Goal: Task Accomplishment & Management: Use online tool/utility

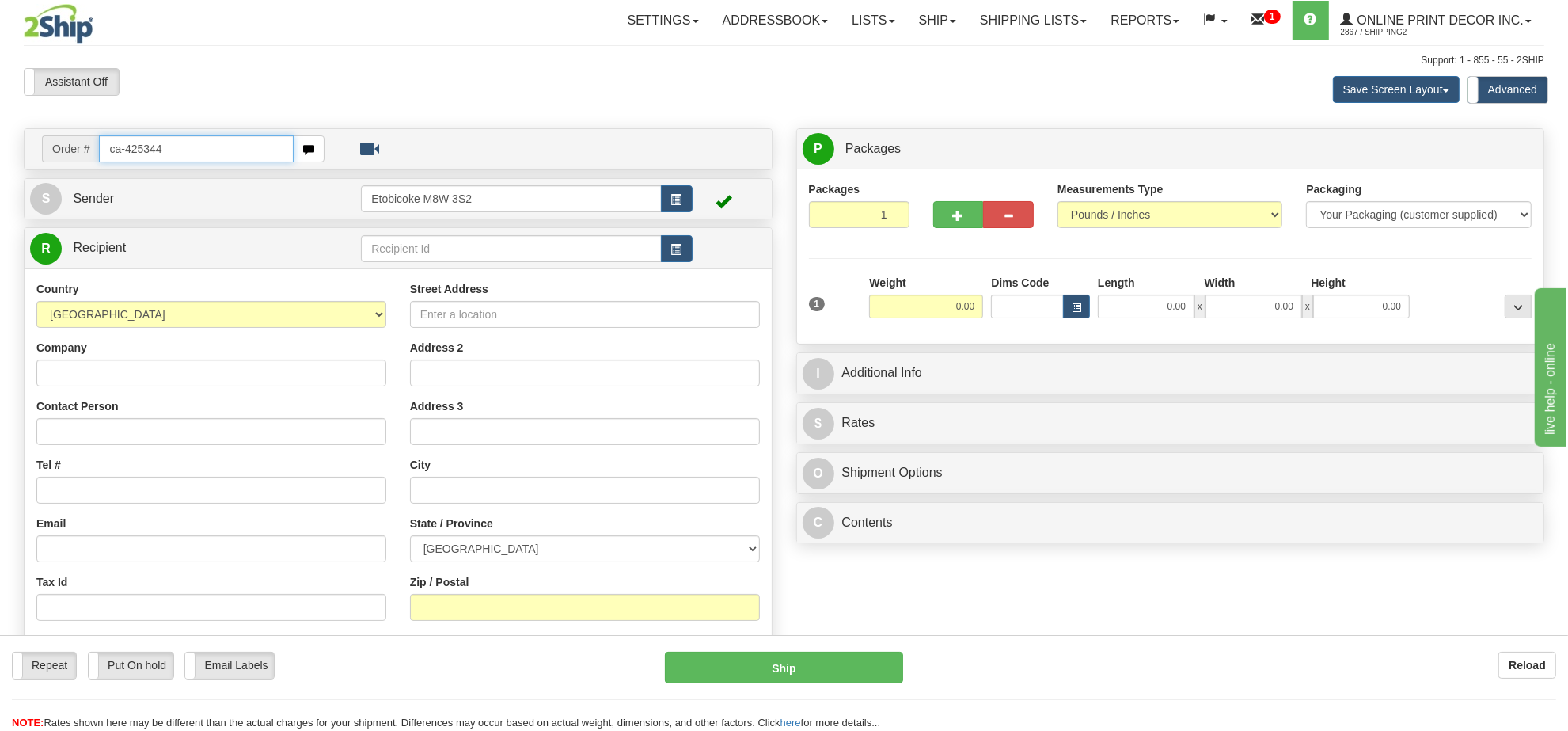
type input "ca-425344"
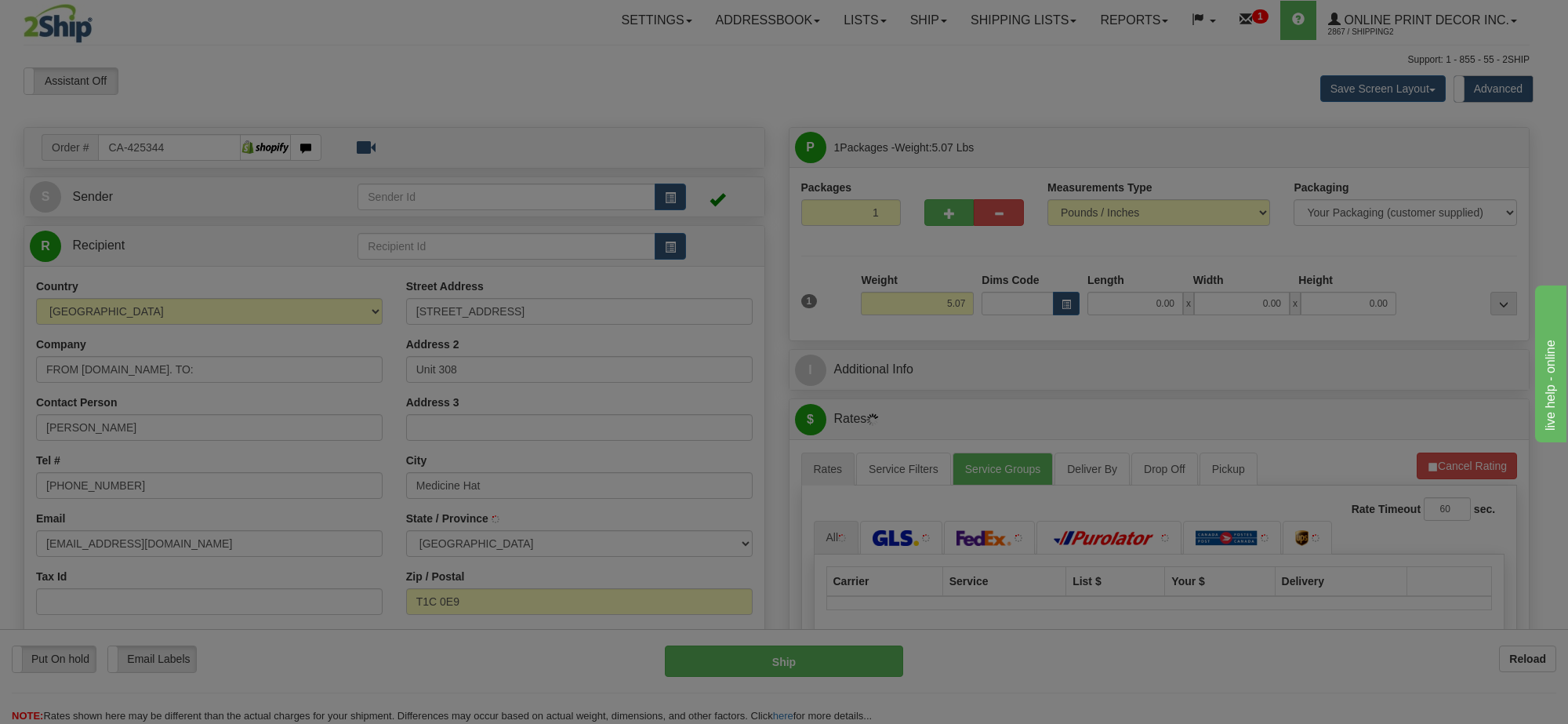
type input "MEDICINE HAT"
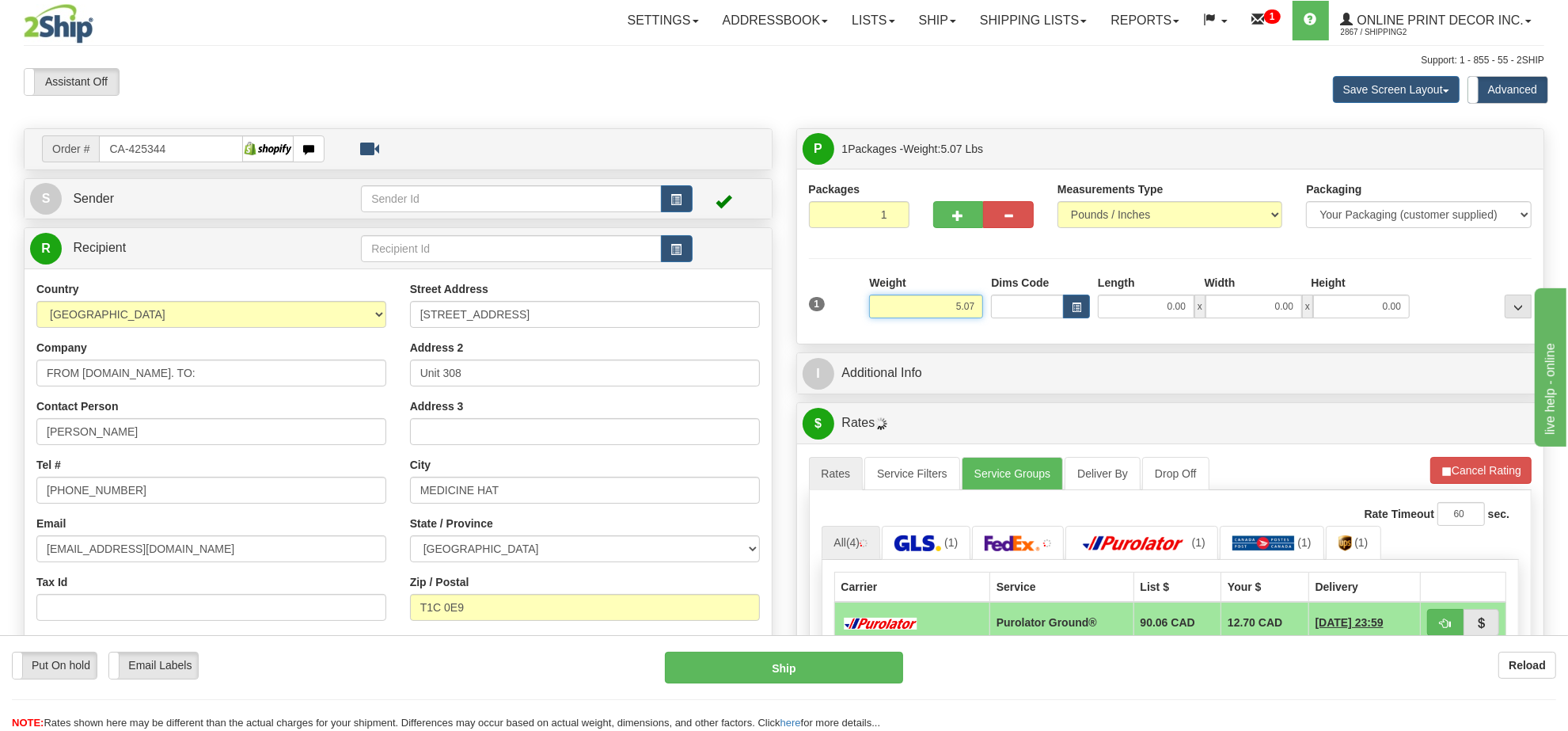
click at [955, 311] on input "5.07" at bounding box center [925, 306] width 114 height 23
type input "8.00"
click at [1067, 306] on button "button" at bounding box center [1076, 306] width 27 height 23
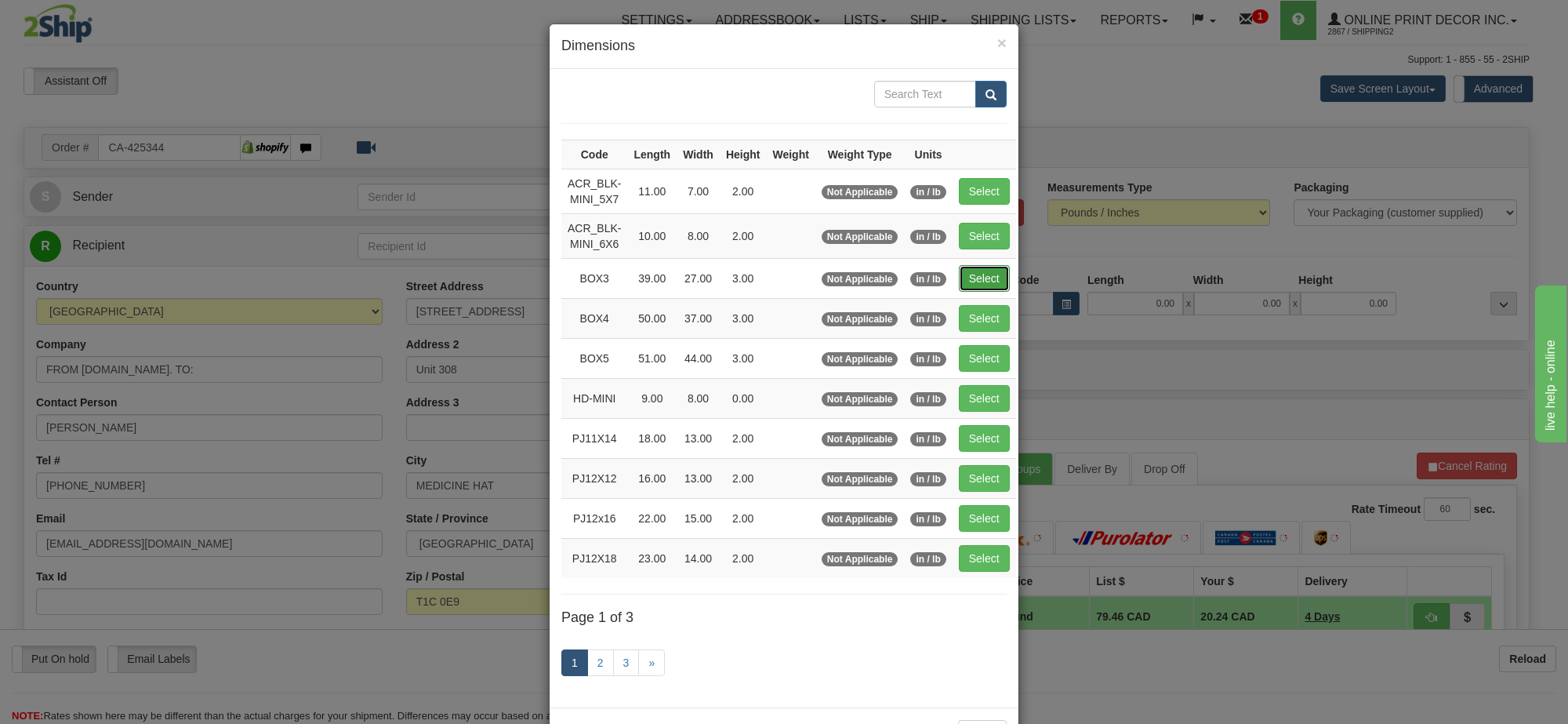
click at [970, 284] on button "Select" at bounding box center [984, 278] width 51 height 27
type input "BOX3"
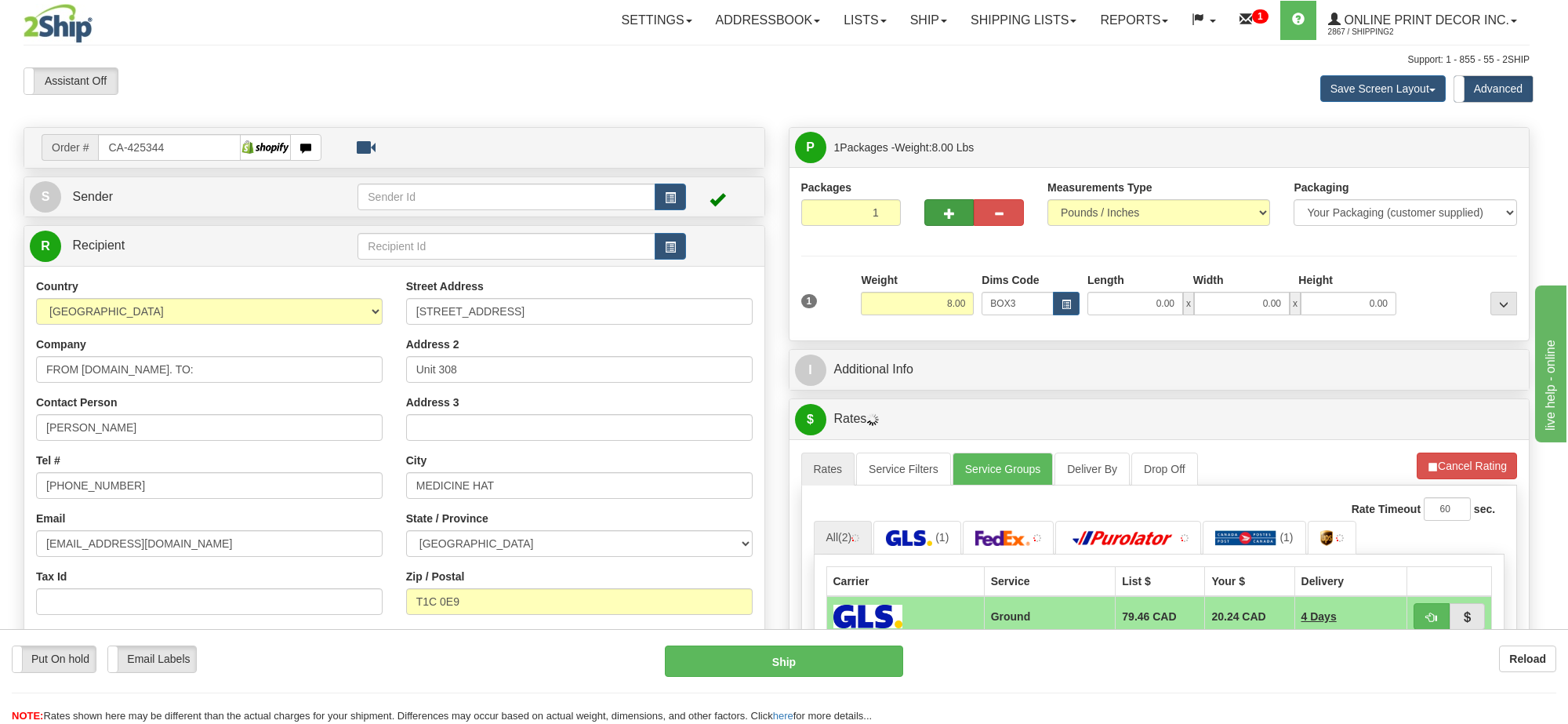
type input "39.00"
type input "27.00"
type input "3.00"
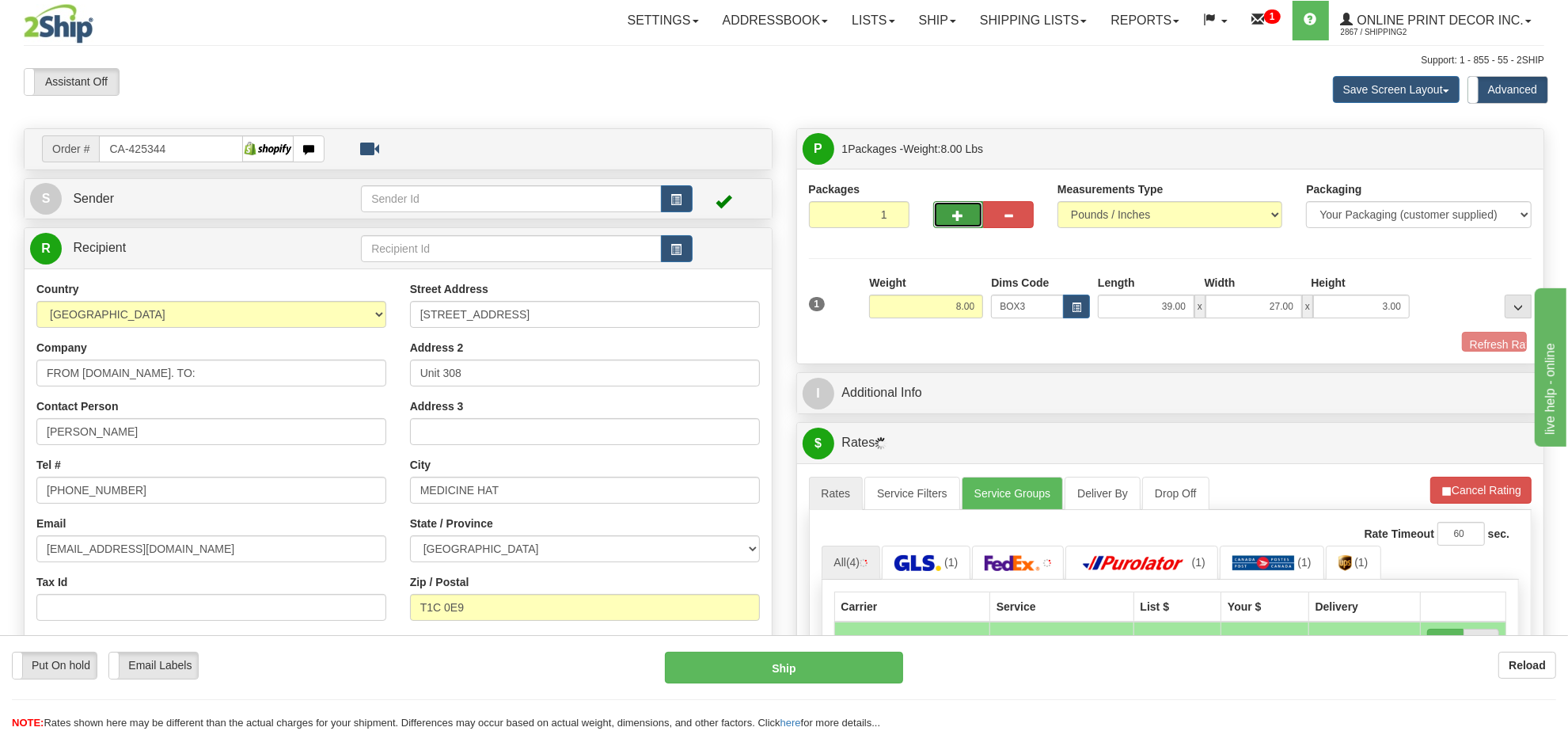
click at [966, 214] on button "button" at bounding box center [958, 214] width 51 height 27
radio input "true"
type input "2"
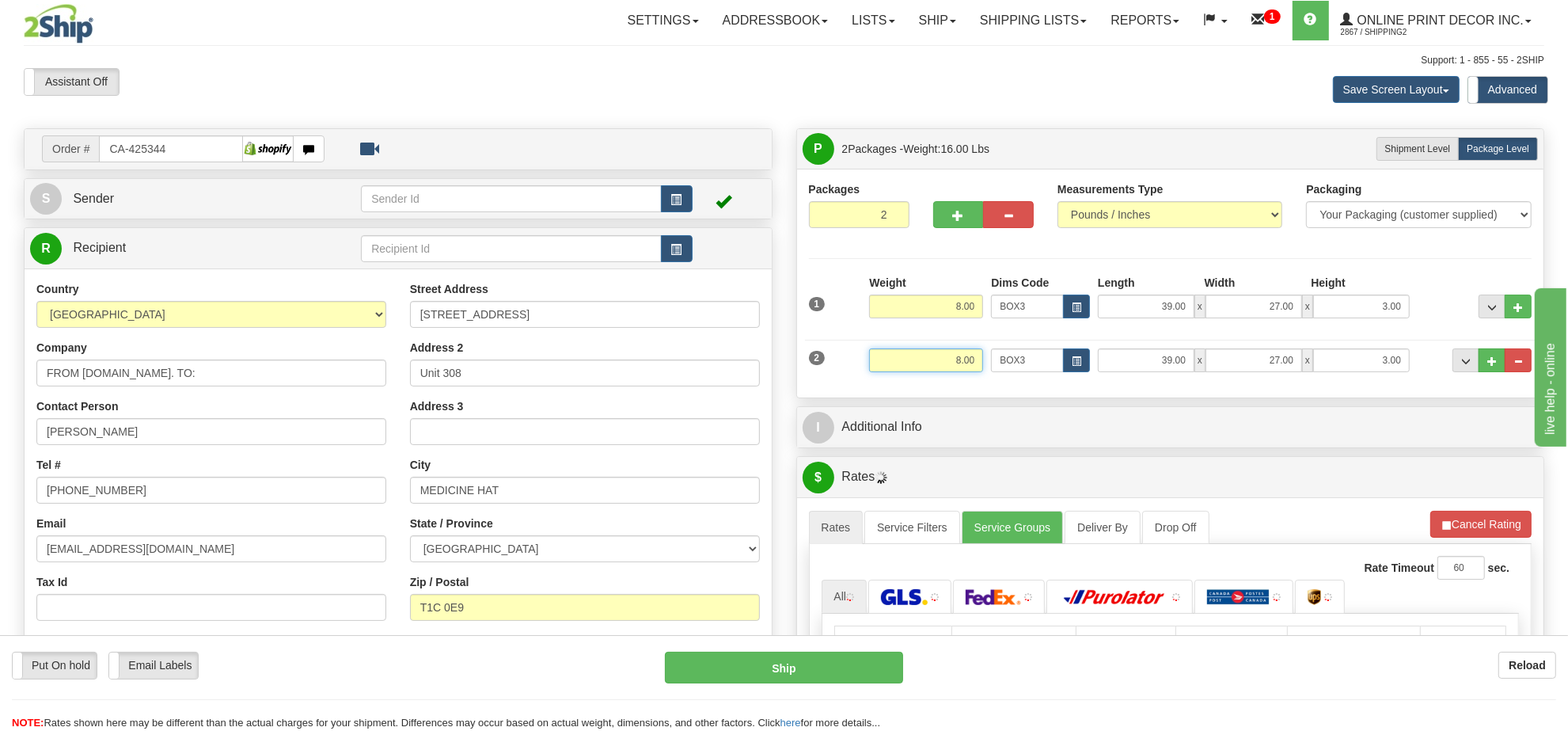
click at [971, 361] on input "8.00" at bounding box center [925, 359] width 114 height 23
type input "2.00"
click at [1076, 361] on span "button" at bounding box center [1076, 360] width 9 height 8
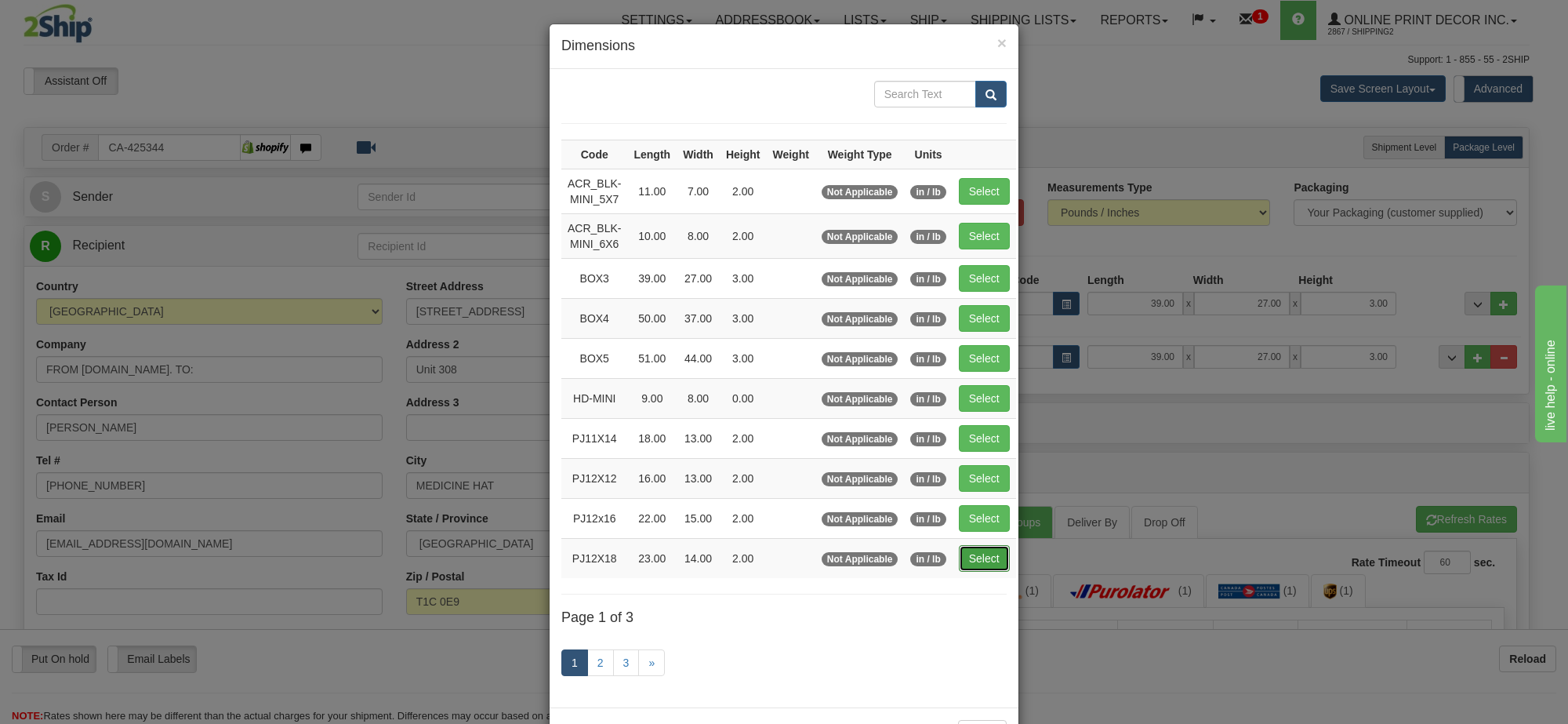
click at [982, 572] on button "Select" at bounding box center [984, 558] width 51 height 27
type input "PJ12X18"
type input "23.00"
type input "14.00"
type input "2.00"
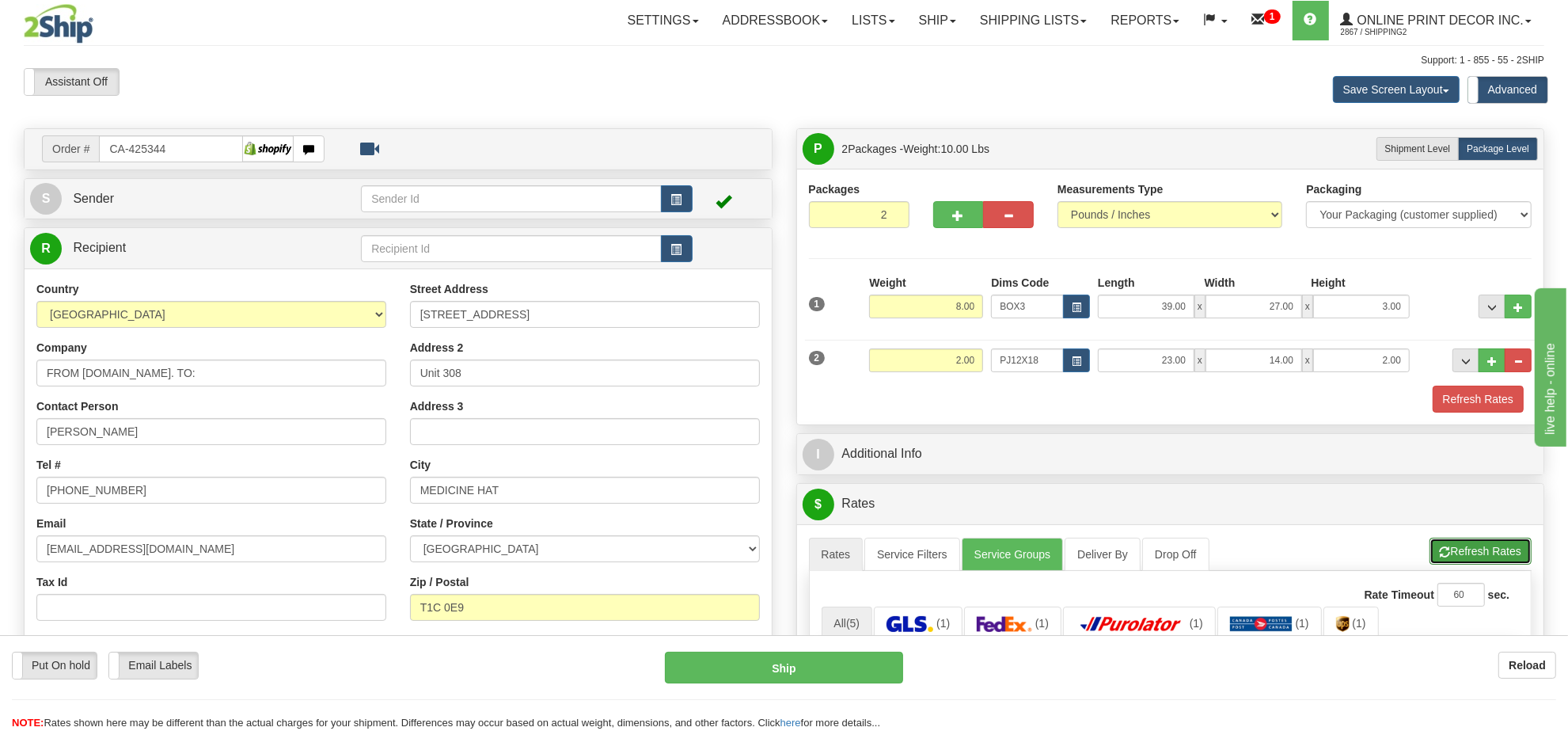
click at [1463, 556] on button "Refresh Rates" at bounding box center [1480, 551] width 102 height 27
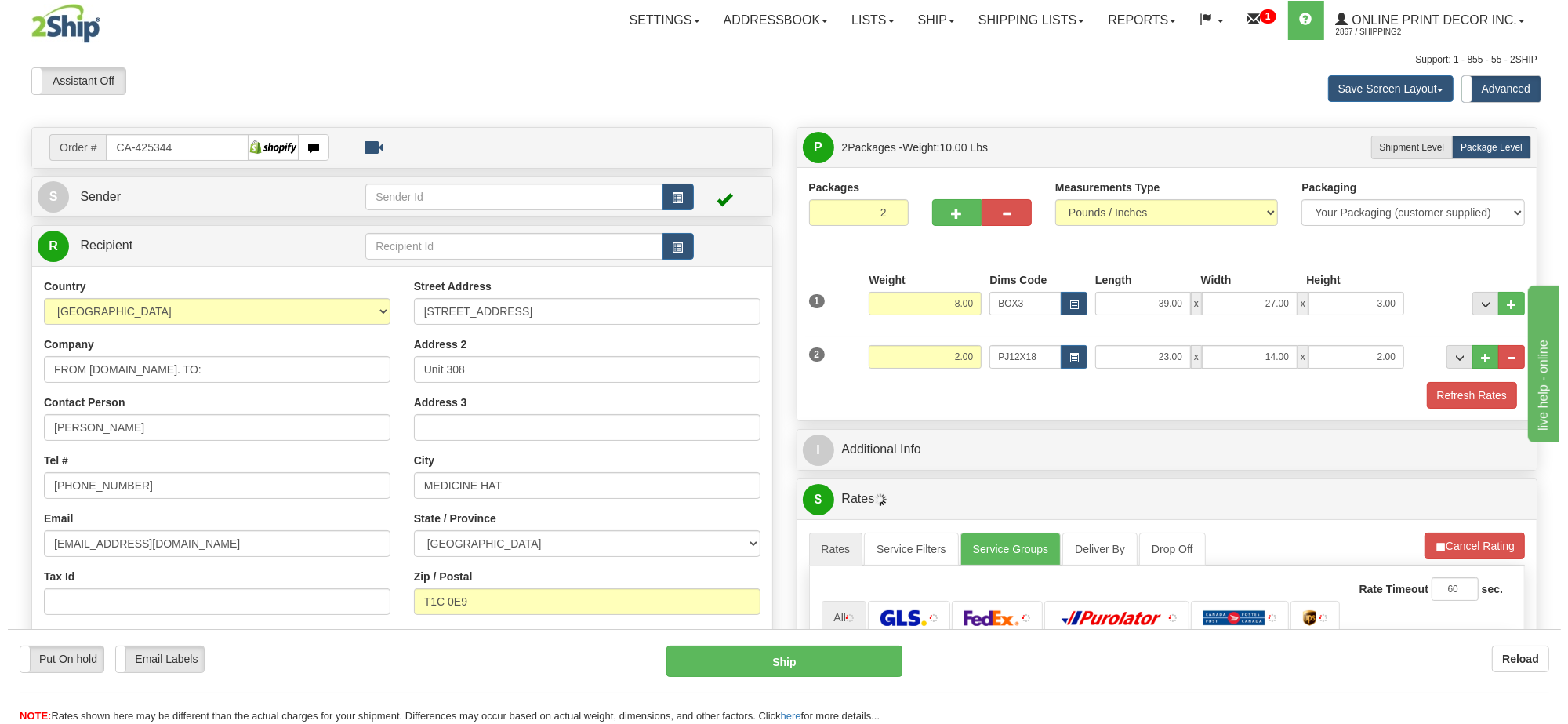
scroll to position [196, 0]
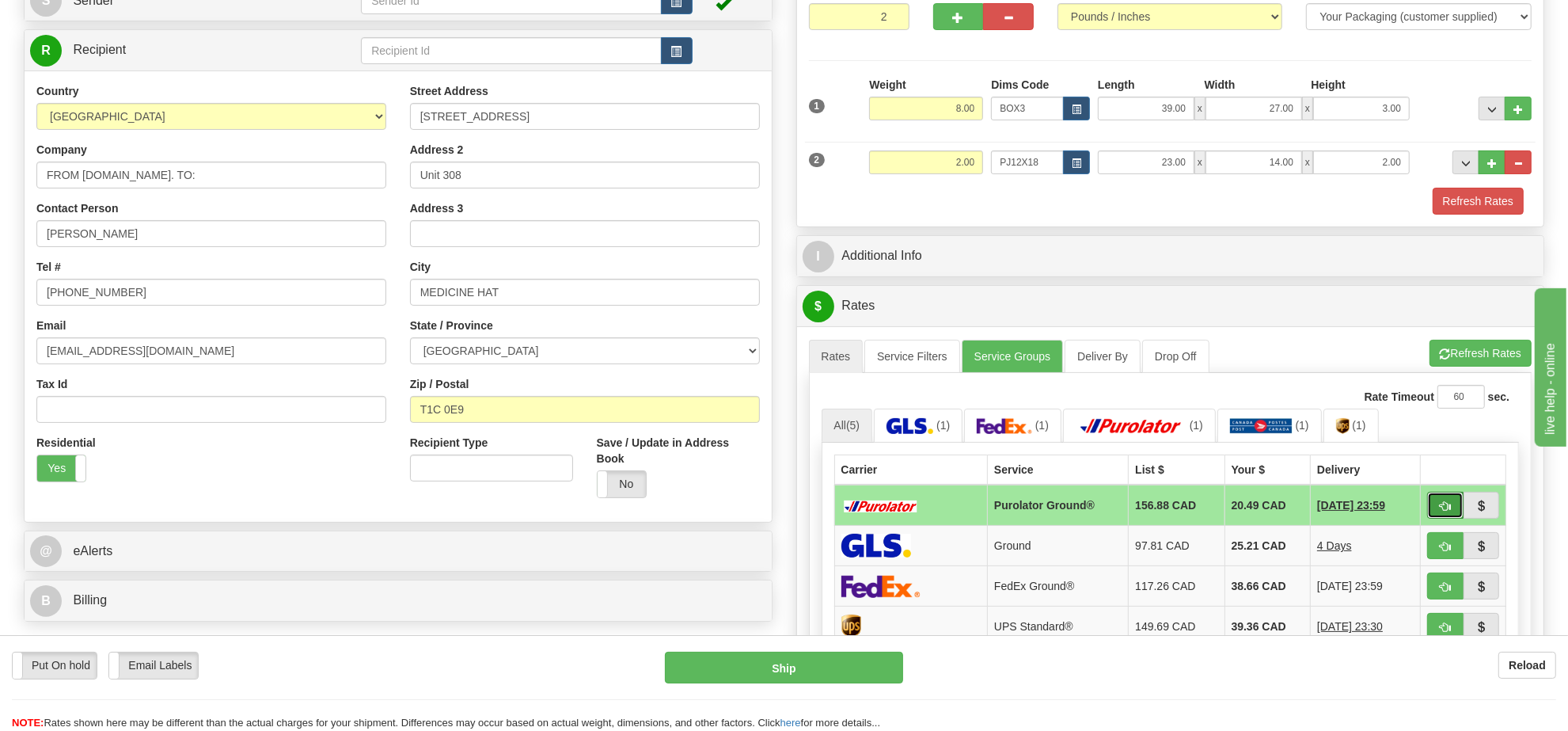
click at [1430, 512] on button "button" at bounding box center [1445, 505] width 37 height 27
type input "260"
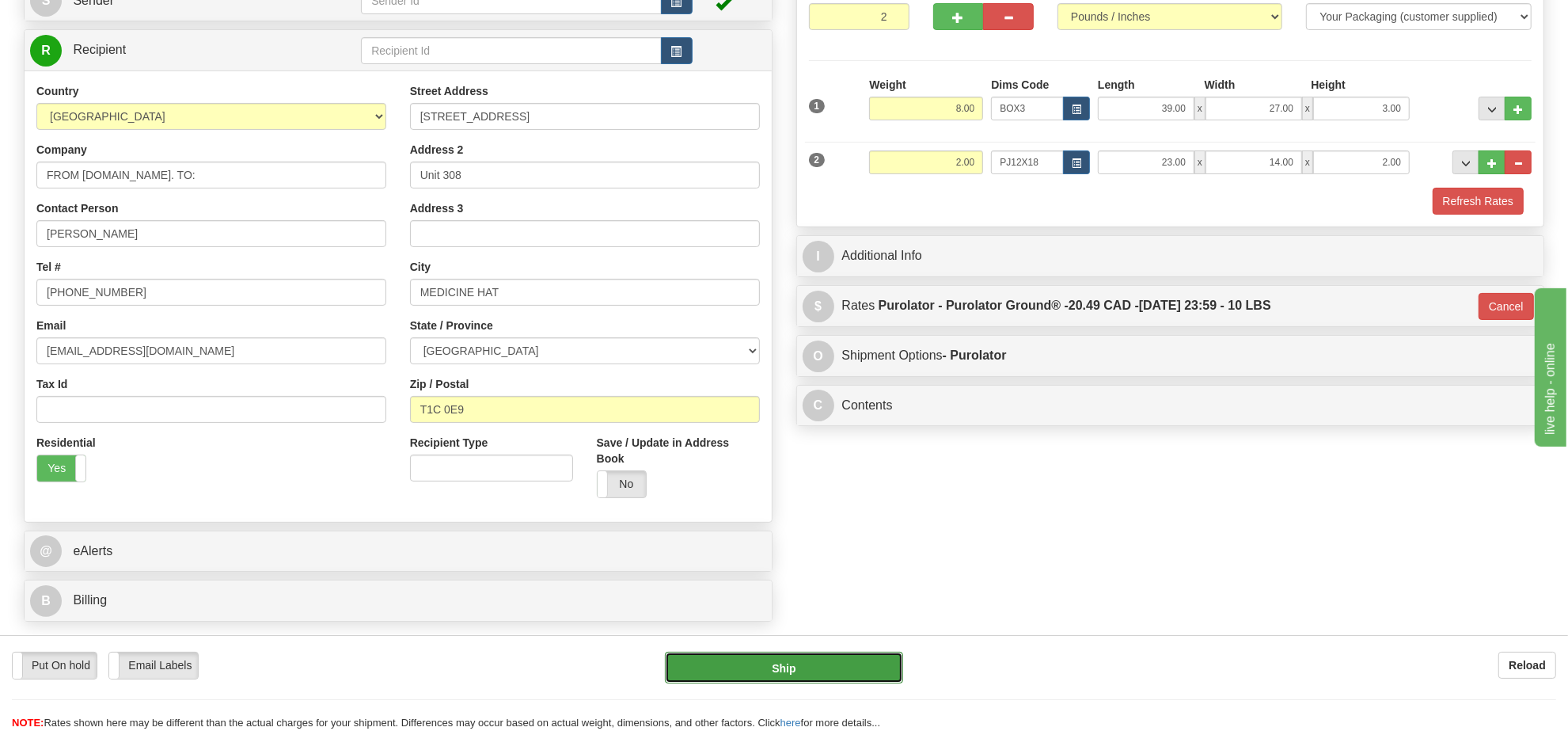
click at [827, 671] on button "Ship" at bounding box center [783, 667] width 237 height 32
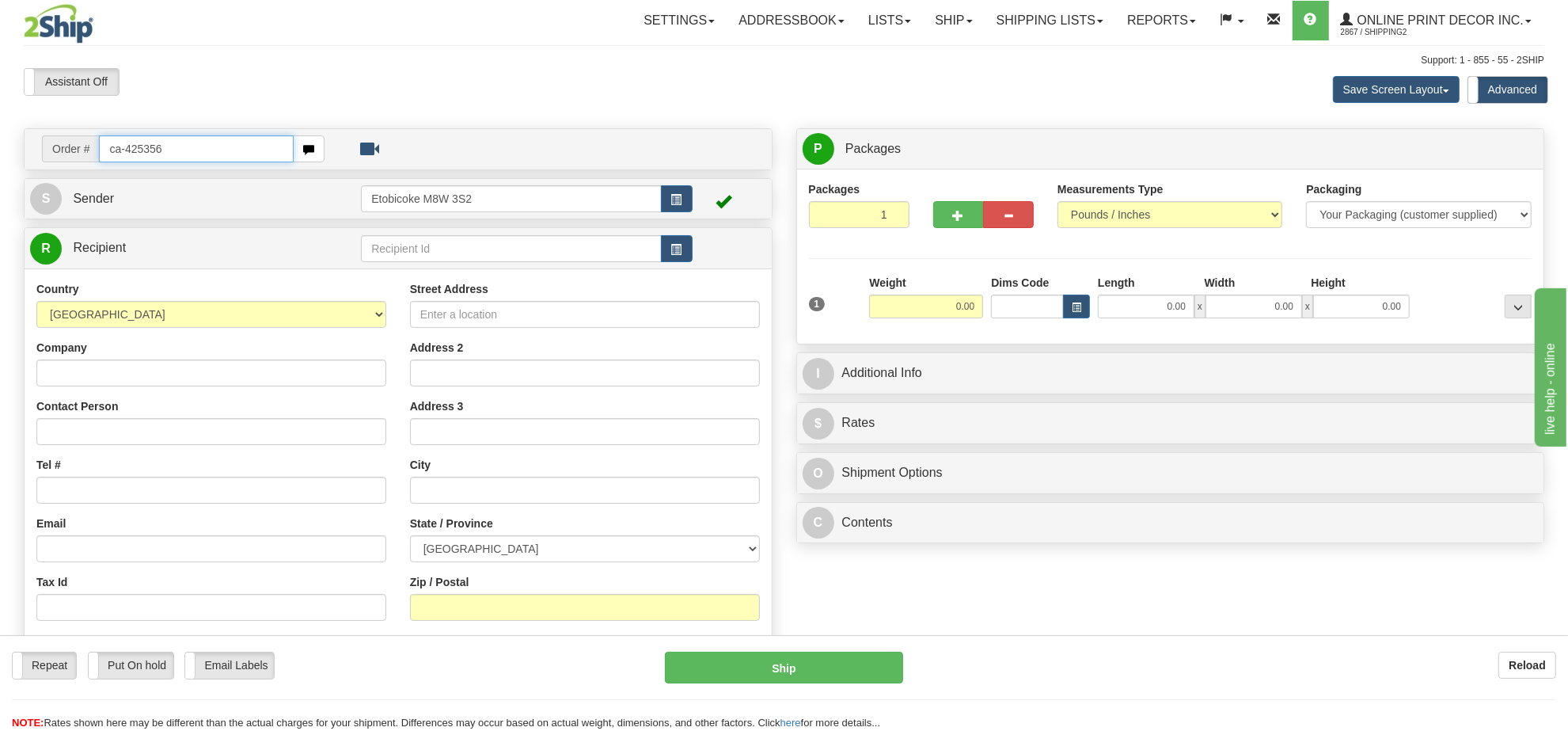
type input "ca-425356"
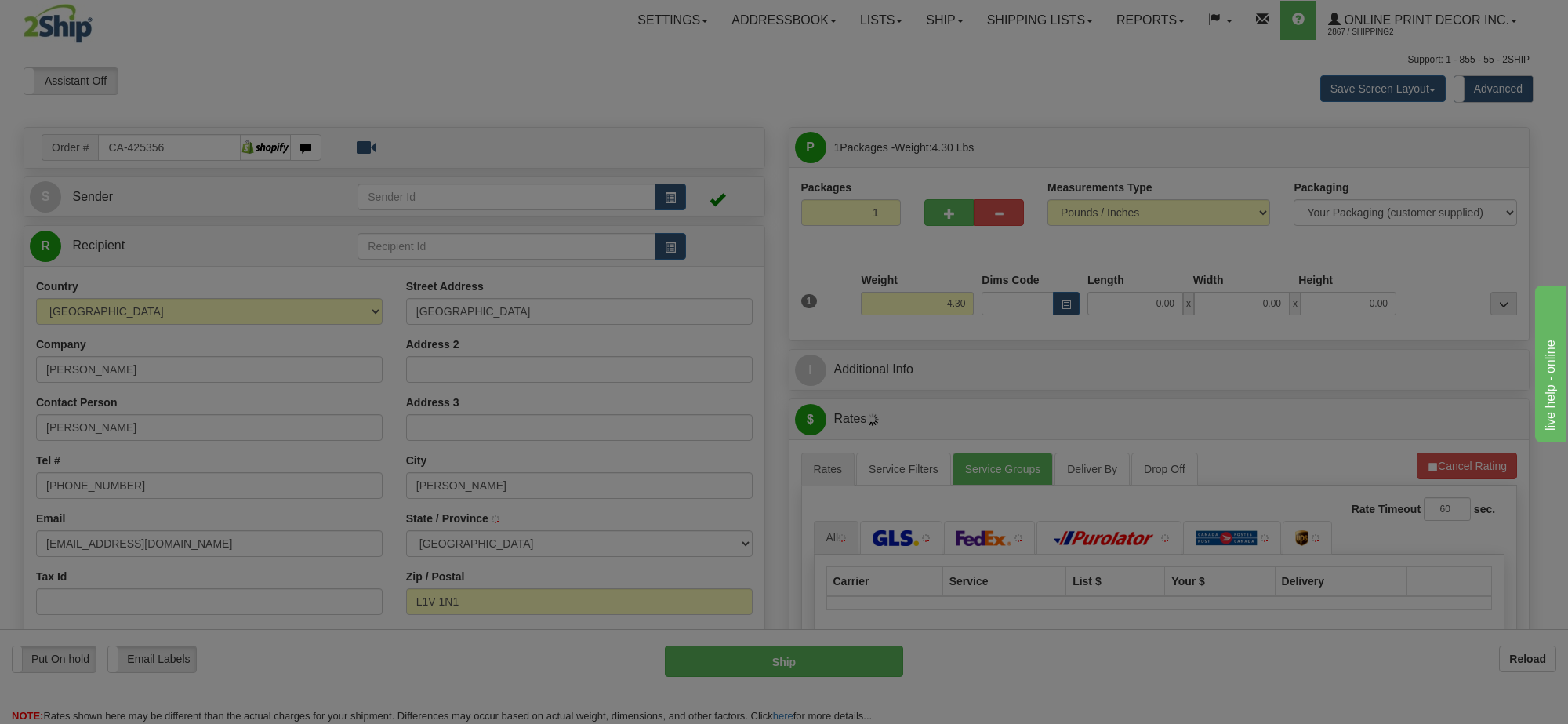
type input "PICKERING"
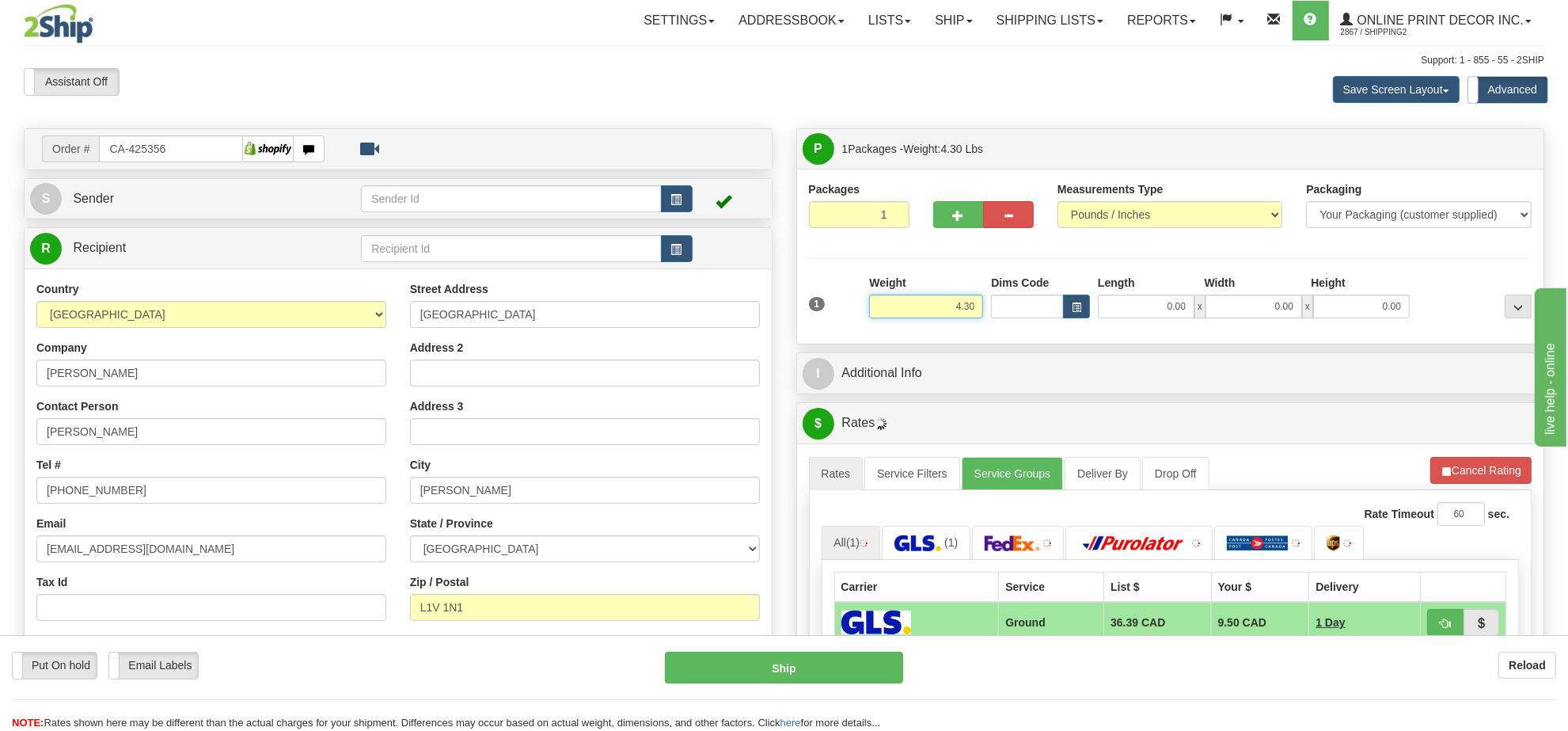
click at [936, 311] on input "4.30" at bounding box center [925, 306] width 114 height 23
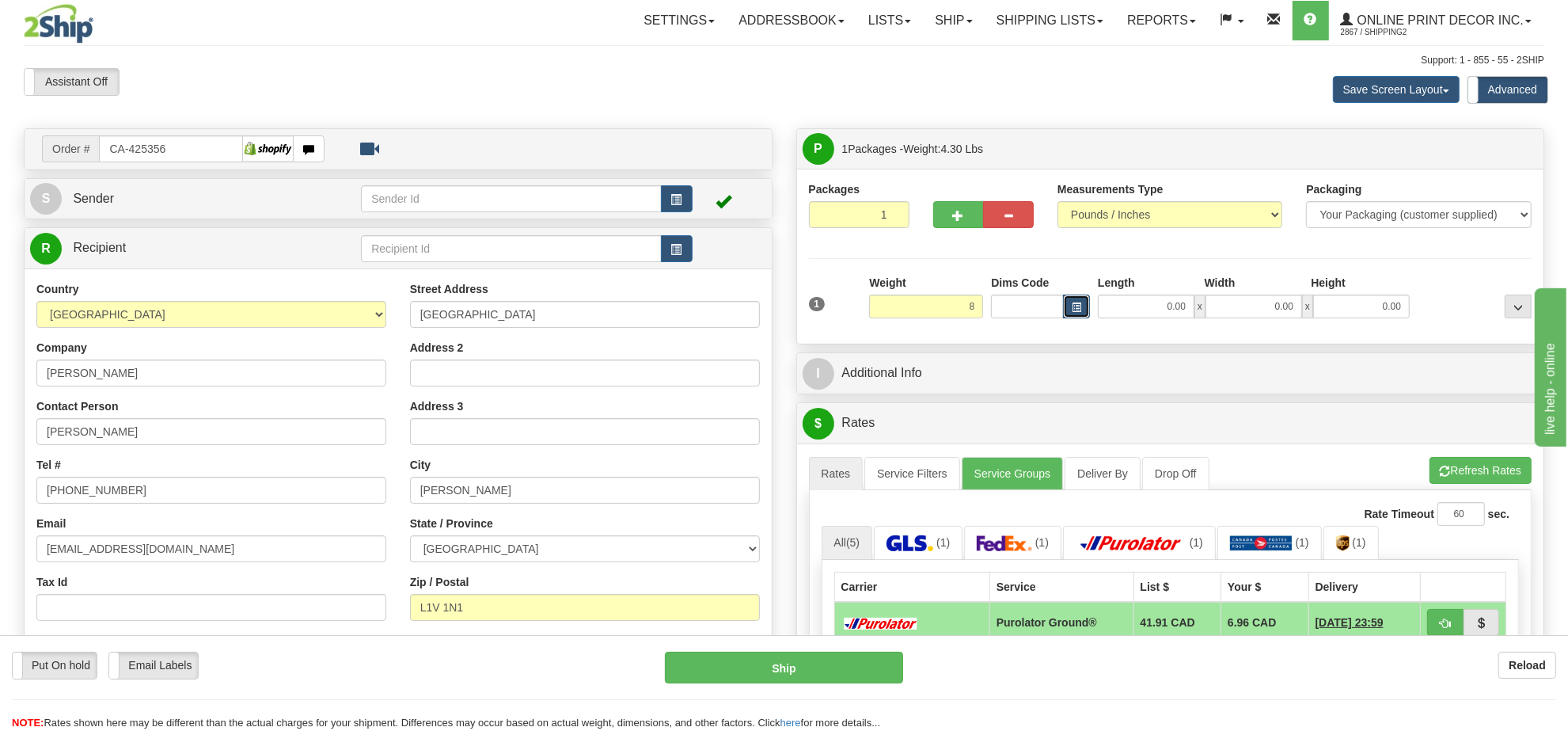
type input "8.00"
click at [1078, 314] on button "button" at bounding box center [1076, 306] width 27 height 23
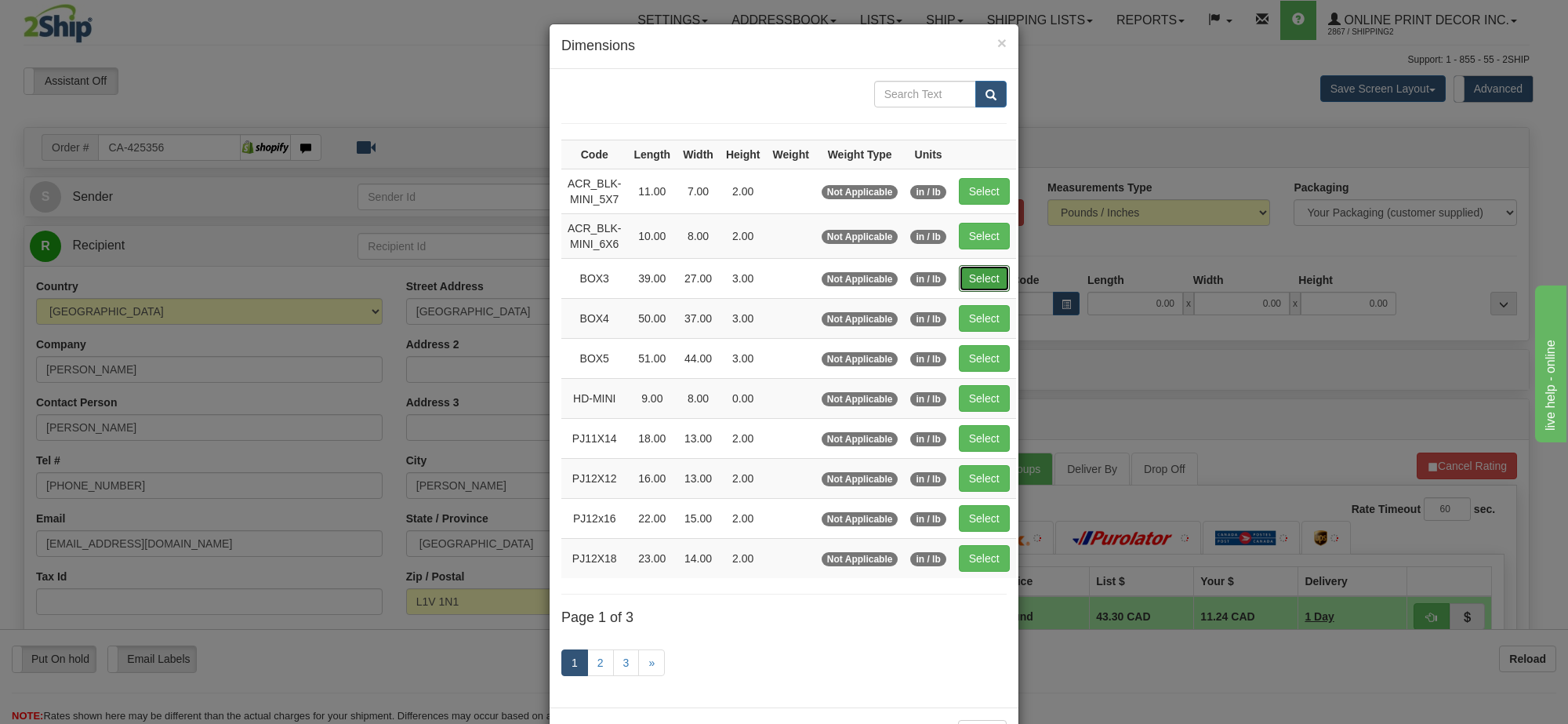
click at [988, 286] on button "Select" at bounding box center [984, 278] width 51 height 27
type input "BOX3"
type input "39.00"
type input "27.00"
type input "3.00"
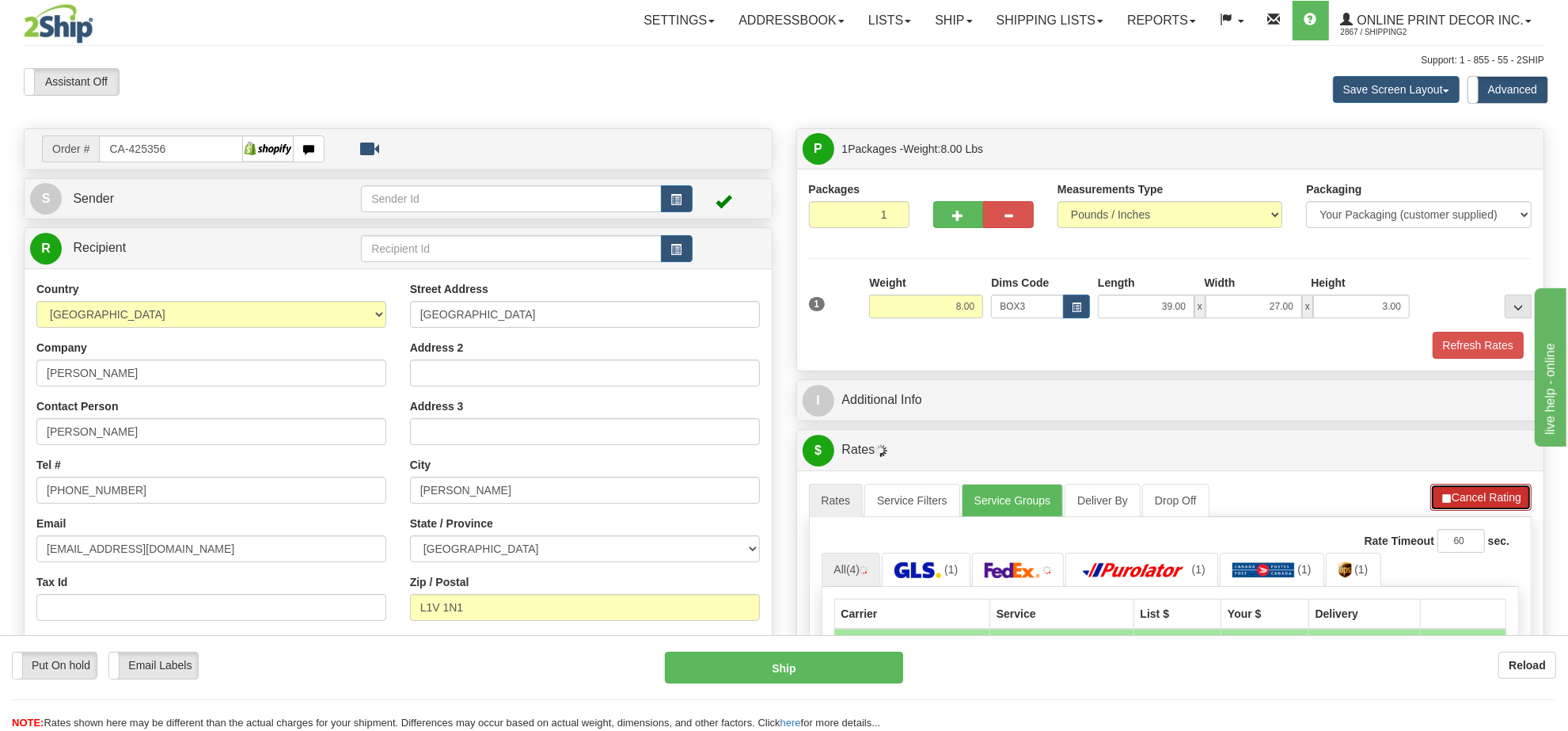
click at [1484, 498] on button "Cancel Rating" at bounding box center [1481, 496] width 101 height 27
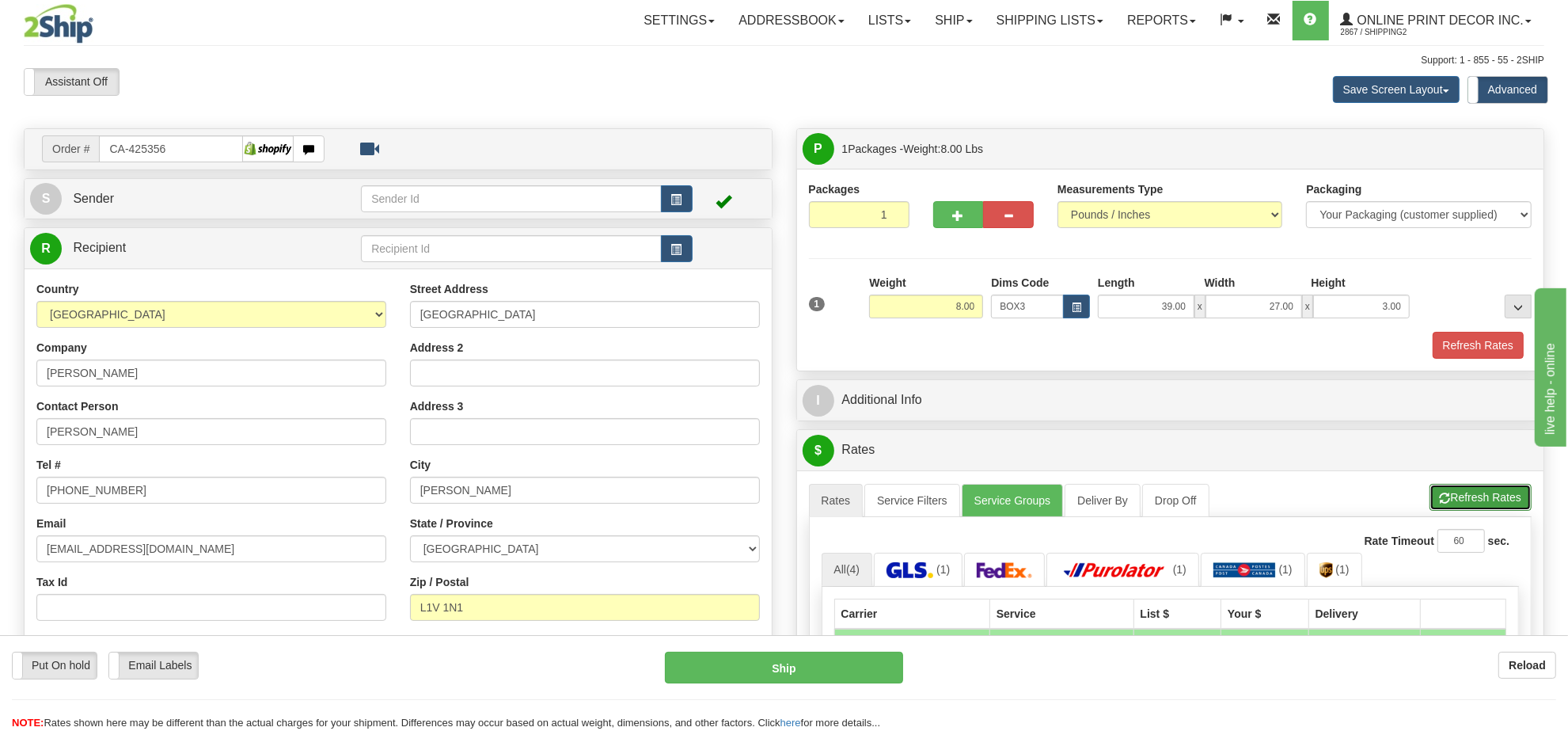
click at [1484, 498] on button "Refresh Rates" at bounding box center [1480, 496] width 102 height 27
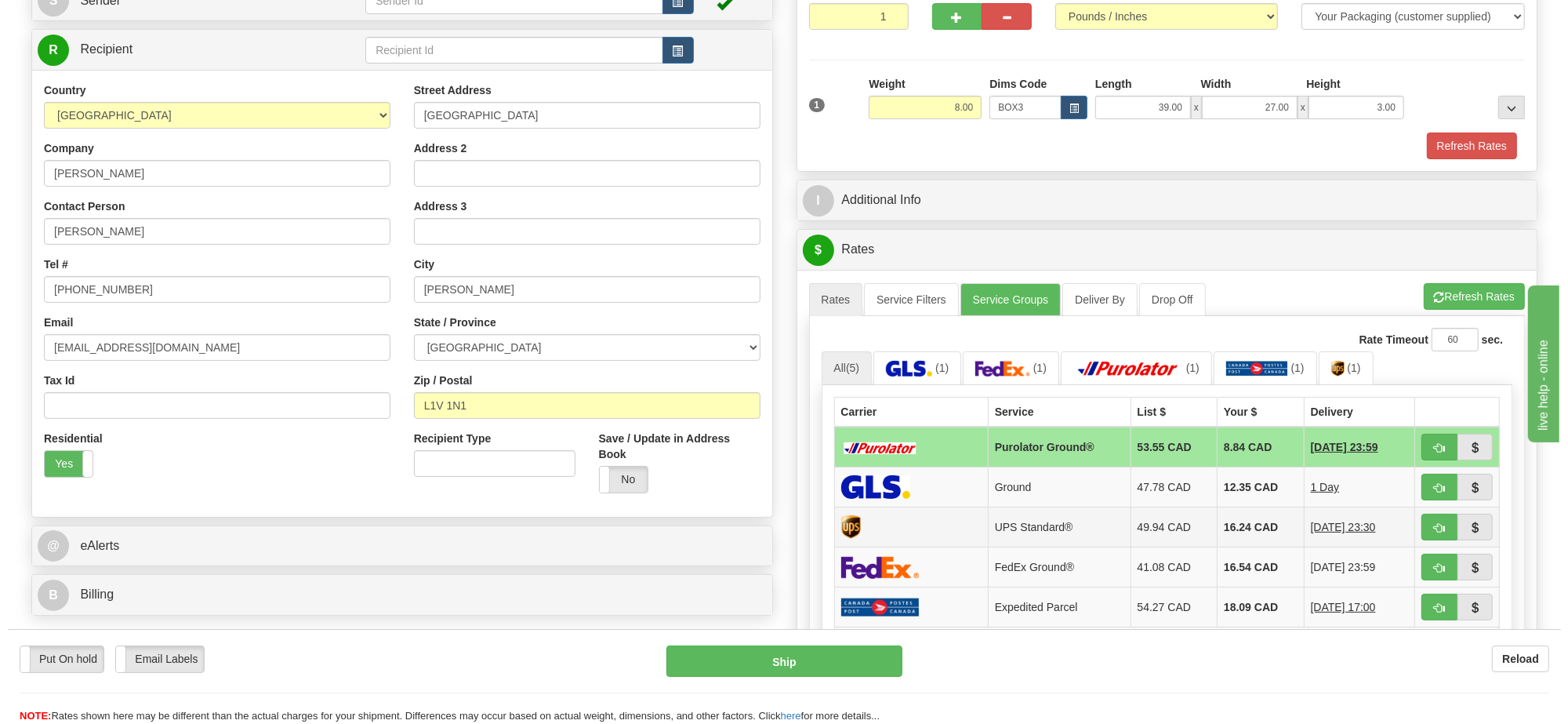
scroll to position [294, 0]
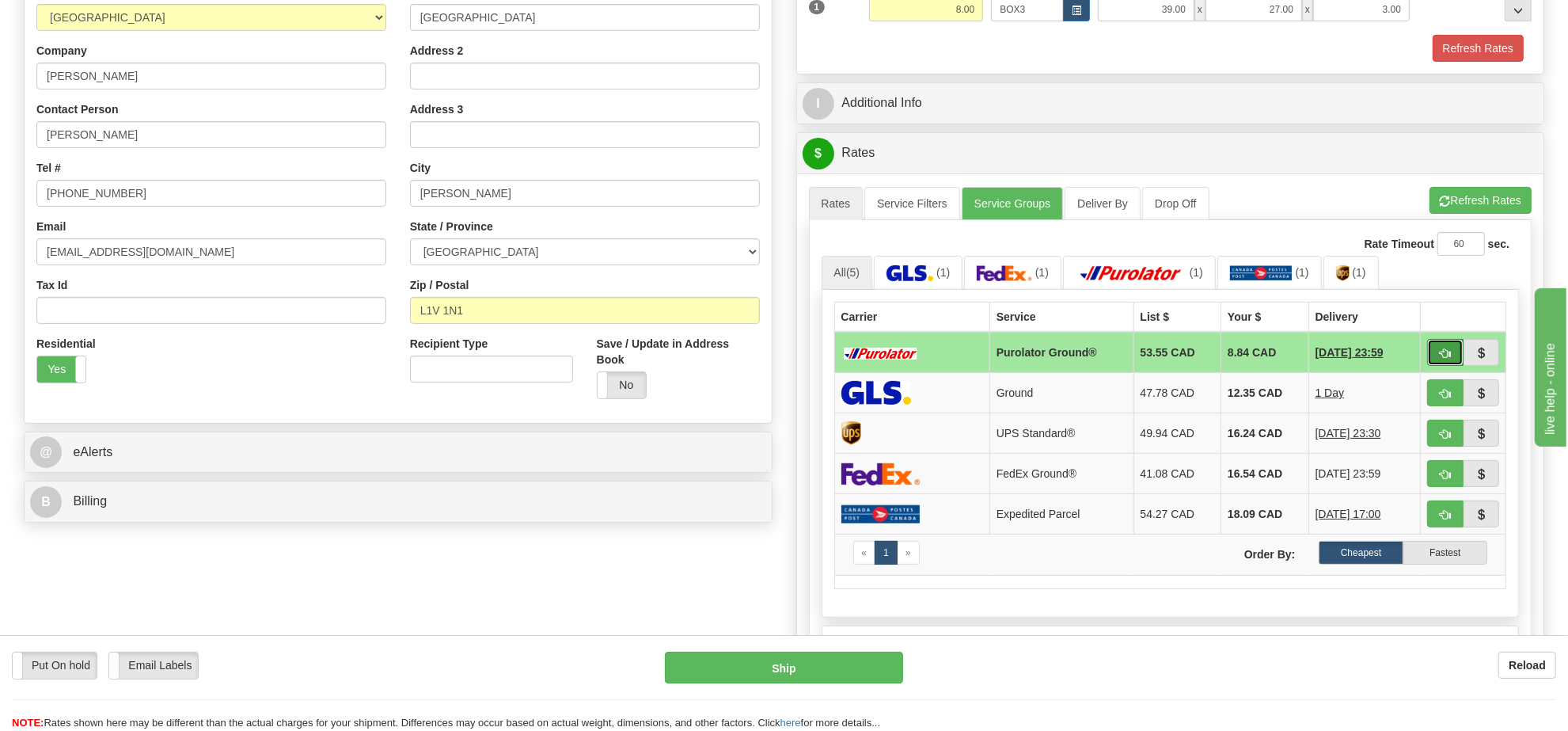
click at [1441, 357] on span "button" at bounding box center [1445, 353] width 11 height 10
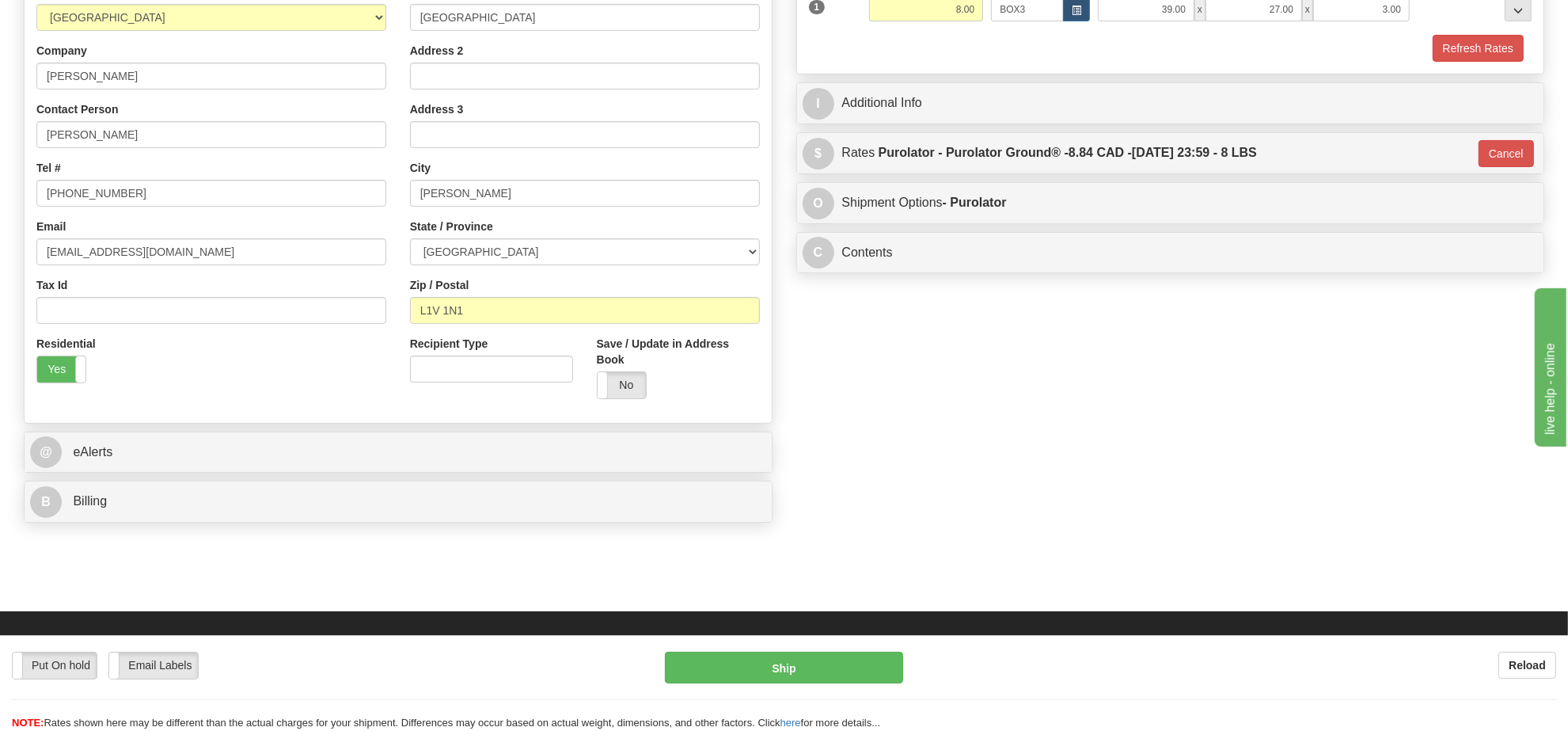
type input "260"
click at [844, 669] on button "Ship" at bounding box center [783, 667] width 237 height 32
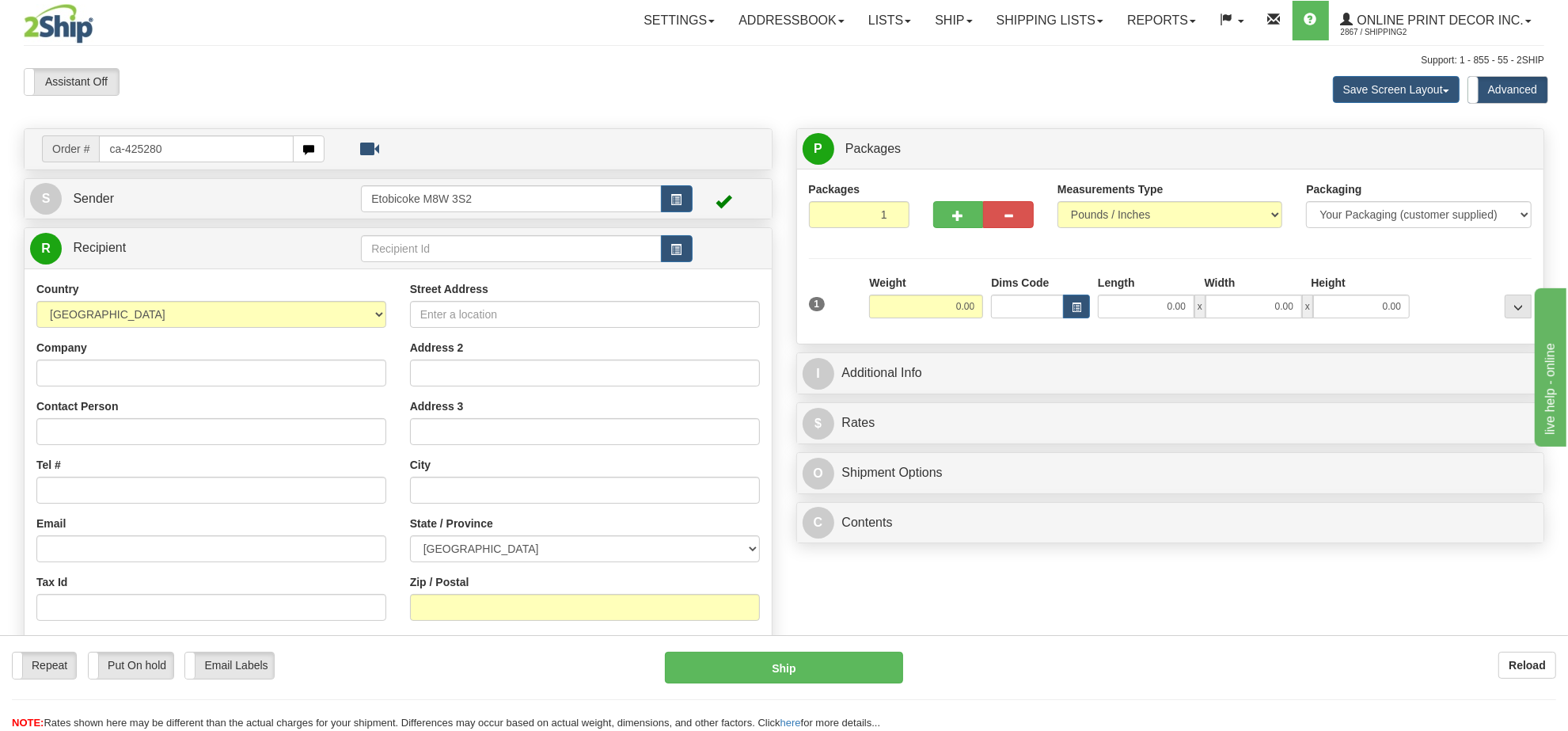
type input "ca-425280"
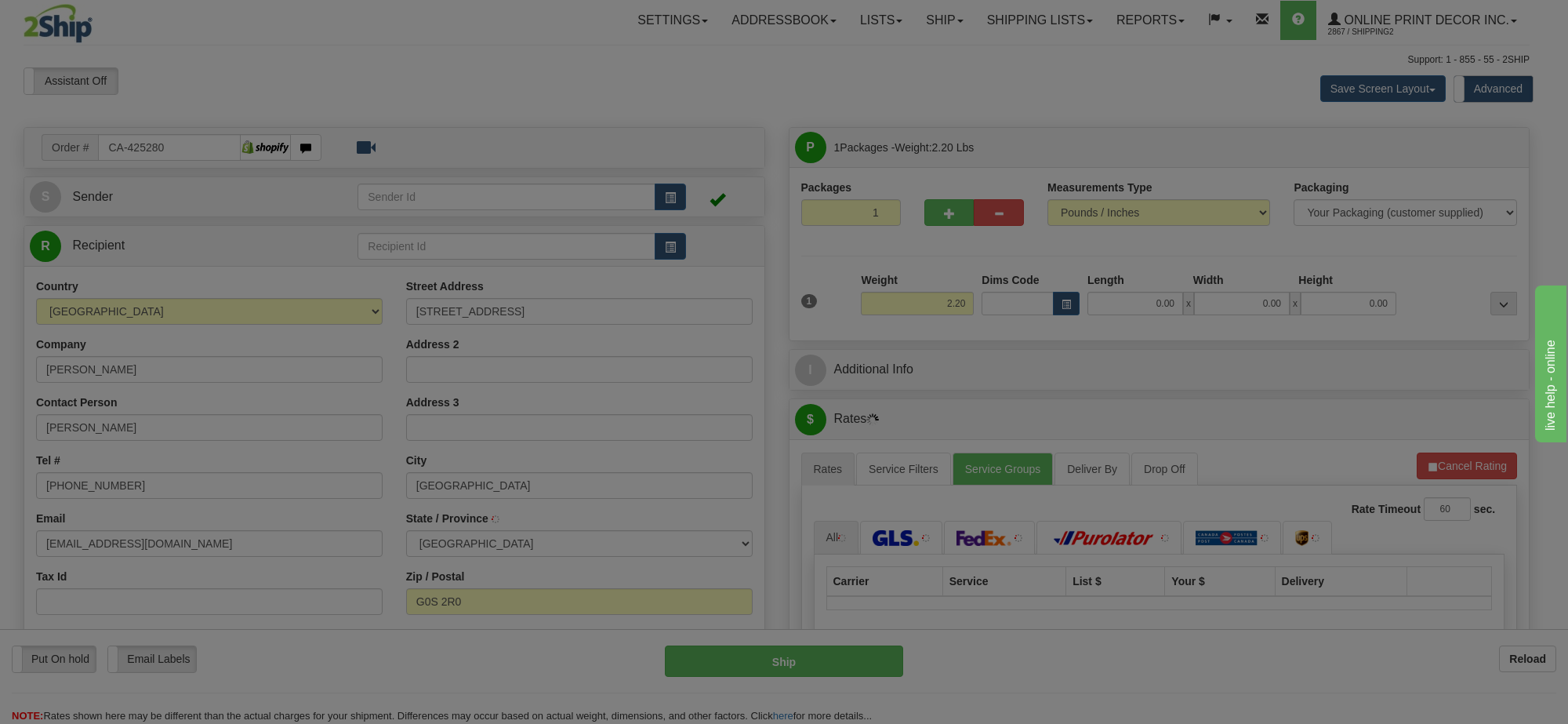
type input "SAINTE-HENEDINE"
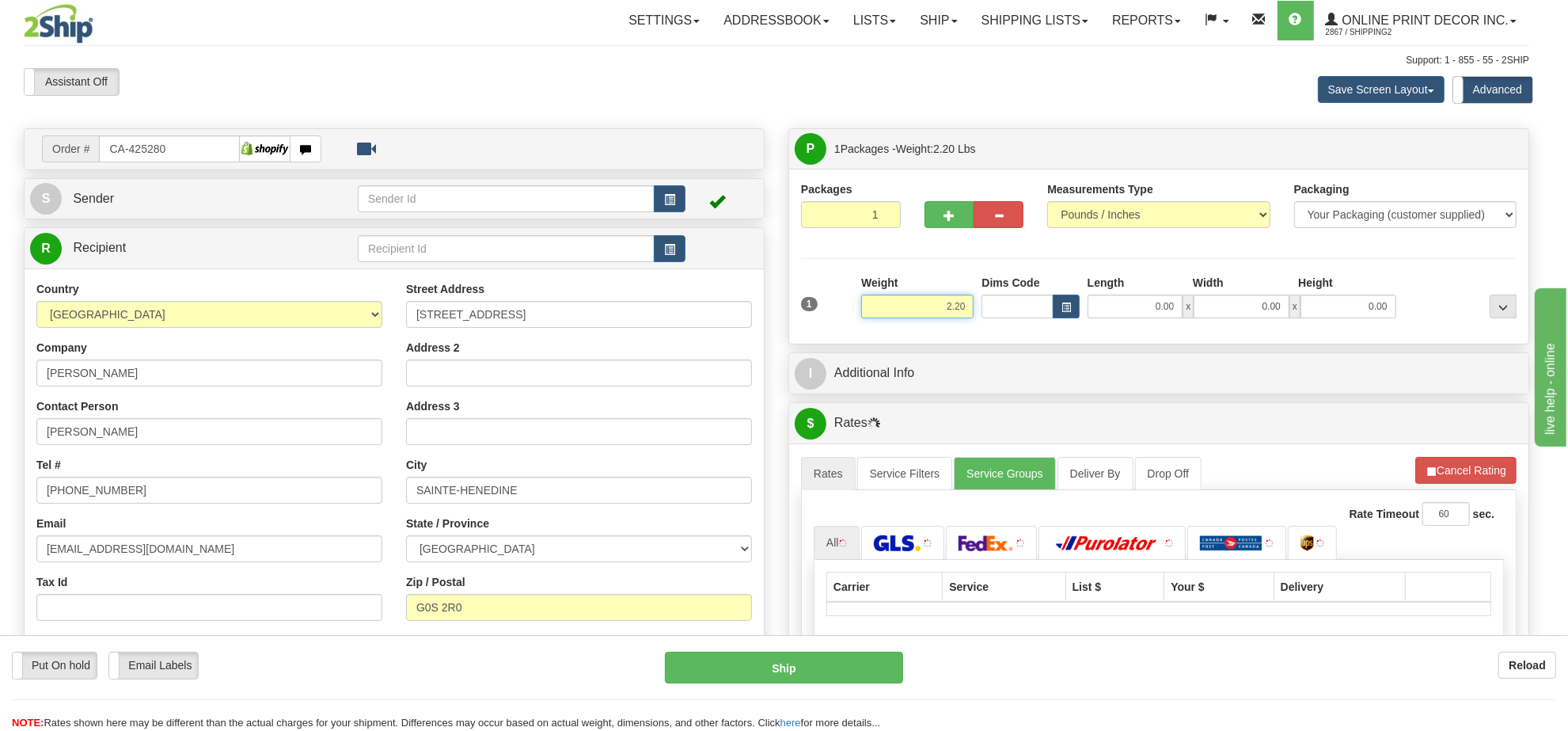
click at [956, 313] on input "2.20" at bounding box center [918, 306] width 113 height 23
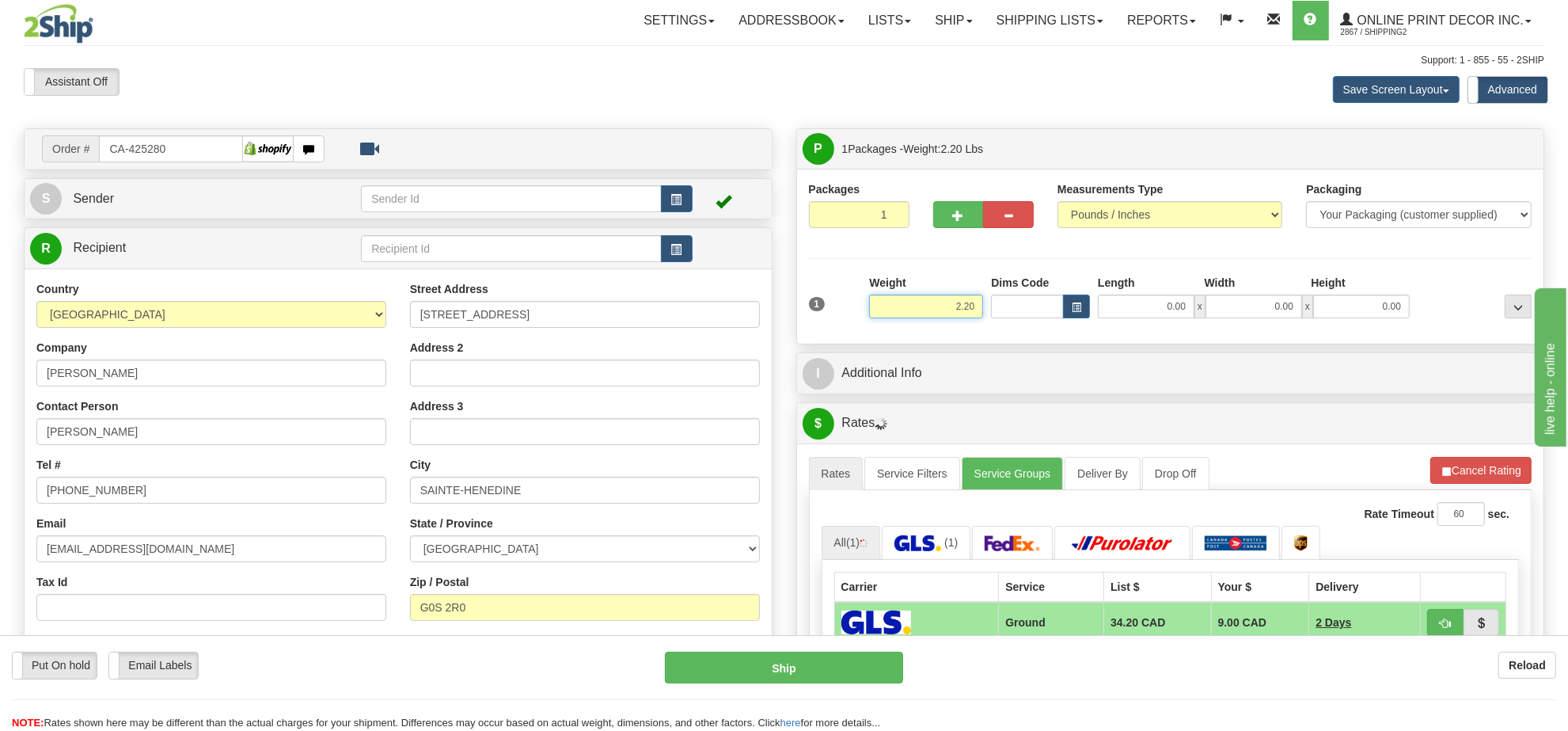
click at [956, 313] on input "2.20" at bounding box center [925, 306] width 114 height 23
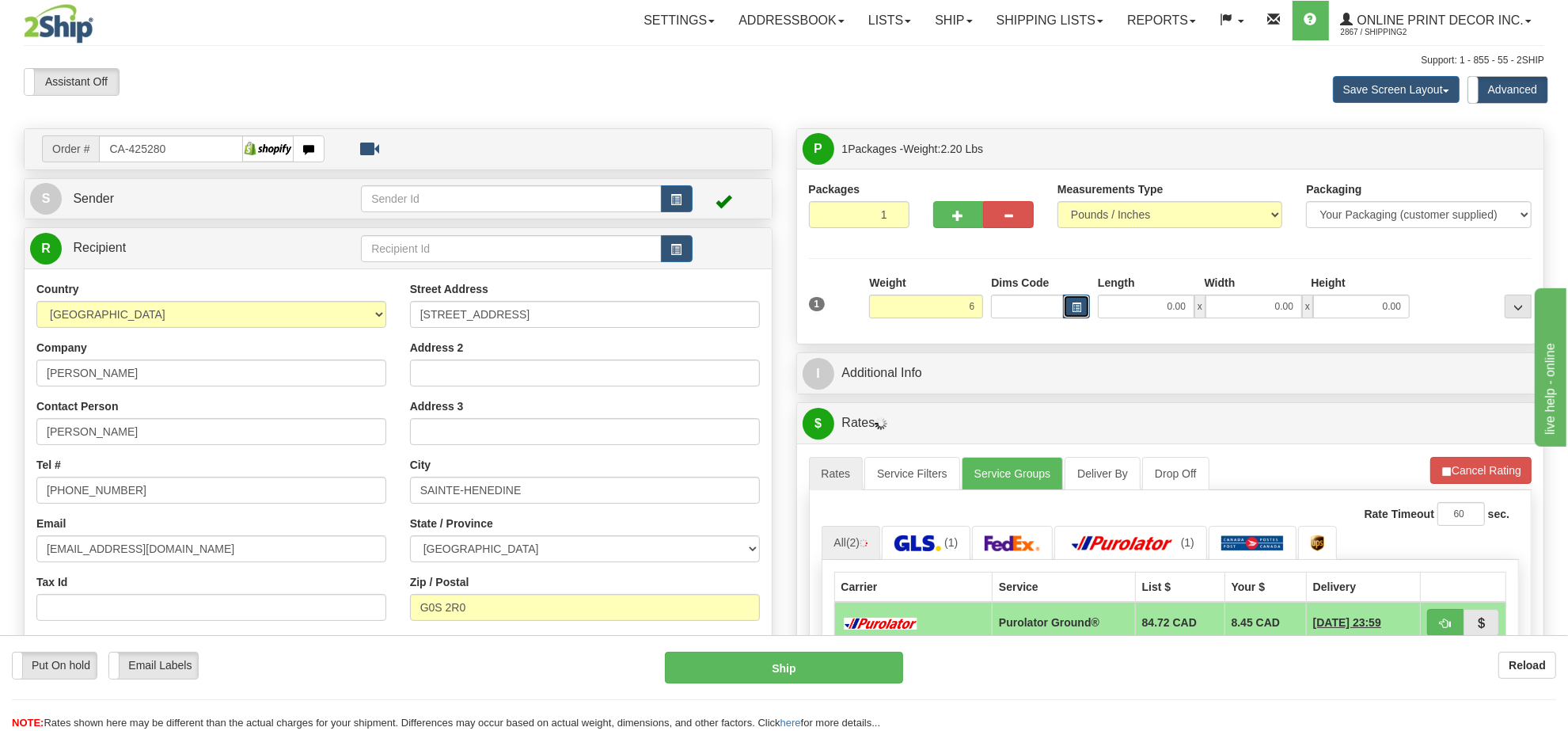
type input "6.00"
click at [1069, 297] on button "button" at bounding box center [1076, 306] width 27 height 23
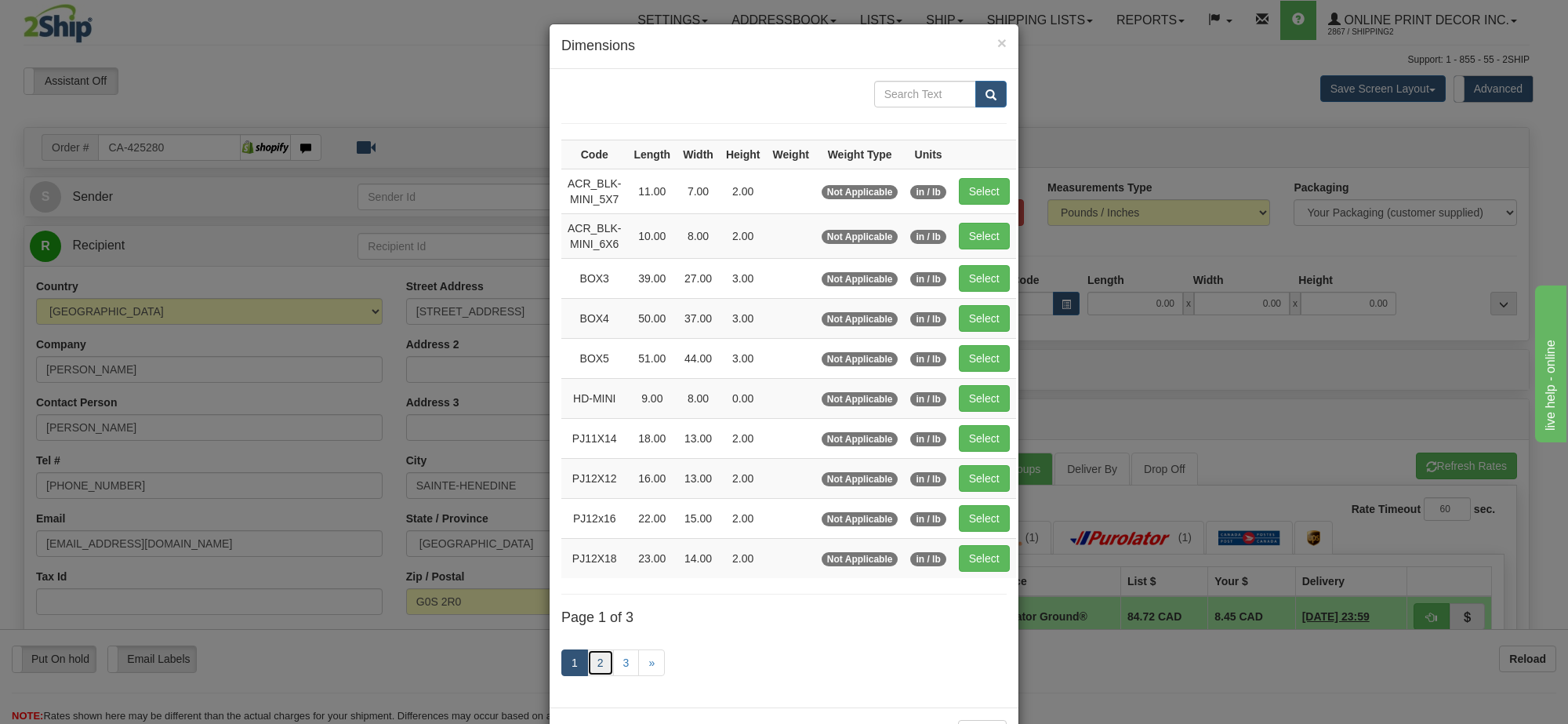
click at [587, 666] on link "2" at bounding box center [600, 662] width 27 height 27
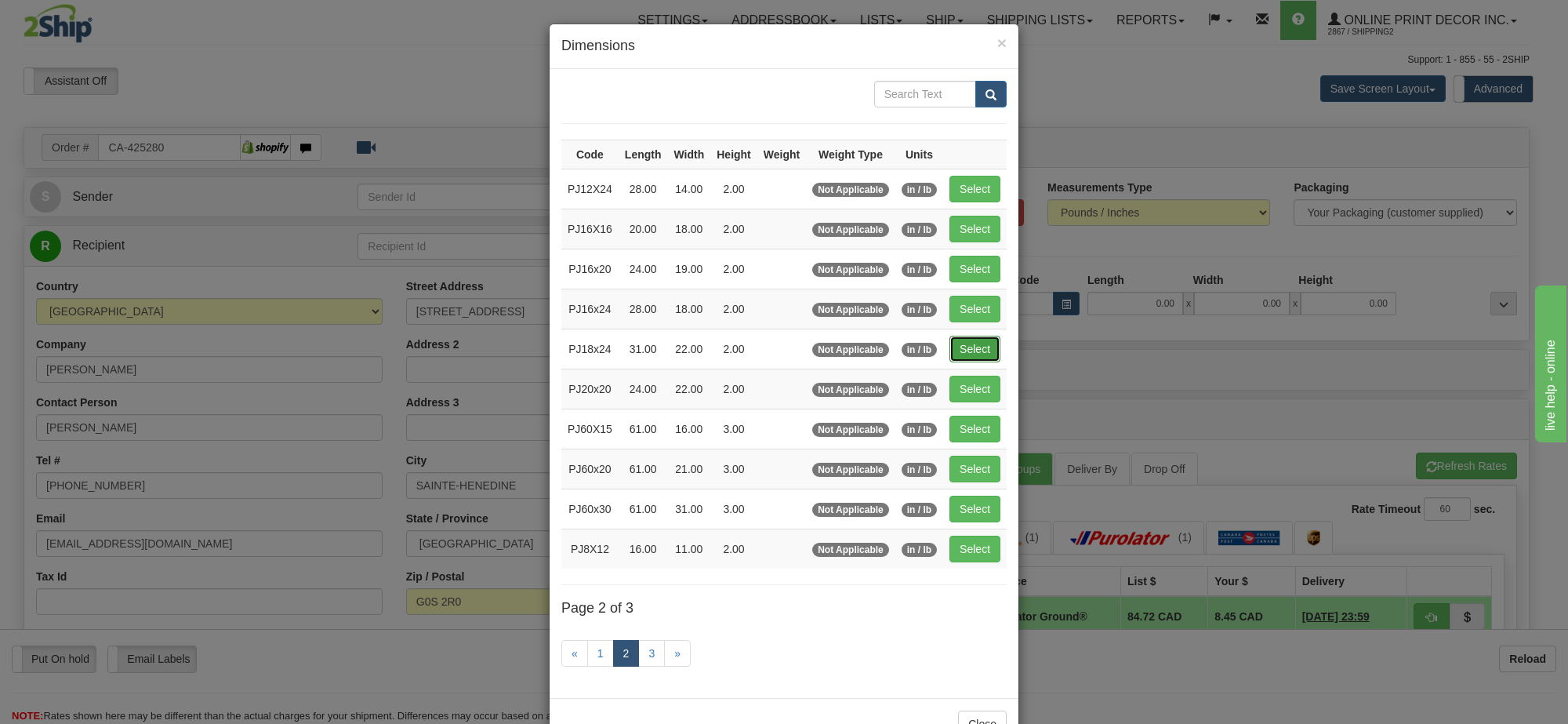
click at [972, 349] on button "Select" at bounding box center [974, 349] width 51 height 27
type input "PJ18x24"
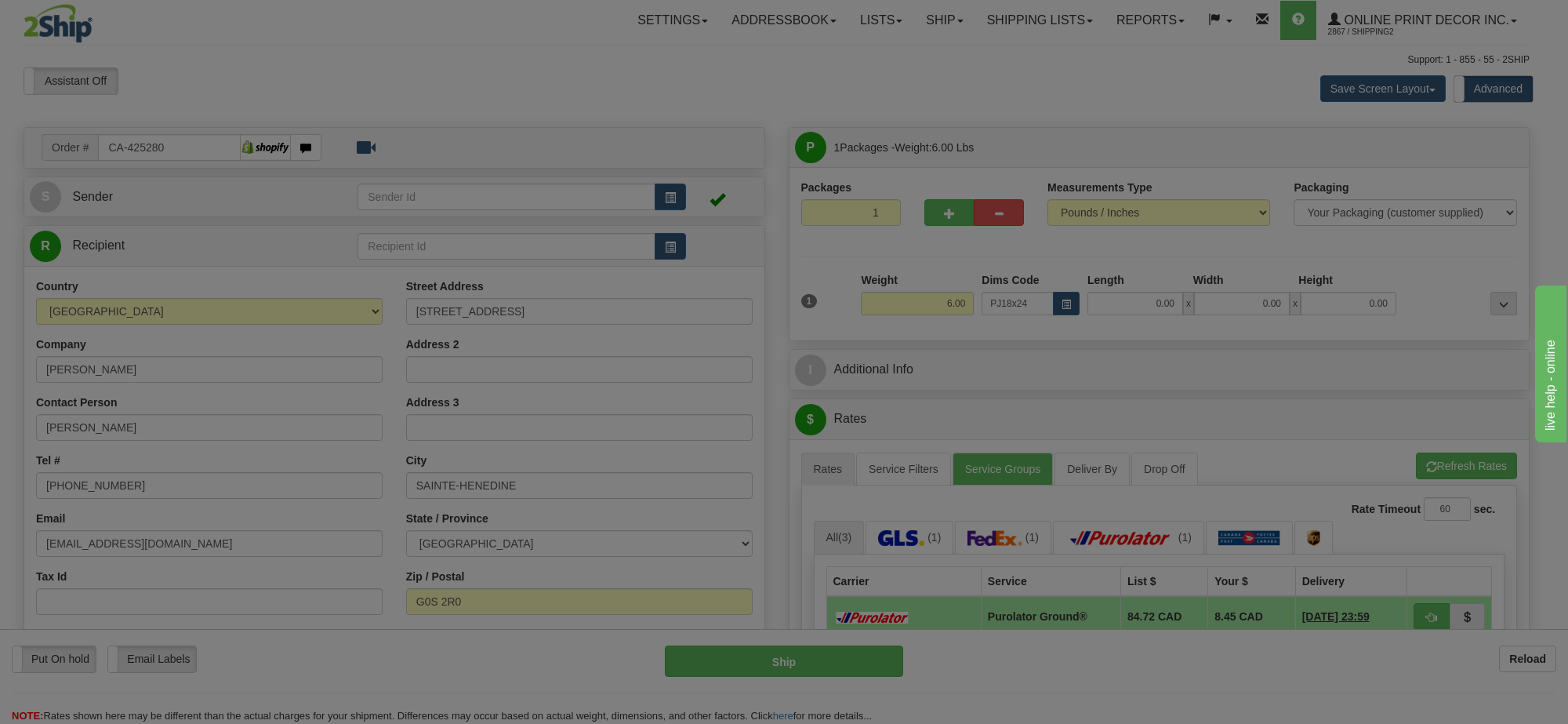
type input "31.00"
type input "22.00"
type input "2.00"
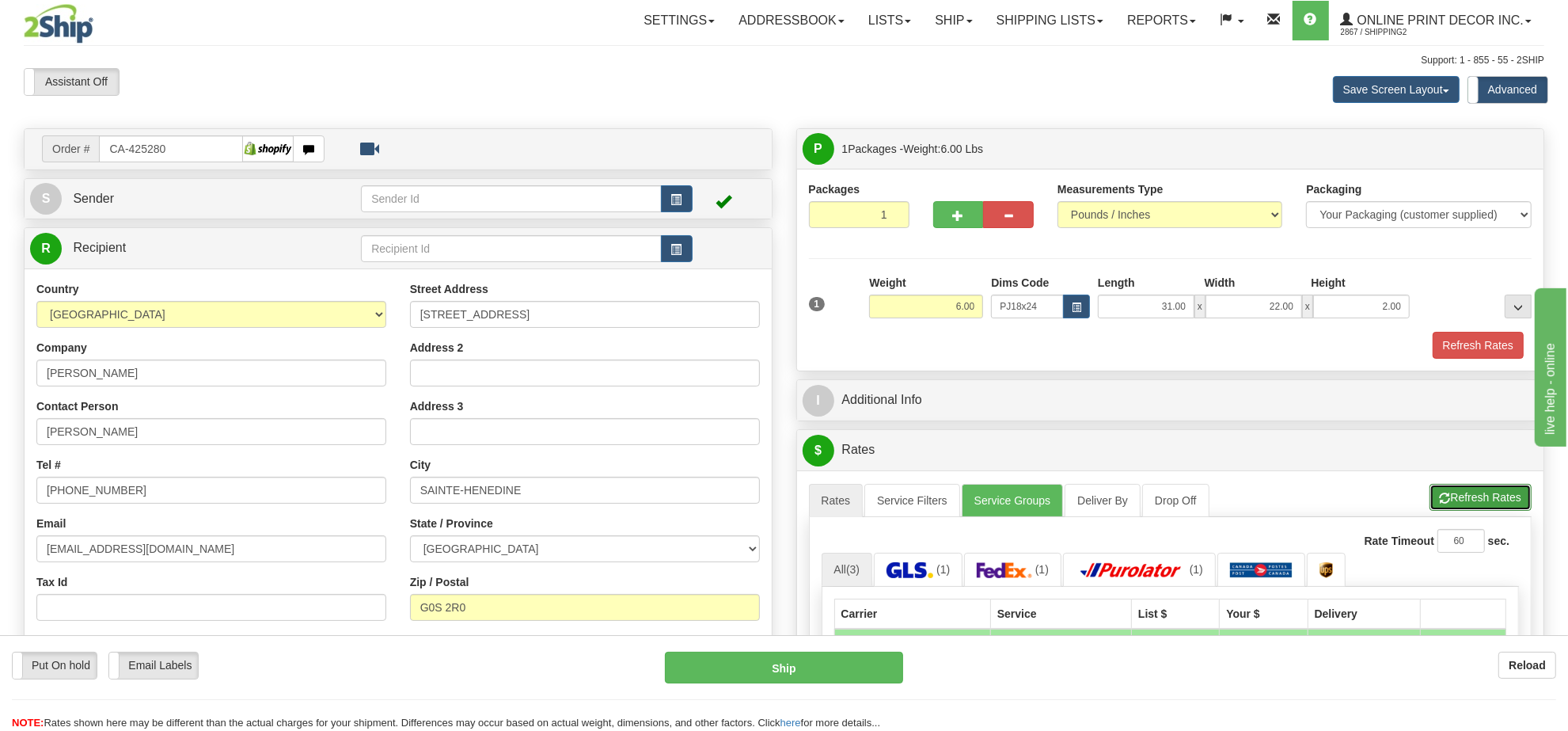
click at [1456, 505] on button "Refresh Rates" at bounding box center [1480, 496] width 102 height 27
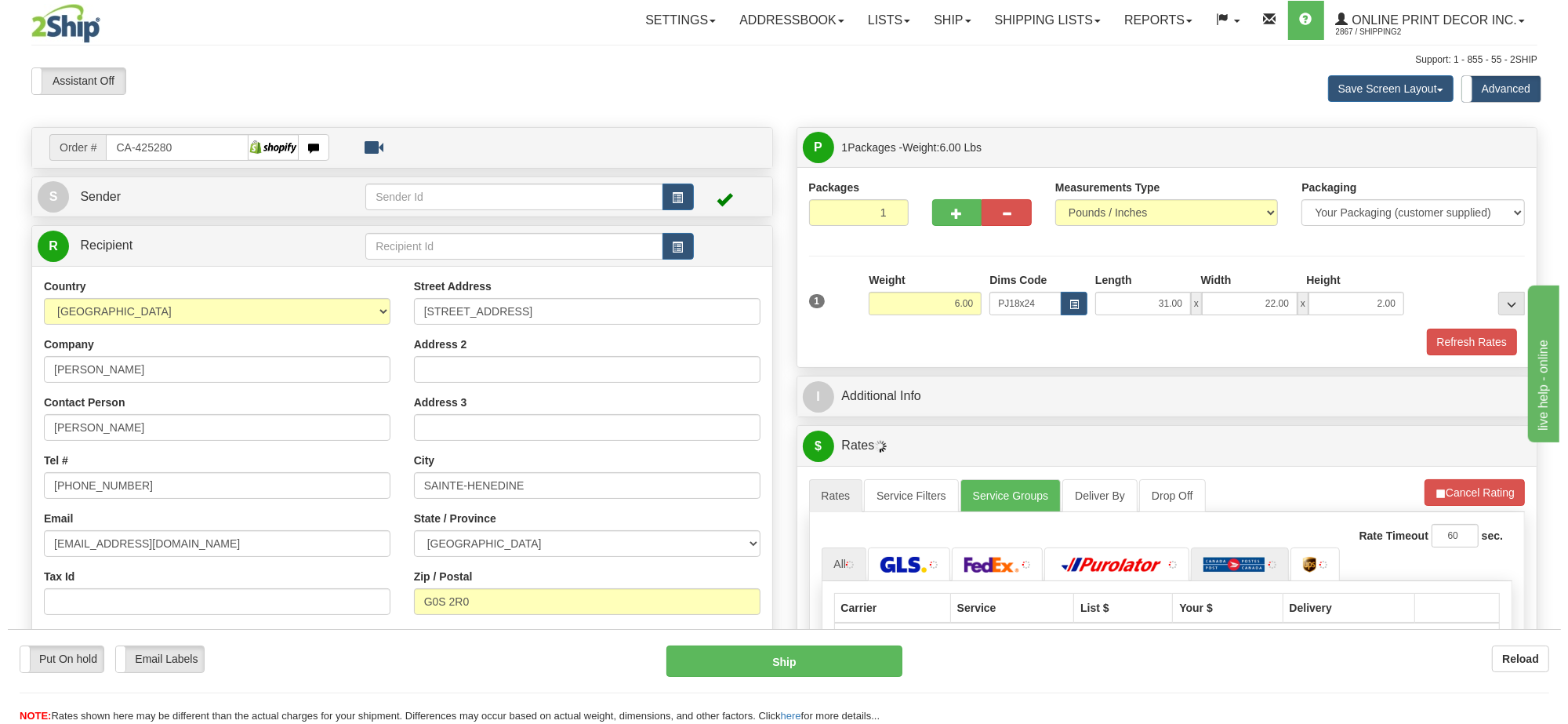
scroll to position [196, 0]
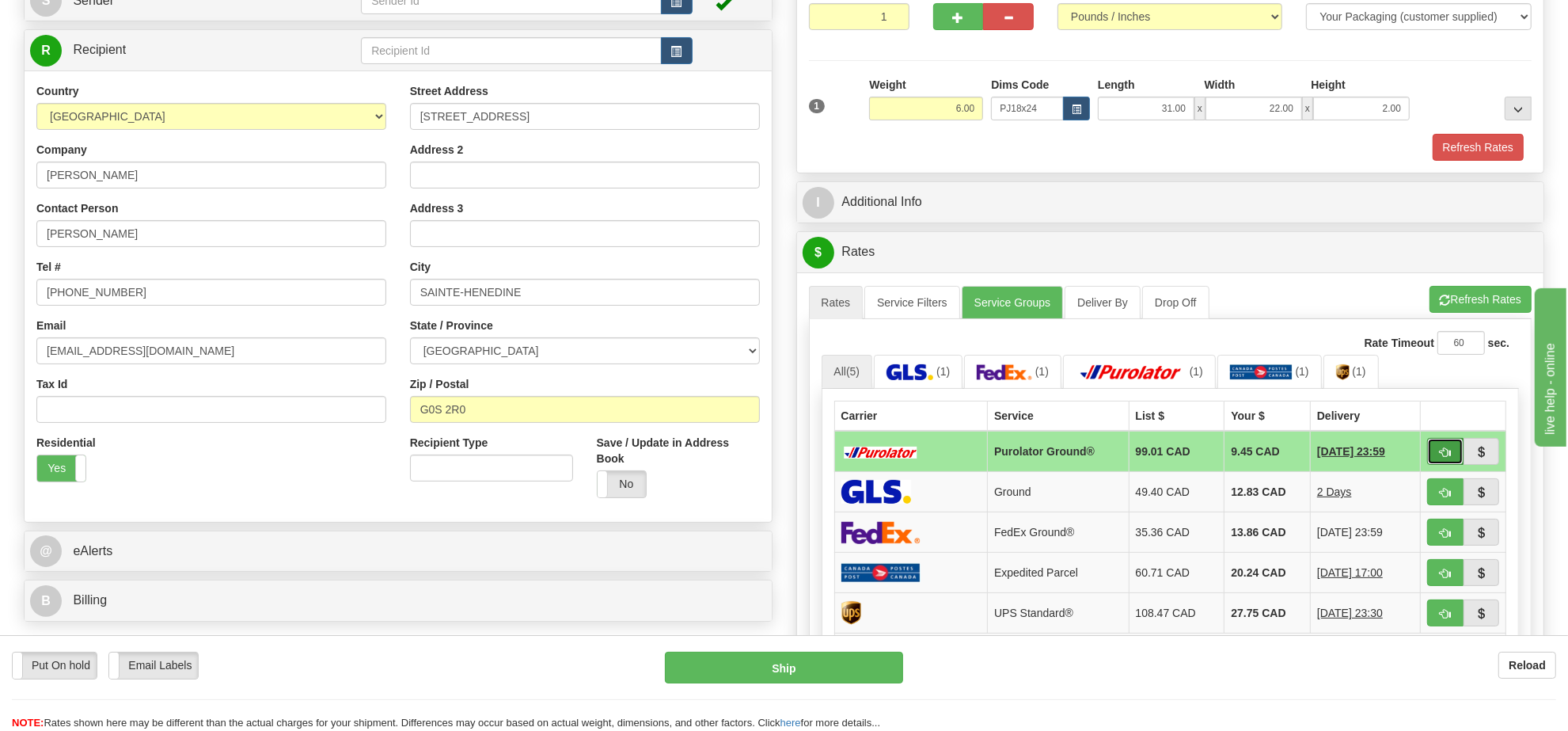
click at [1451, 458] on button "button" at bounding box center [1445, 450] width 37 height 27
type input "260"
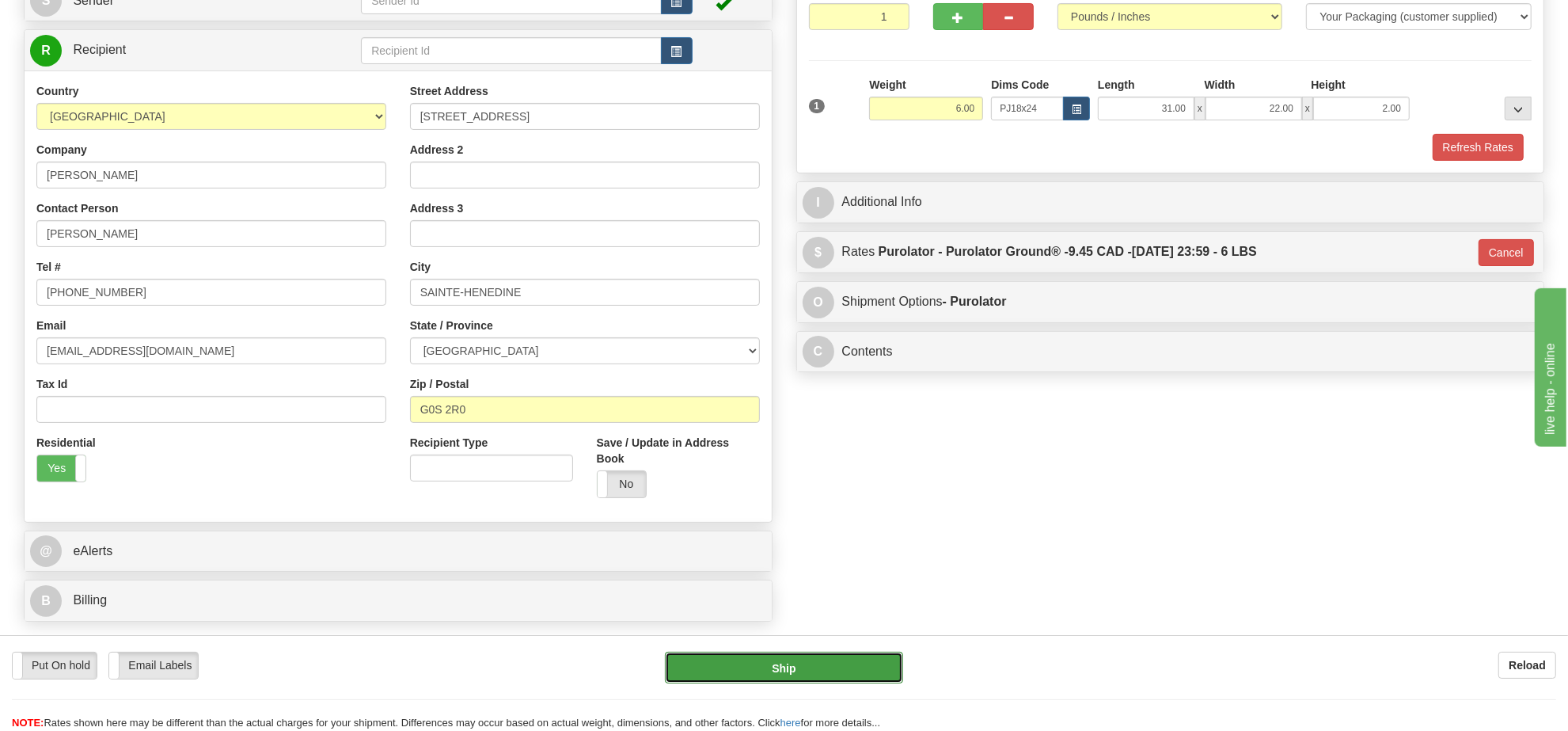
click at [731, 673] on button "Ship" at bounding box center [783, 667] width 237 height 32
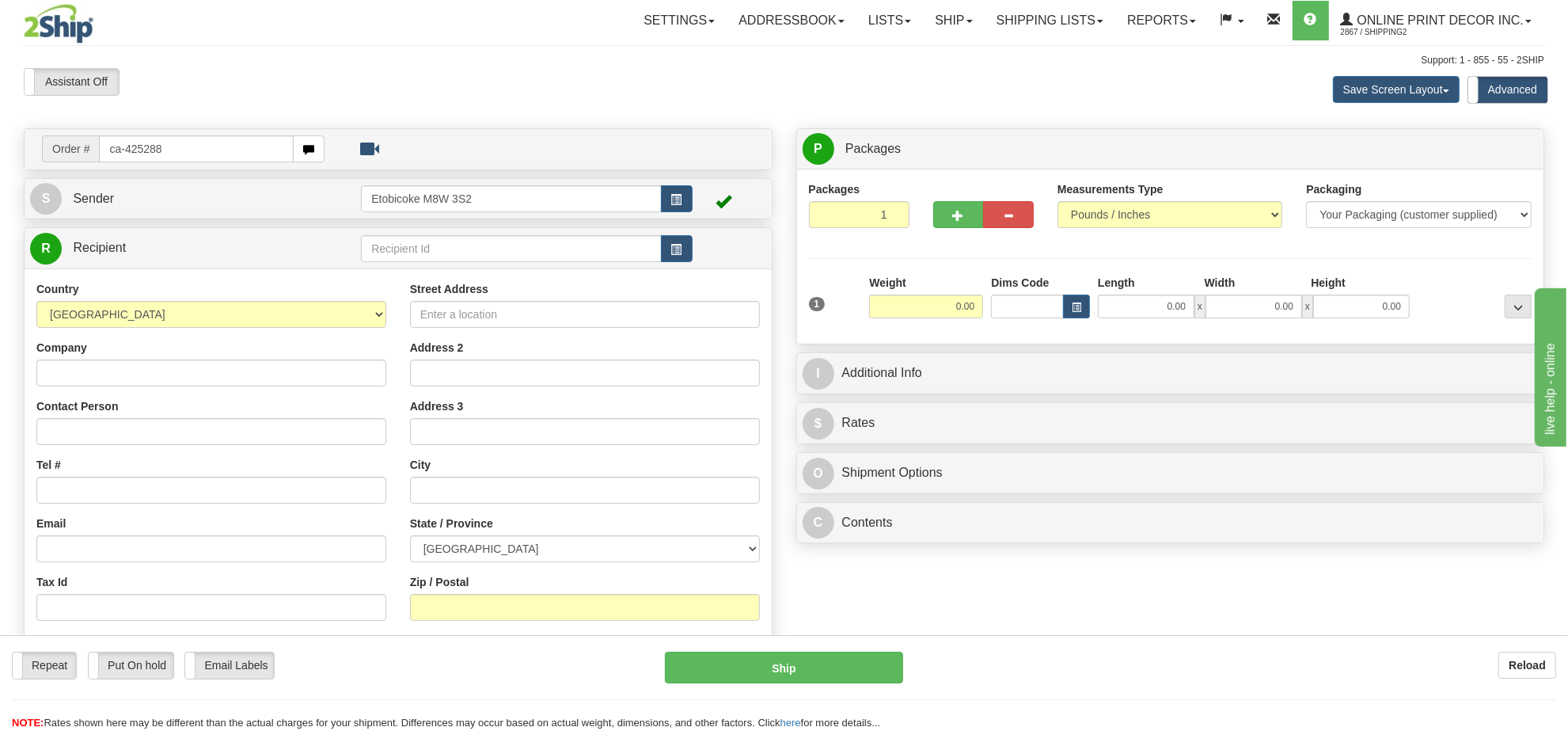
type input "ca-425288"
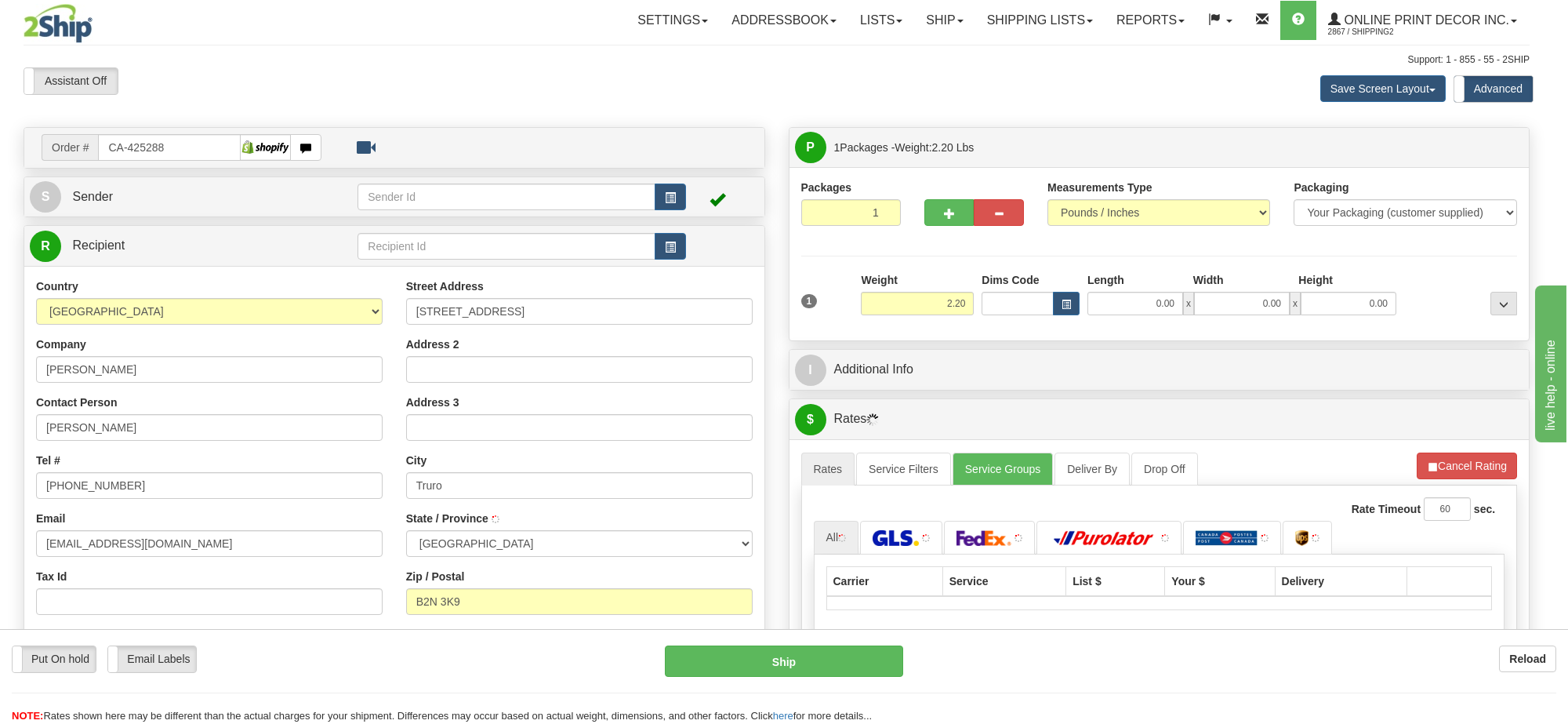
type input "TRURO"
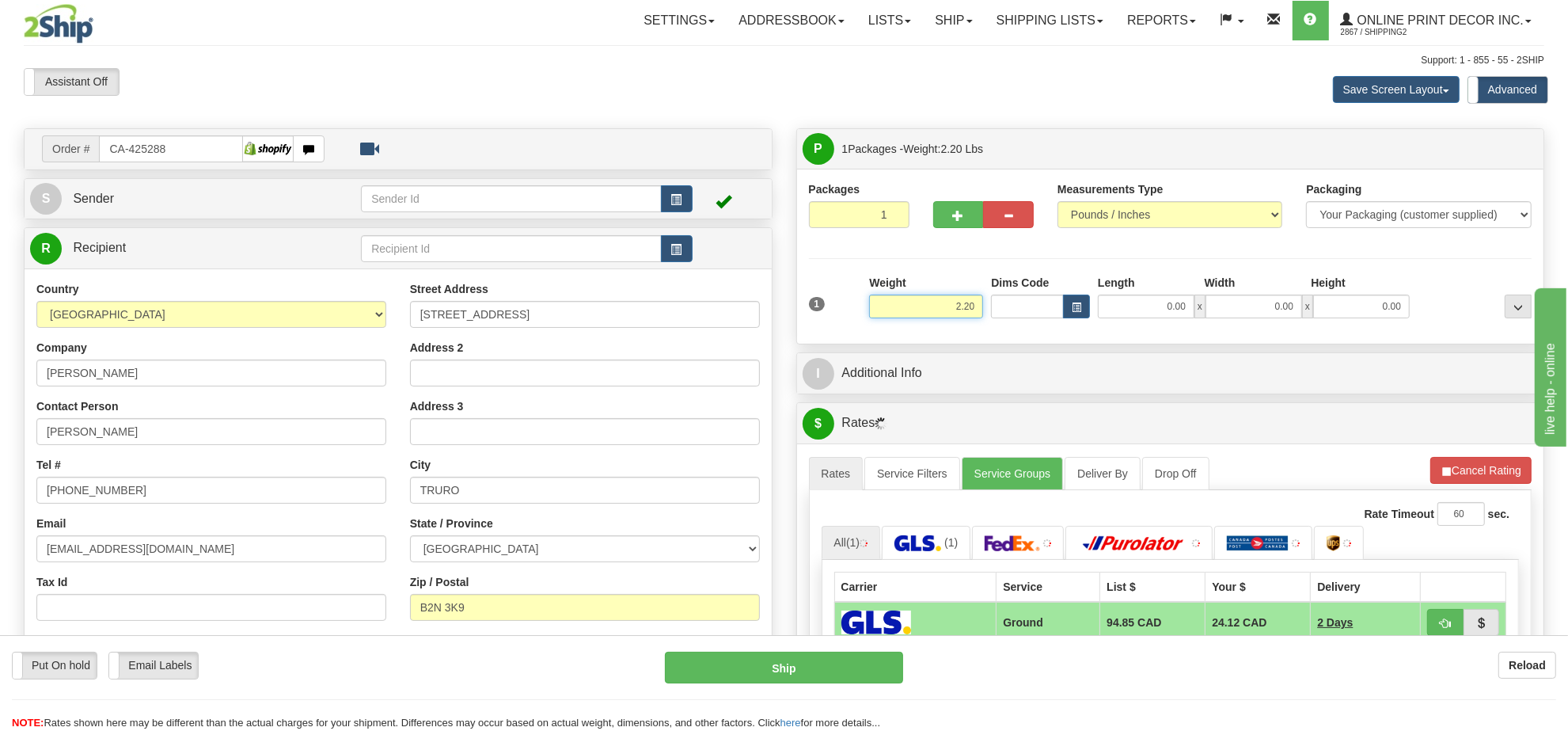
click at [962, 302] on input "2.20" at bounding box center [925, 306] width 114 height 23
click at [1074, 306] on span "button" at bounding box center [1076, 307] width 9 height 8
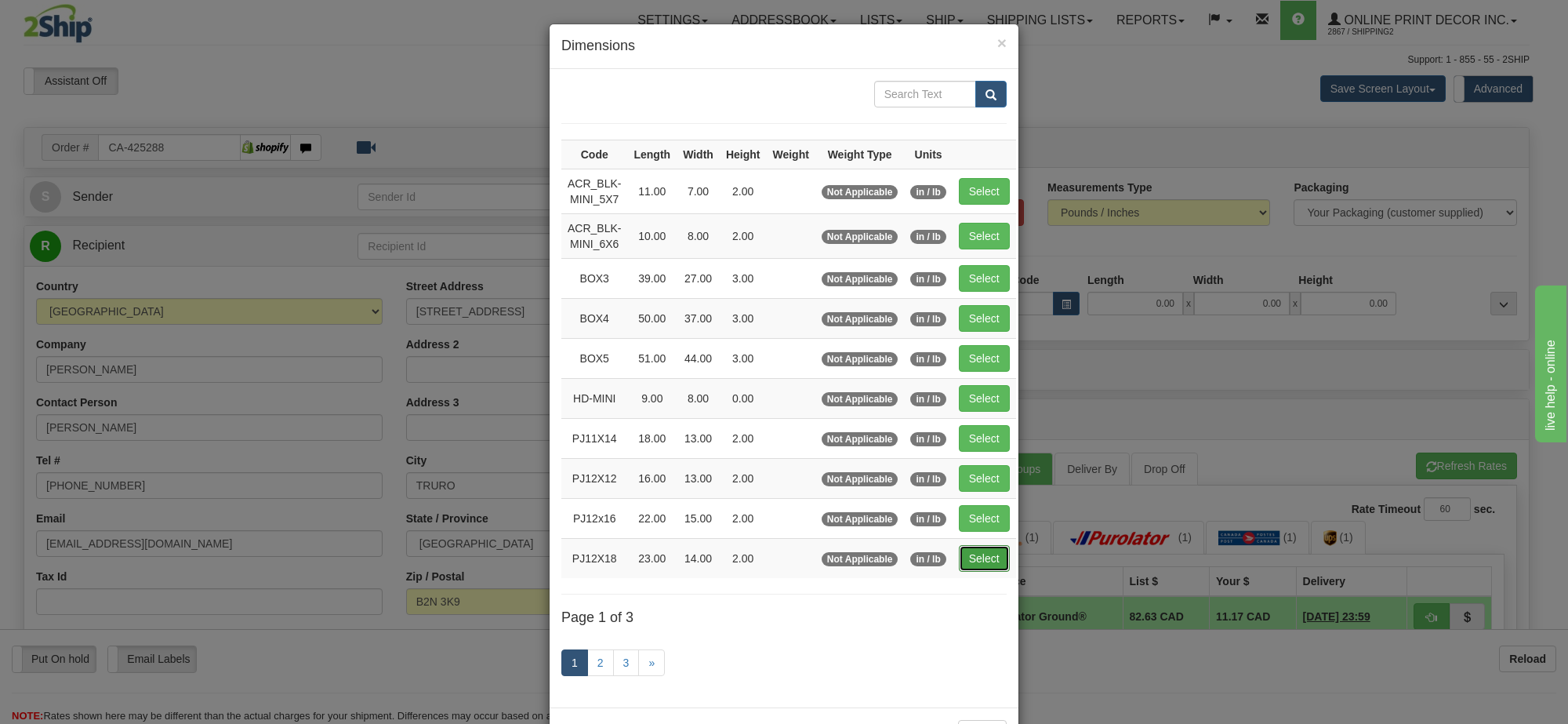
click at [993, 559] on button "Select" at bounding box center [984, 558] width 51 height 27
type input "PJ12X18"
type input "23.00"
type input "14.00"
type input "2.00"
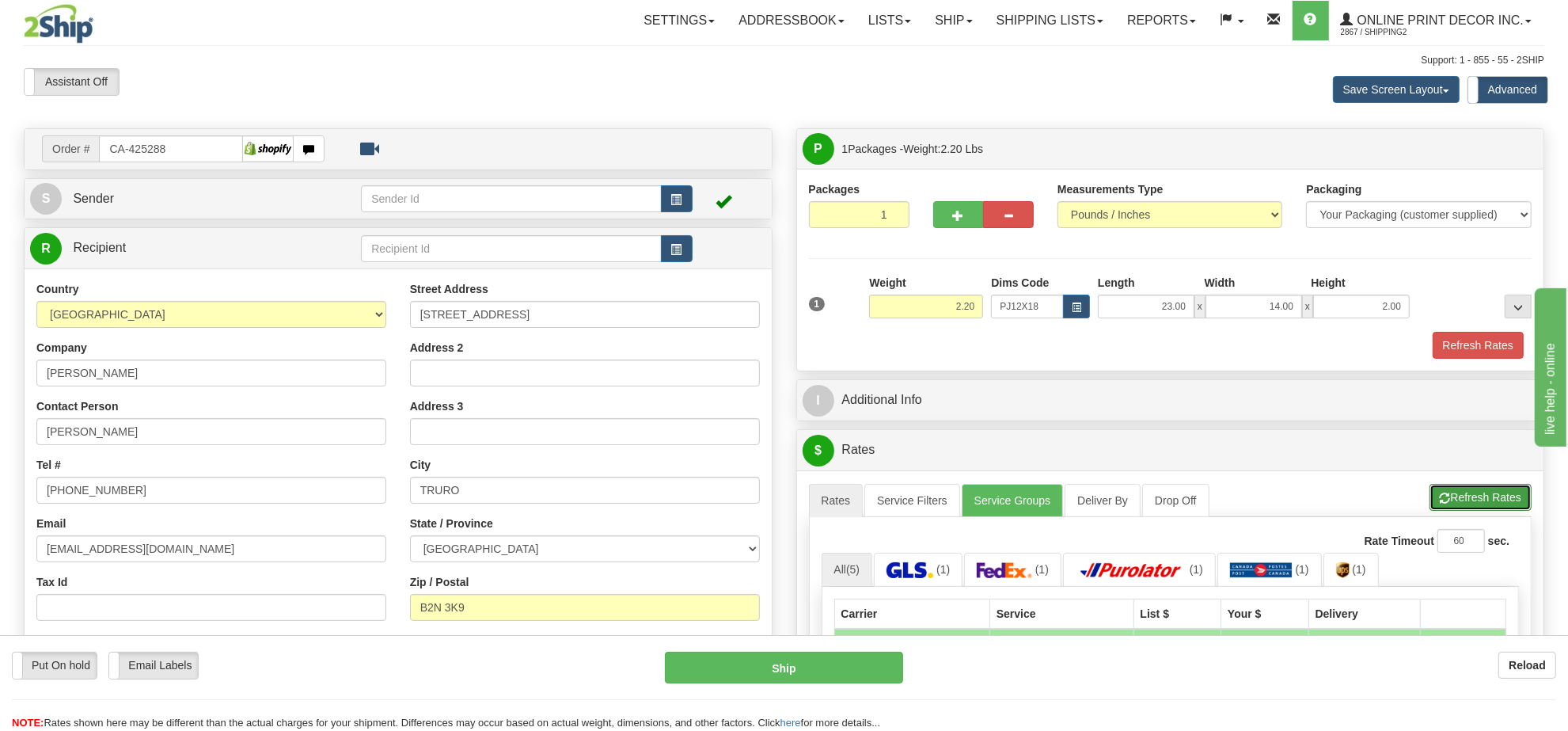
click at [1505, 496] on button "Refresh Rates" at bounding box center [1480, 496] width 102 height 27
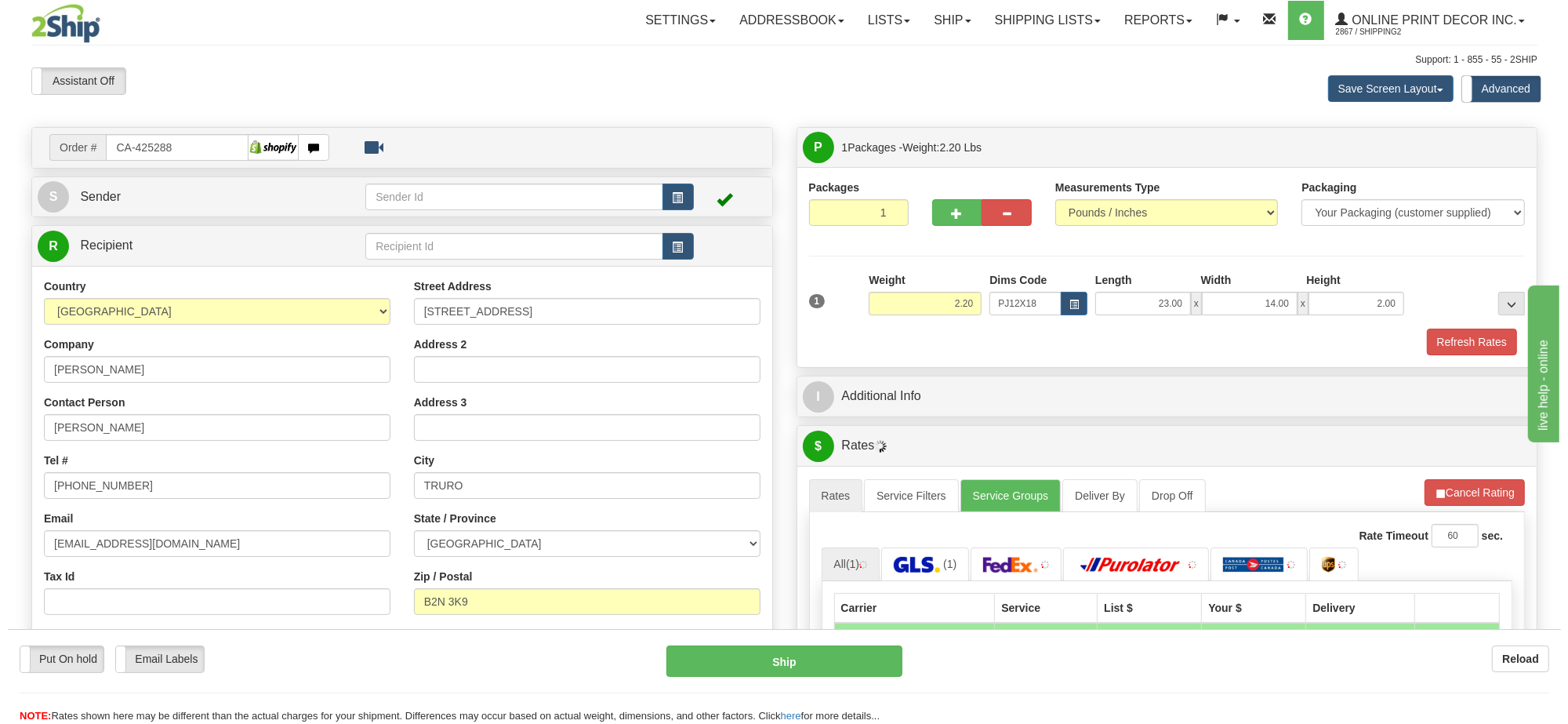
scroll to position [196, 0]
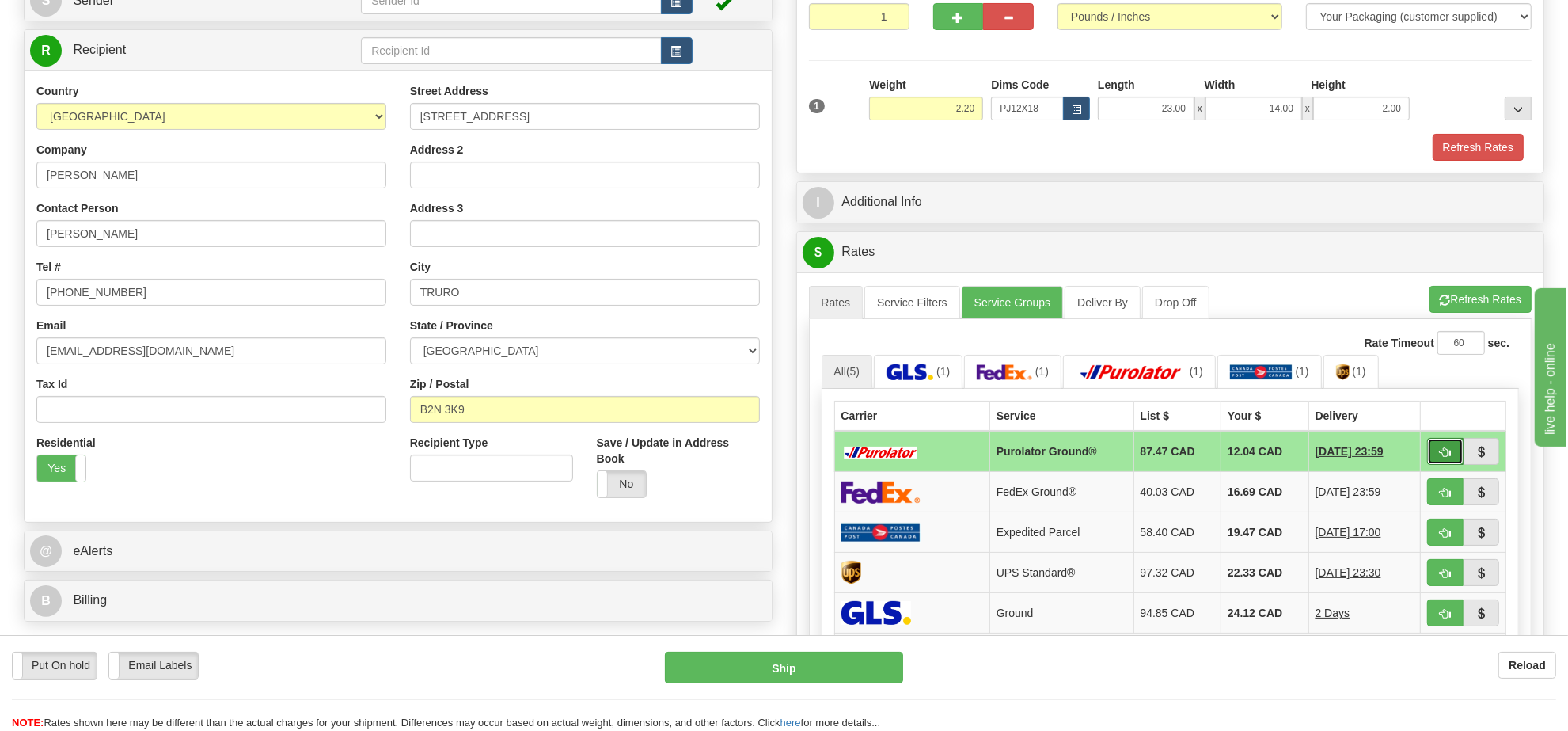
click at [1446, 452] on button "button" at bounding box center [1445, 450] width 37 height 27
type input "260"
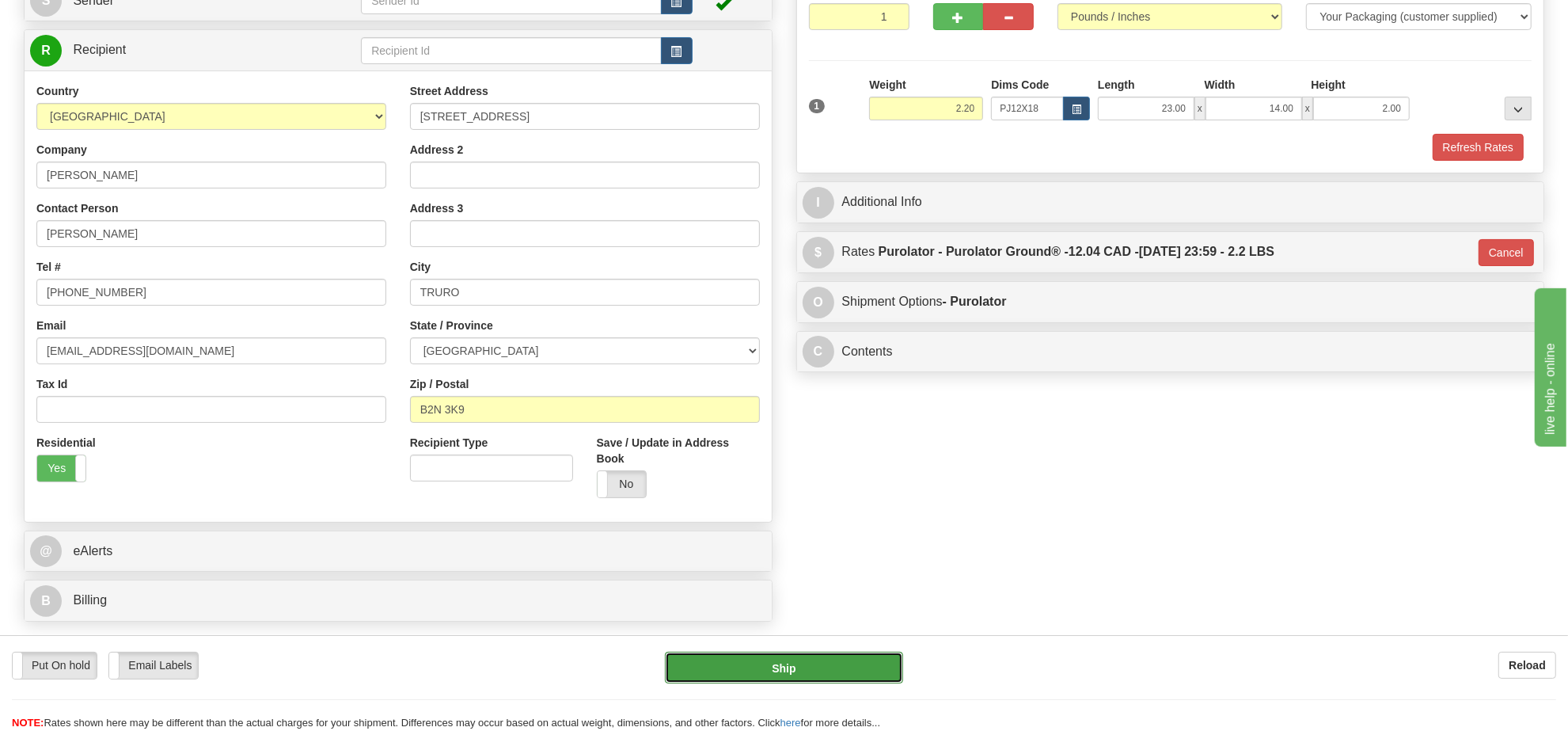
click at [852, 654] on button "Ship" at bounding box center [783, 667] width 237 height 32
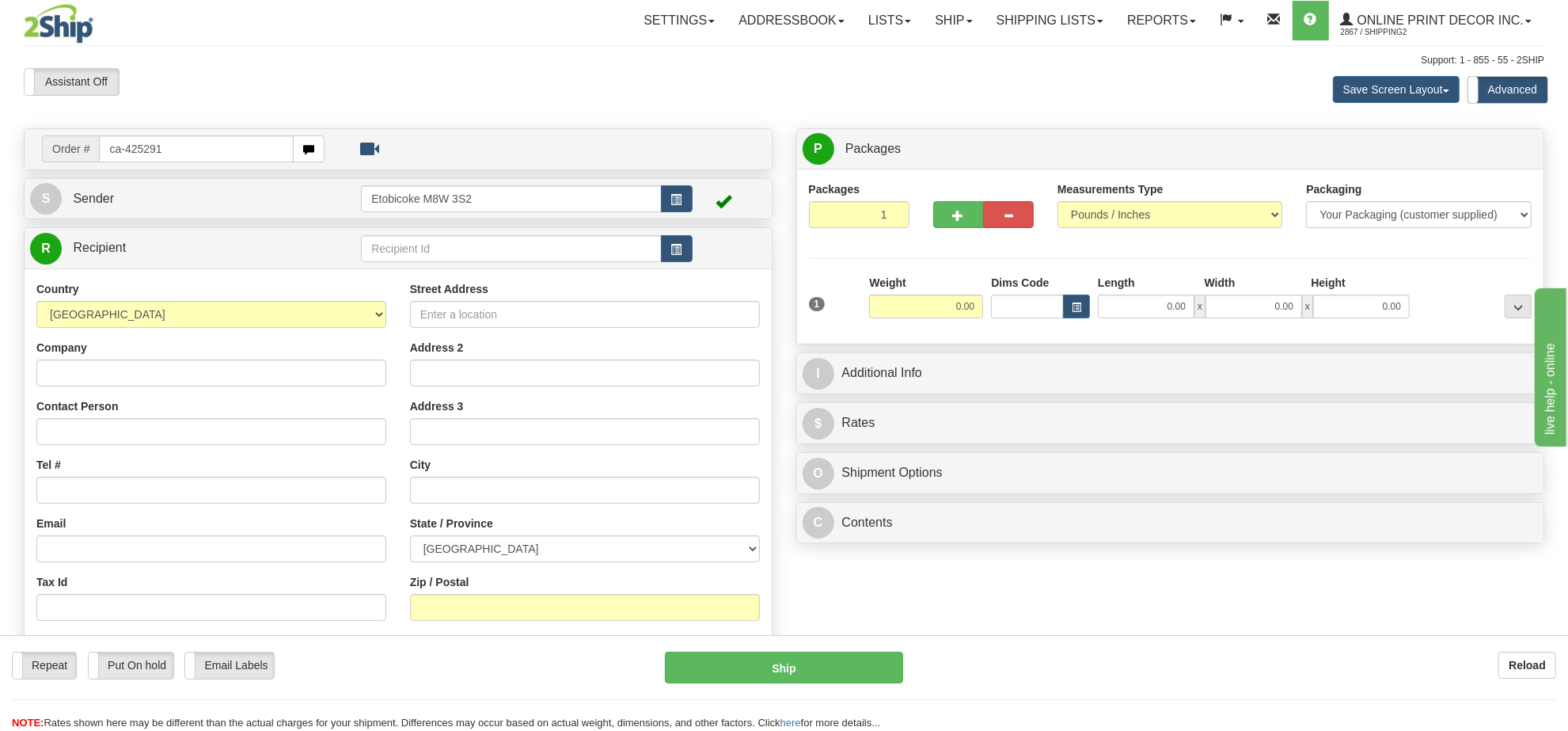
type input "ca-425291"
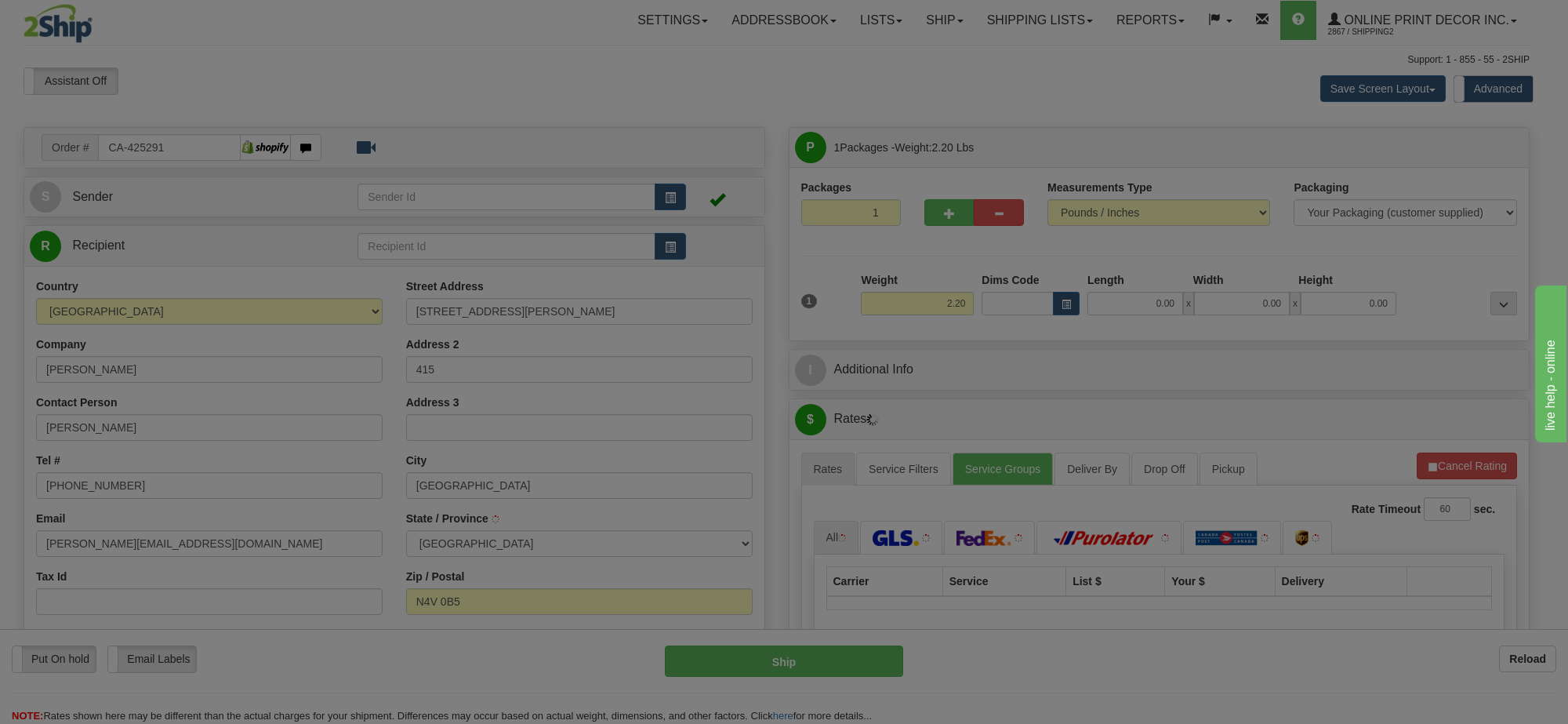
type input "WOODSTOCK"
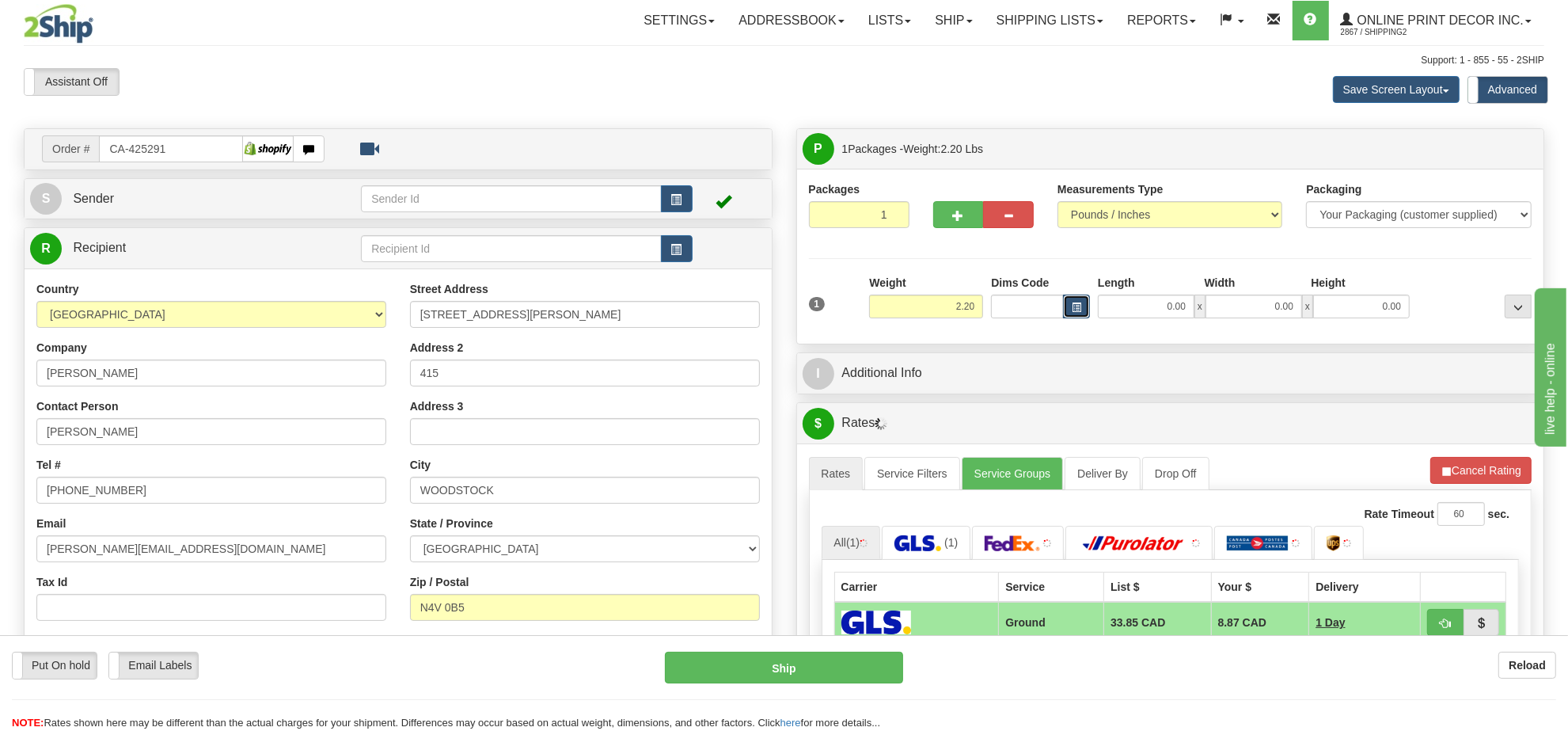
click at [1072, 306] on span "button" at bounding box center [1076, 307] width 9 height 8
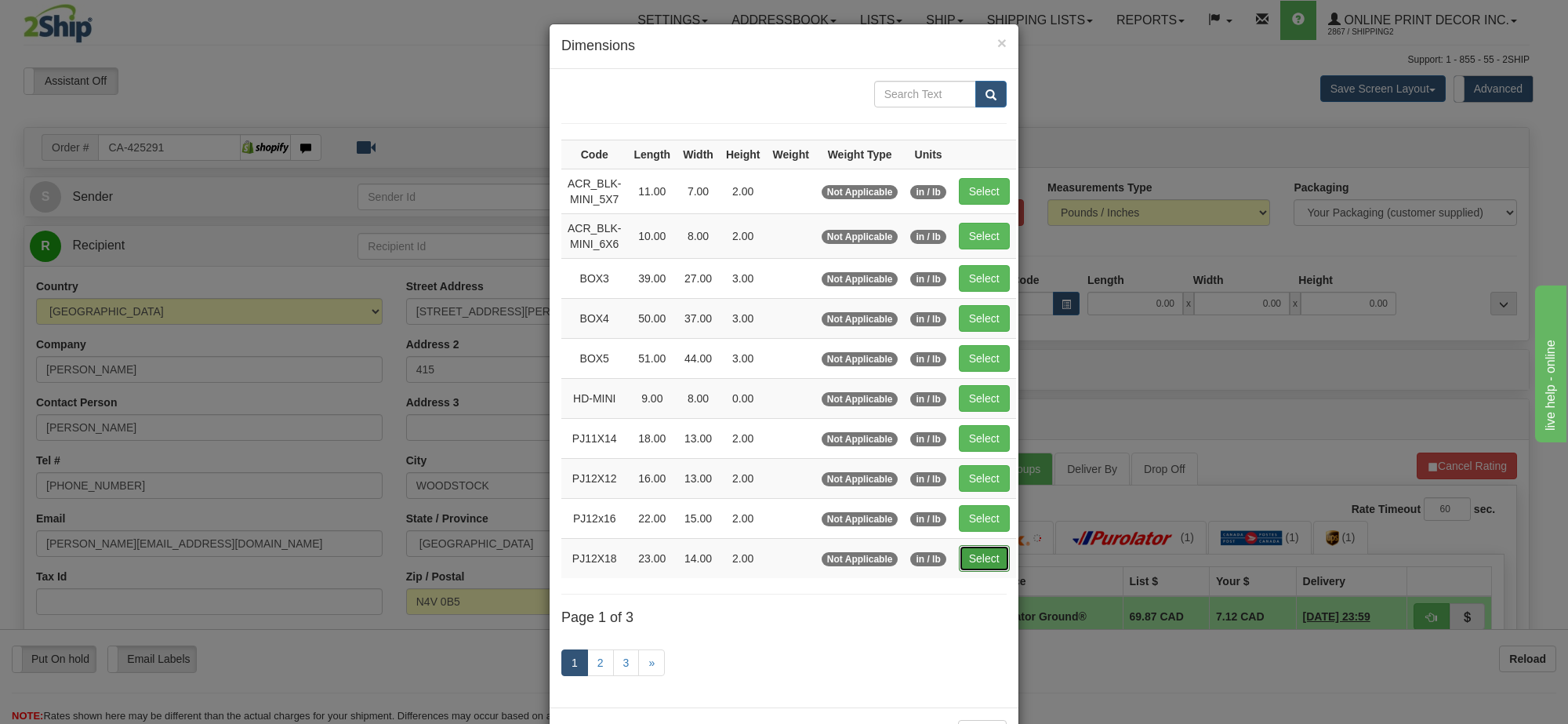
click at [981, 559] on button "Select" at bounding box center [984, 558] width 51 height 27
type input "PJ12X18"
type input "23.00"
type input "14.00"
type input "2.00"
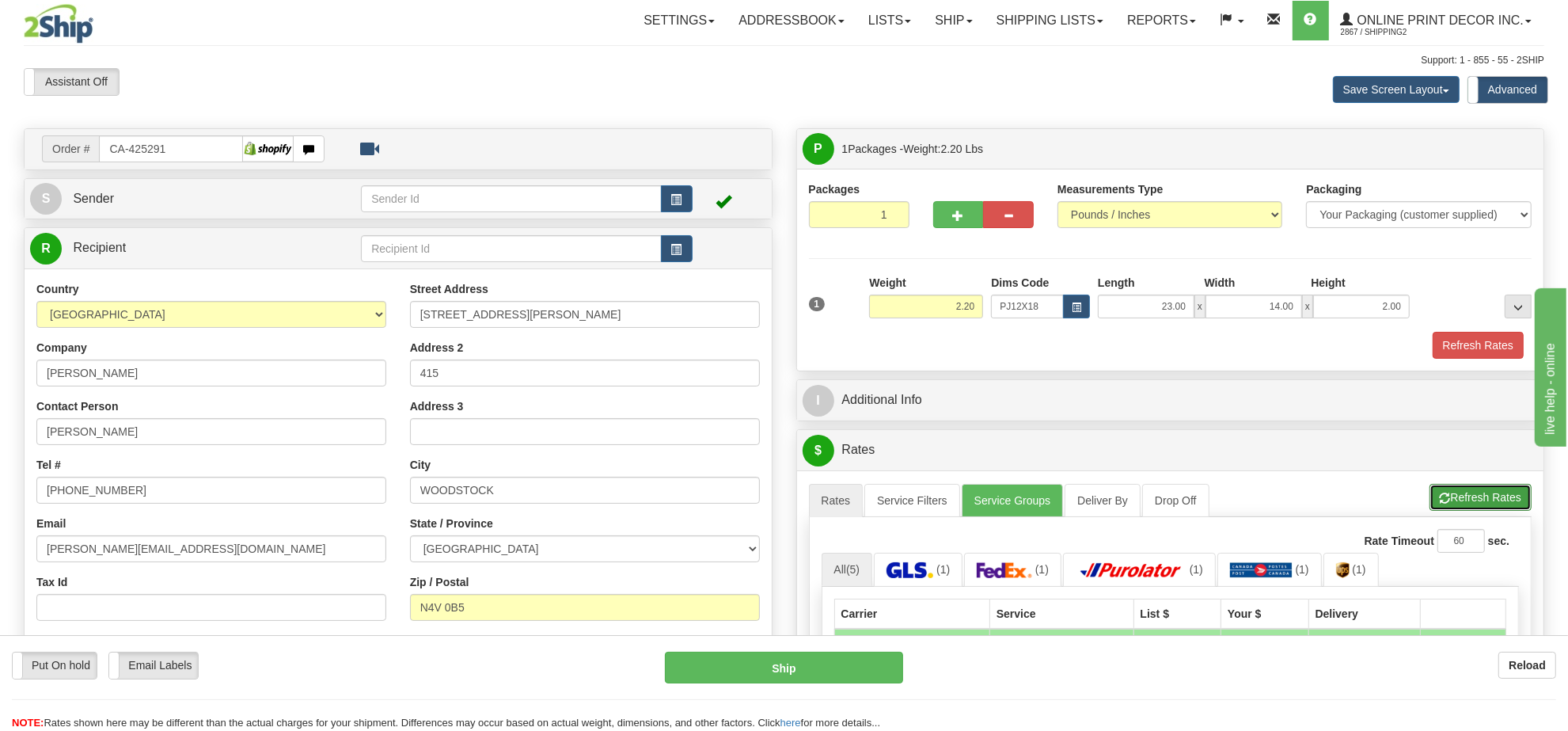
click at [1505, 509] on button "Refresh Rates" at bounding box center [1480, 496] width 102 height 27
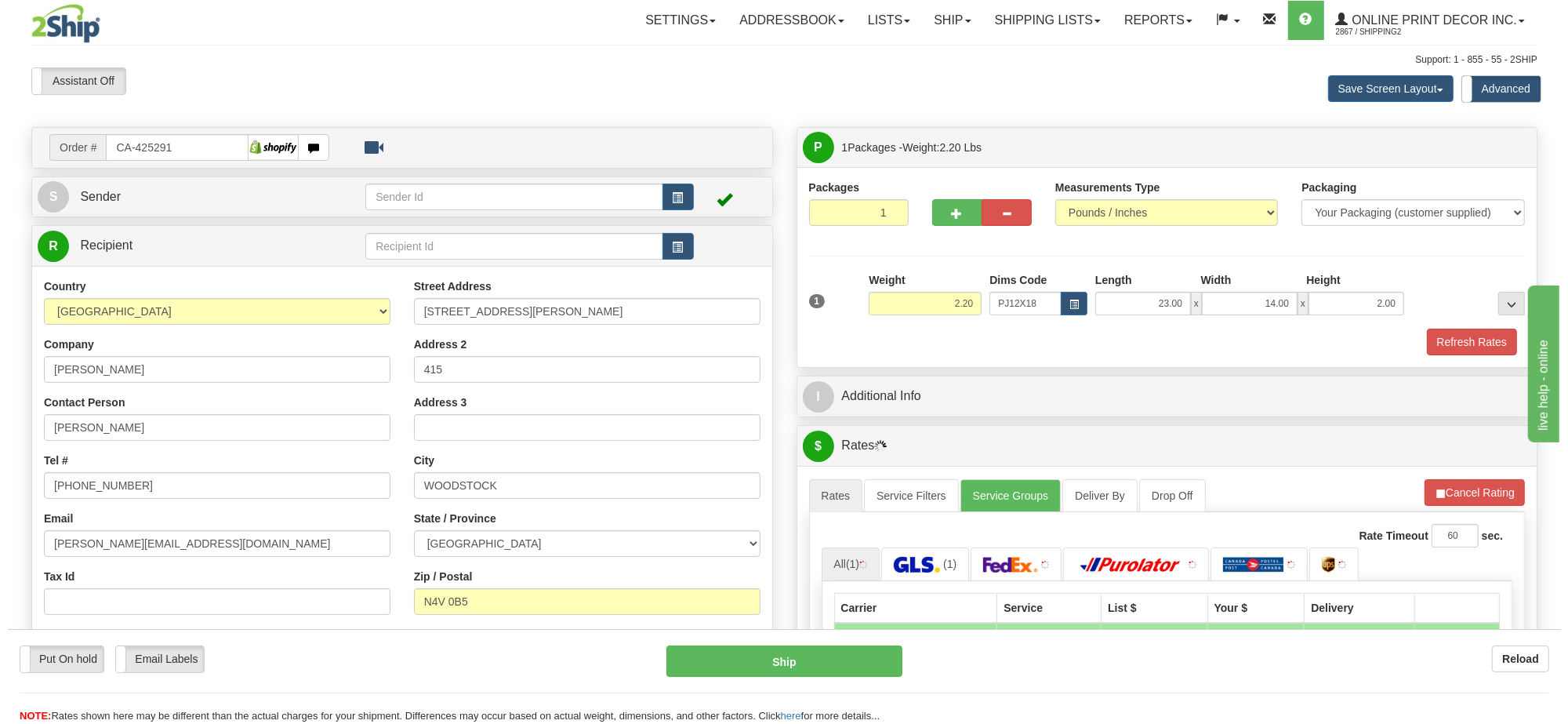
scroll to position [98, 0]
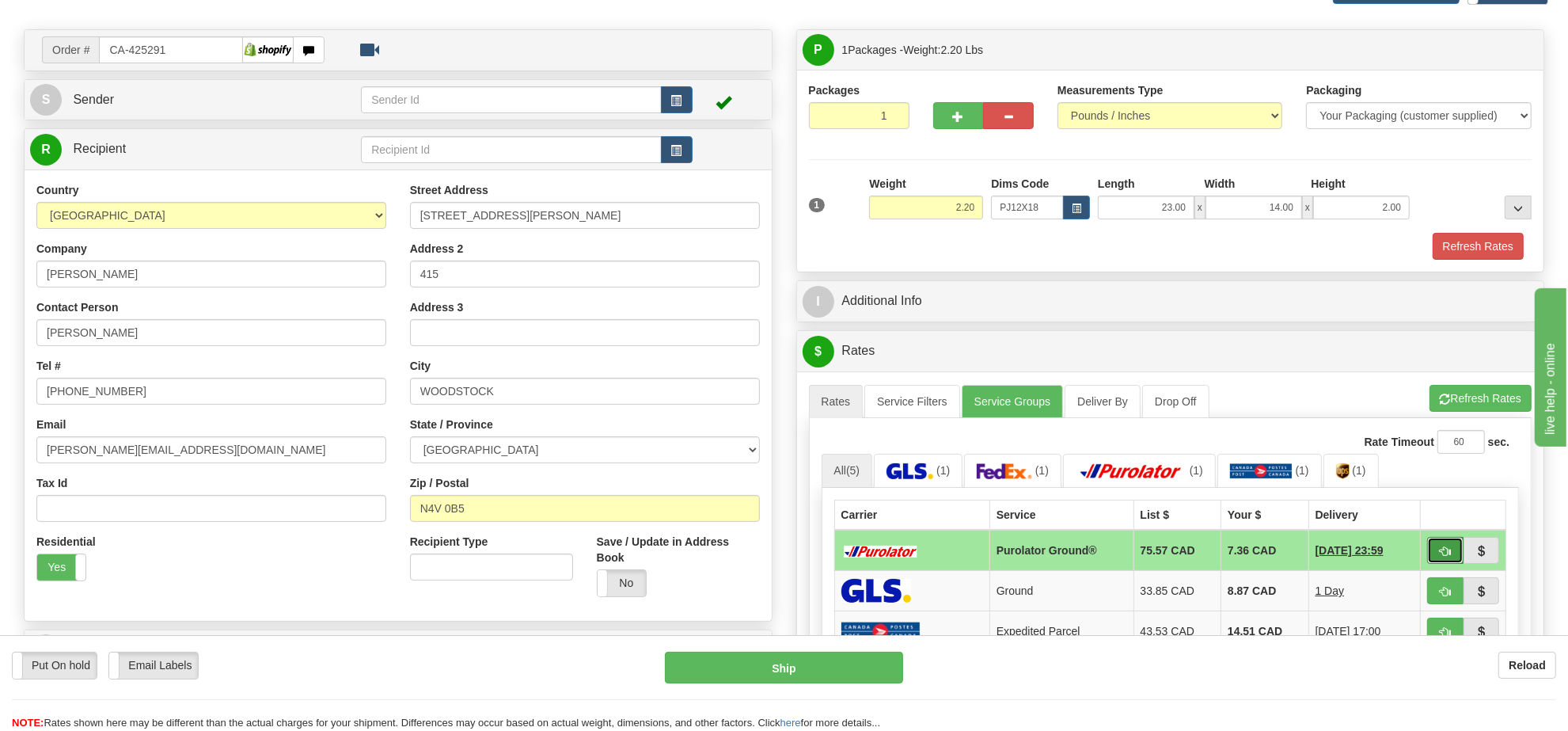
click at [1440, 553] on span "button" at bounding box center [1445, 551] width 11 height 10
type input "260"
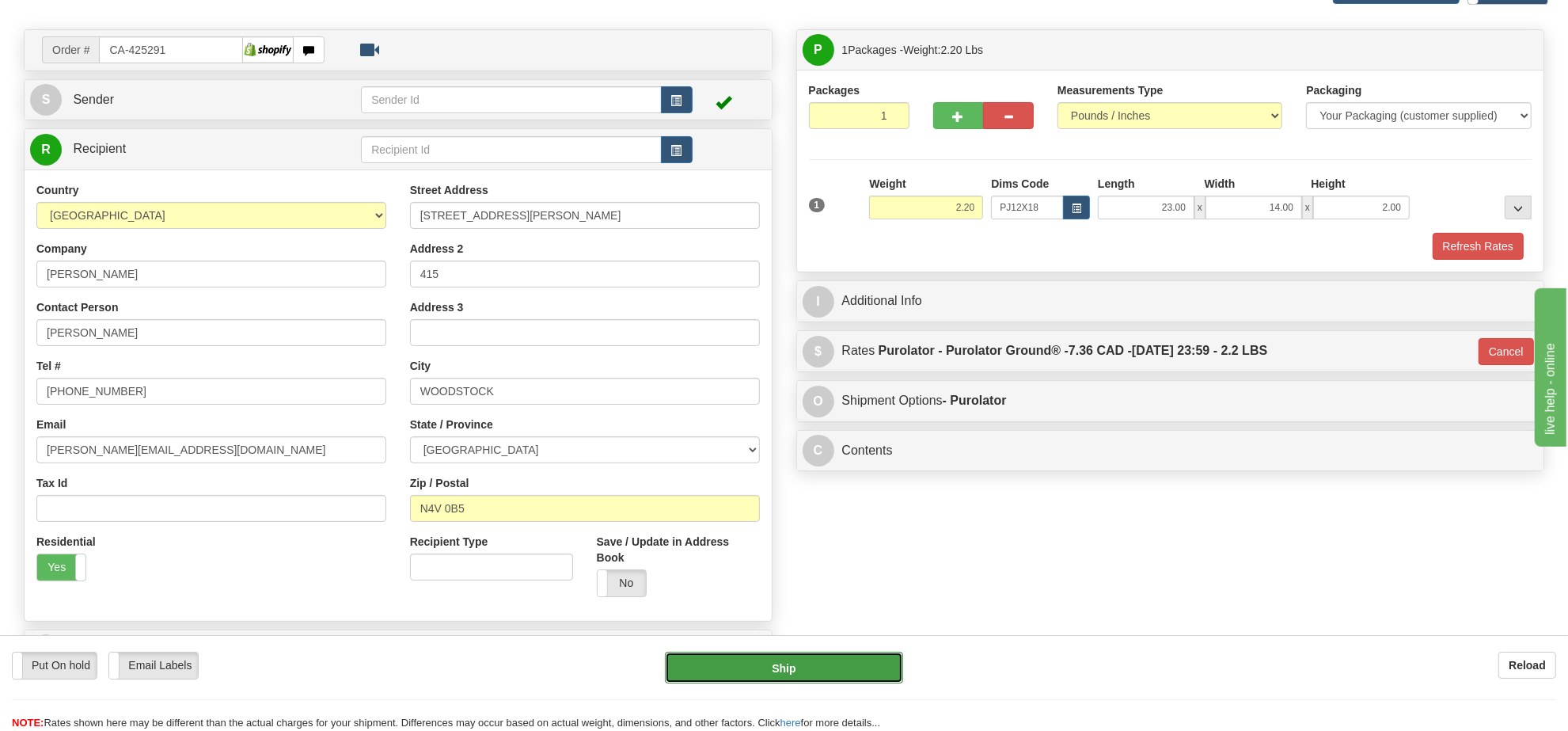
click at [868, 670] on button "Ship" at bounding box center [783, 667] width 237 height 32
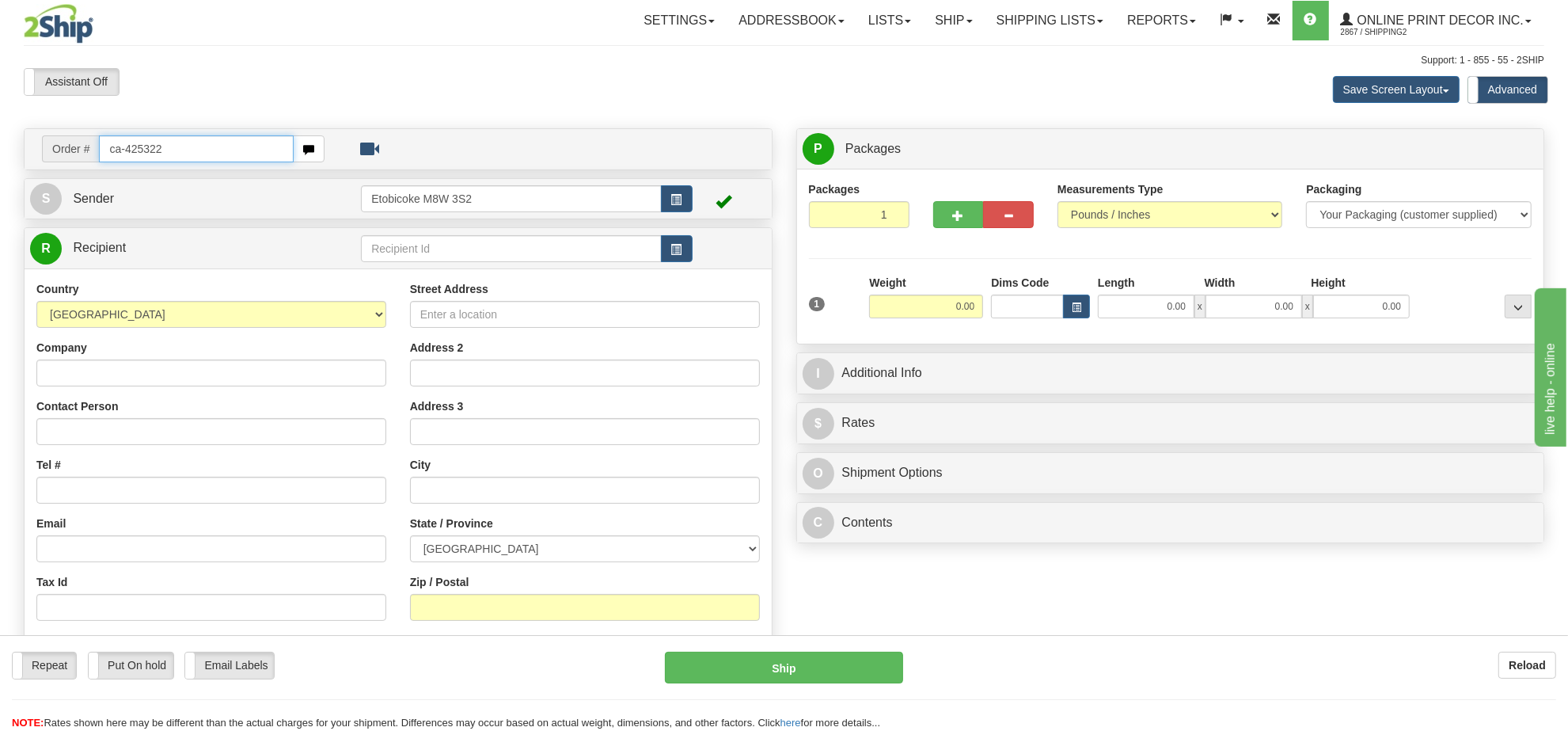
type input "ca-425322"
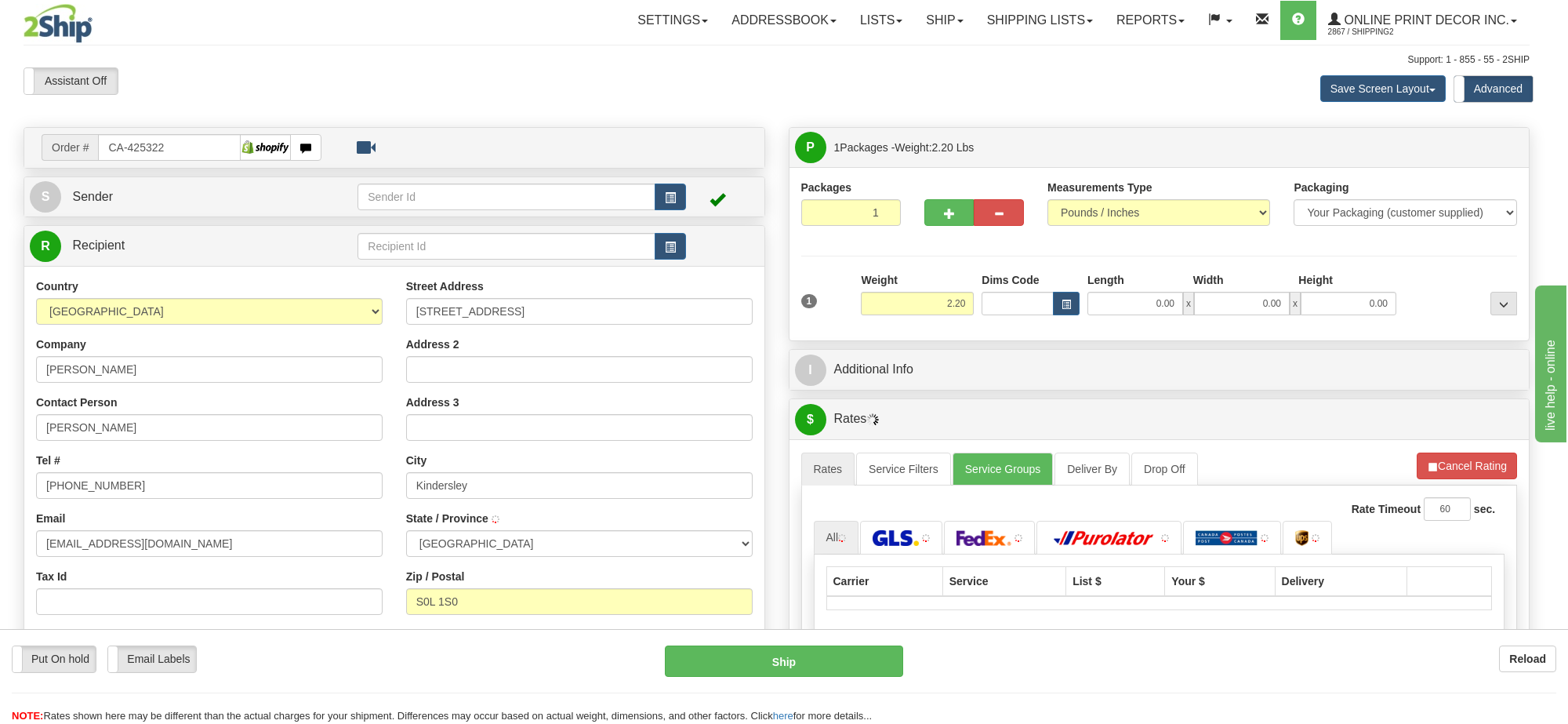
type input "KINDERSLEY"
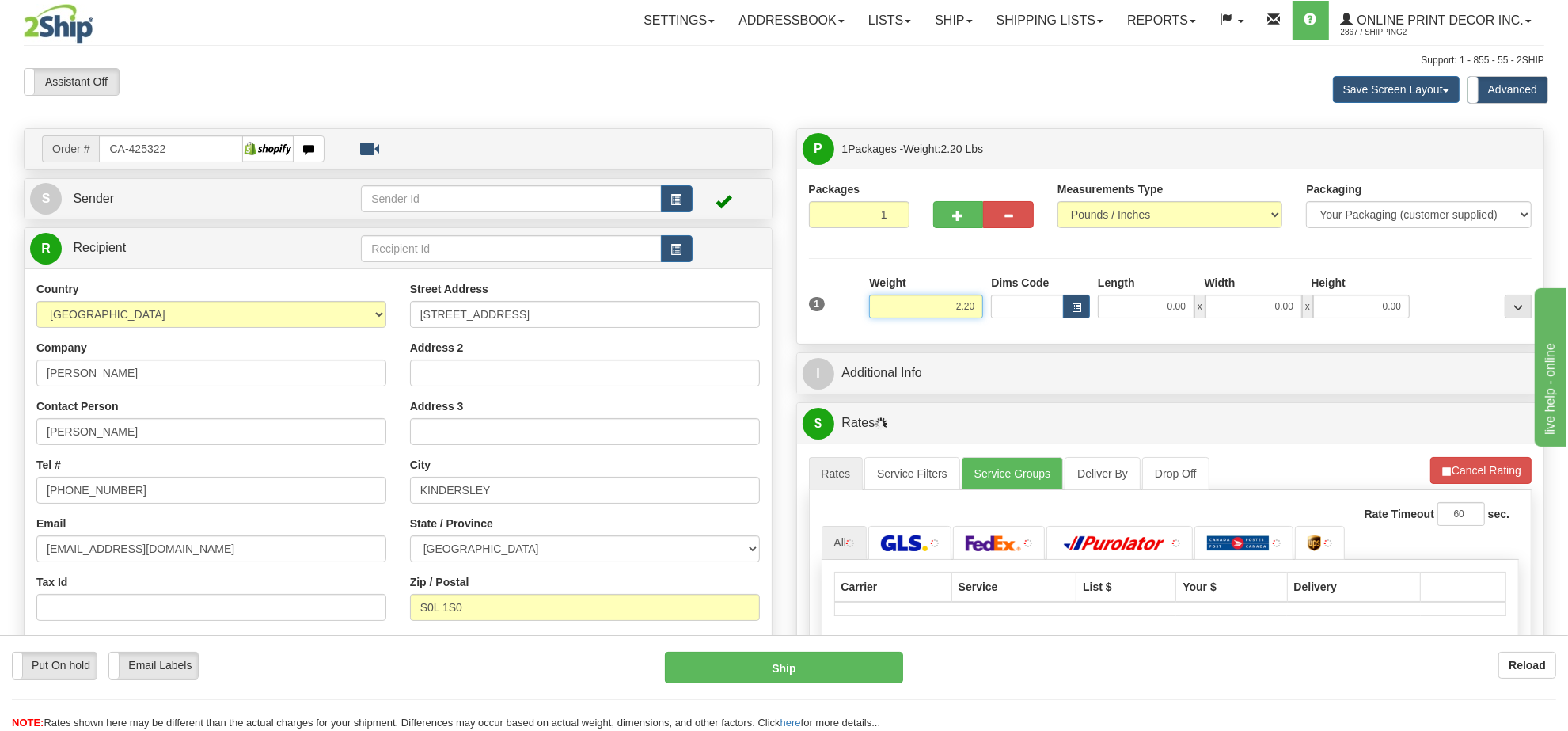
click at [946, 317] on input "2.20" at bounding box center [925, 306] width 114 height 23
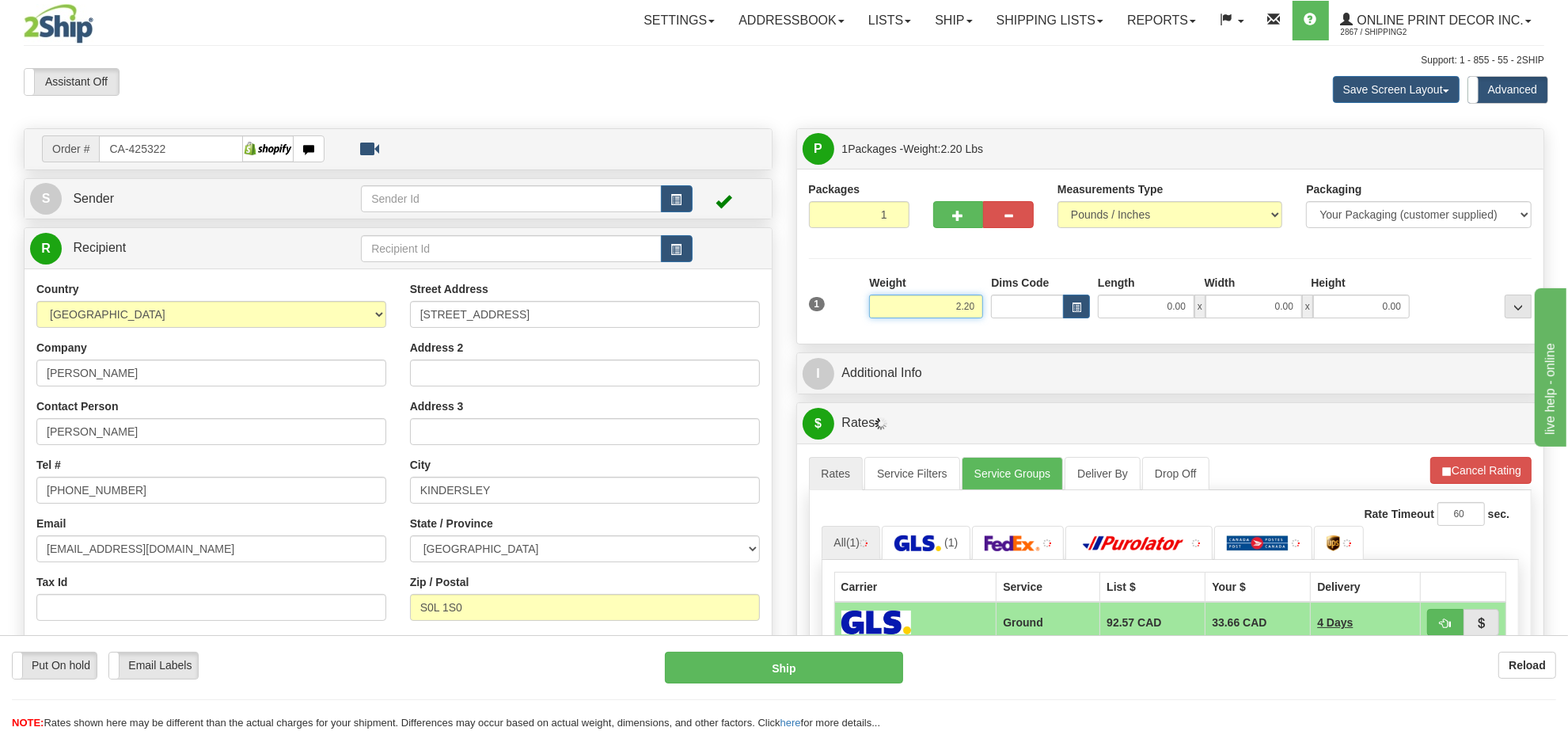
click at [946, 317] on input "2.20" at bounding box center [925, 306] width 114 height 23
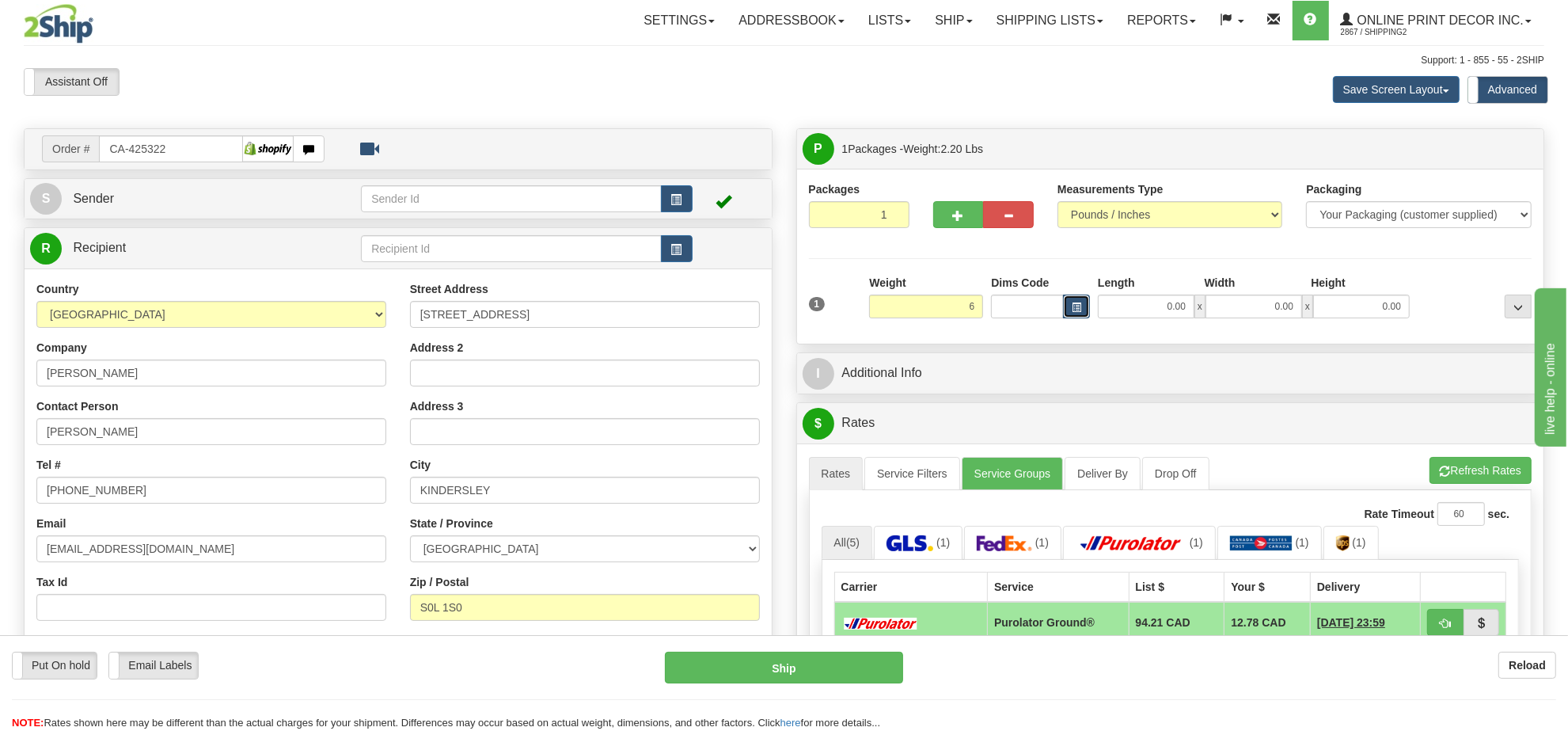
type input "6.00"
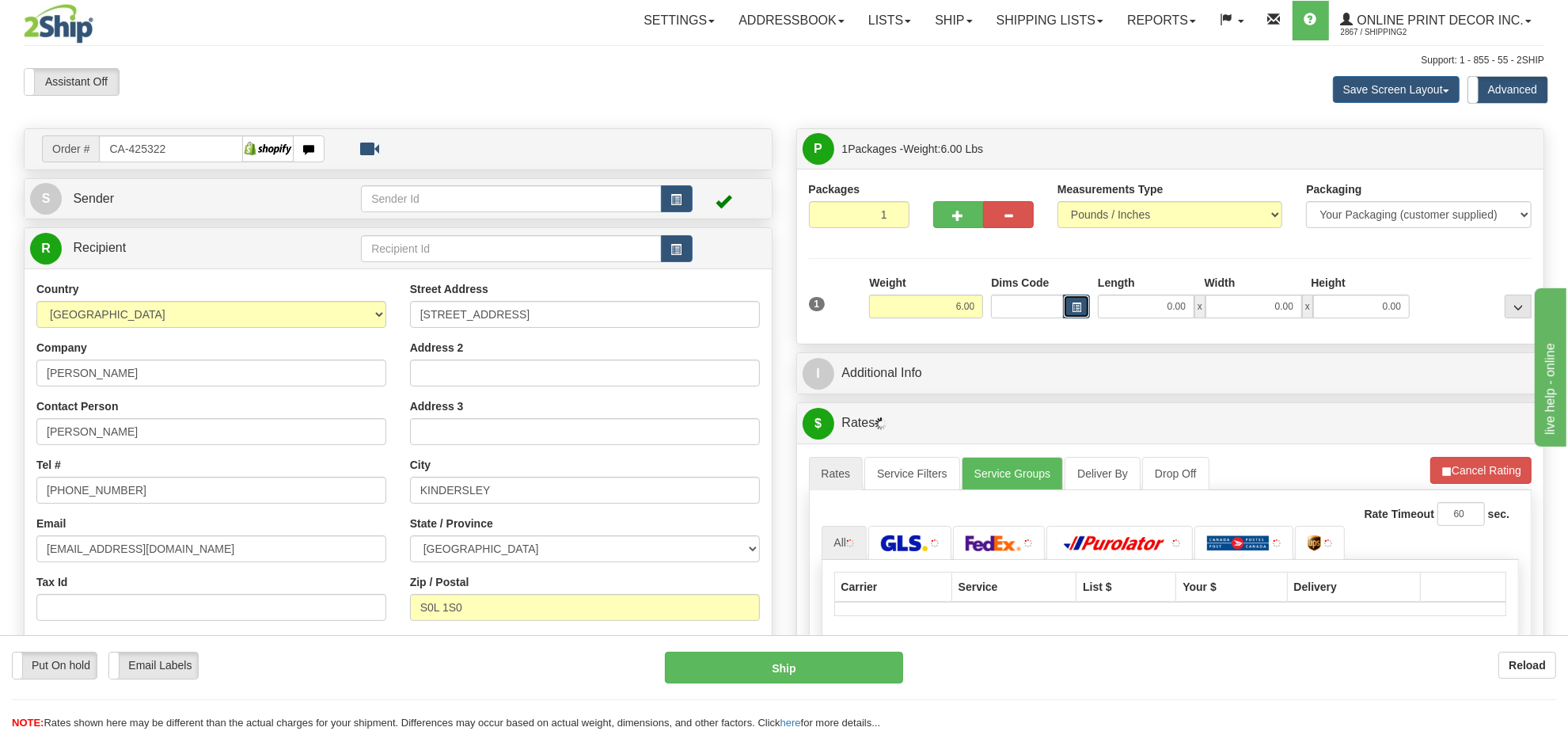
click at [1077, 311] on span "button" at bounding box center [1076, 307] width 9 height 8
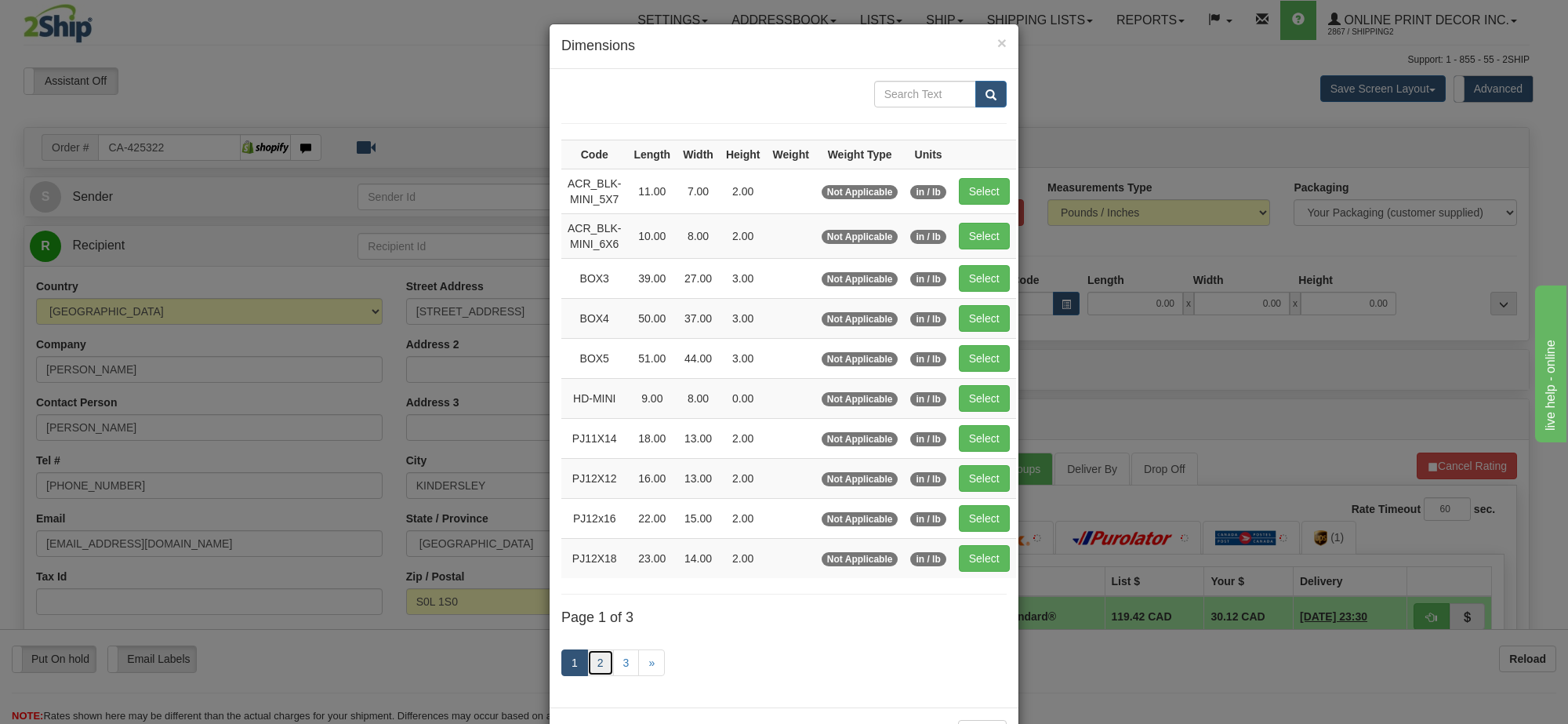
click at [590, 666] on link "2" at bounding box center [600, 662] width 27 height 27
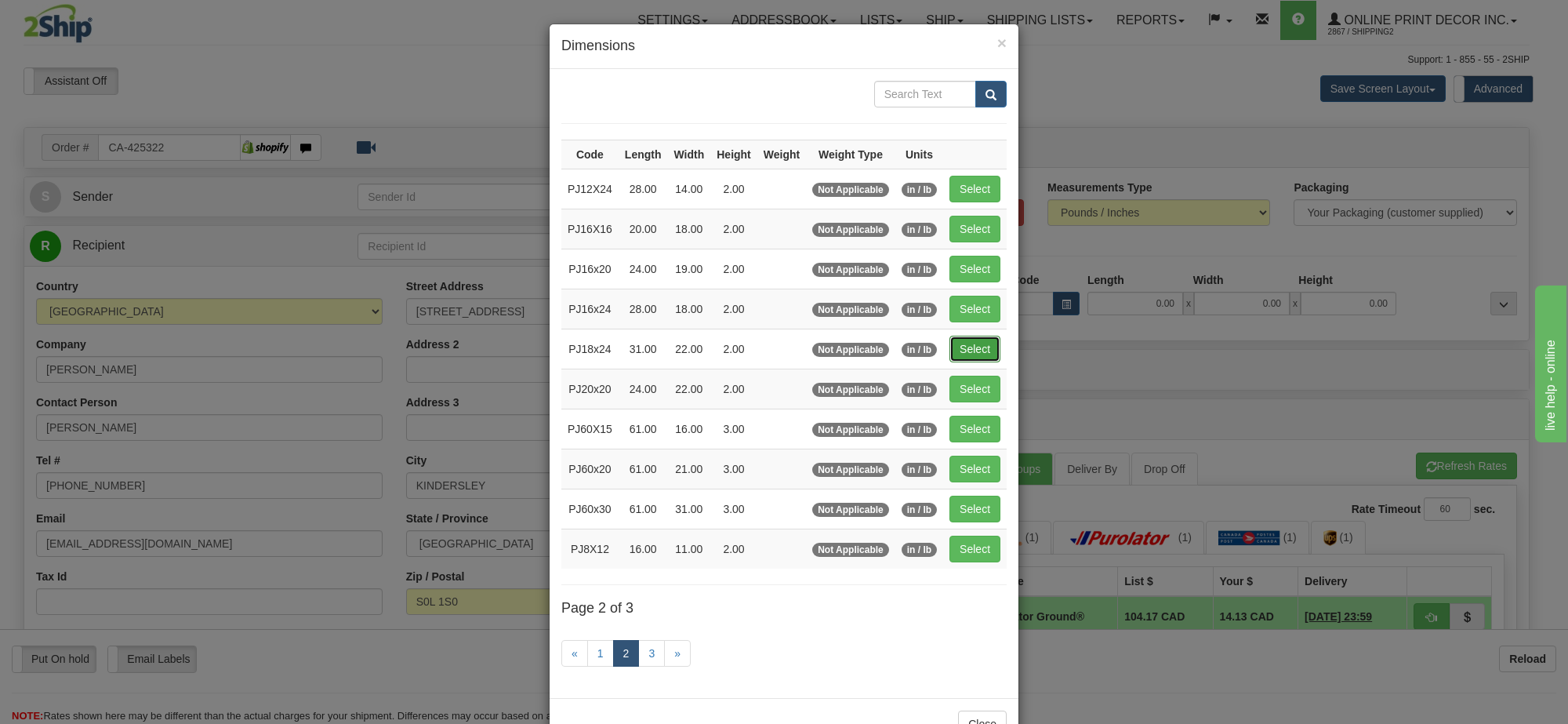
click at [970, 357] on button "Select" at bounding box center [974, 349] width 51 height 27
type input "PJ18x24"
type input "31.00"
type input "22.00"
type input "2.00"
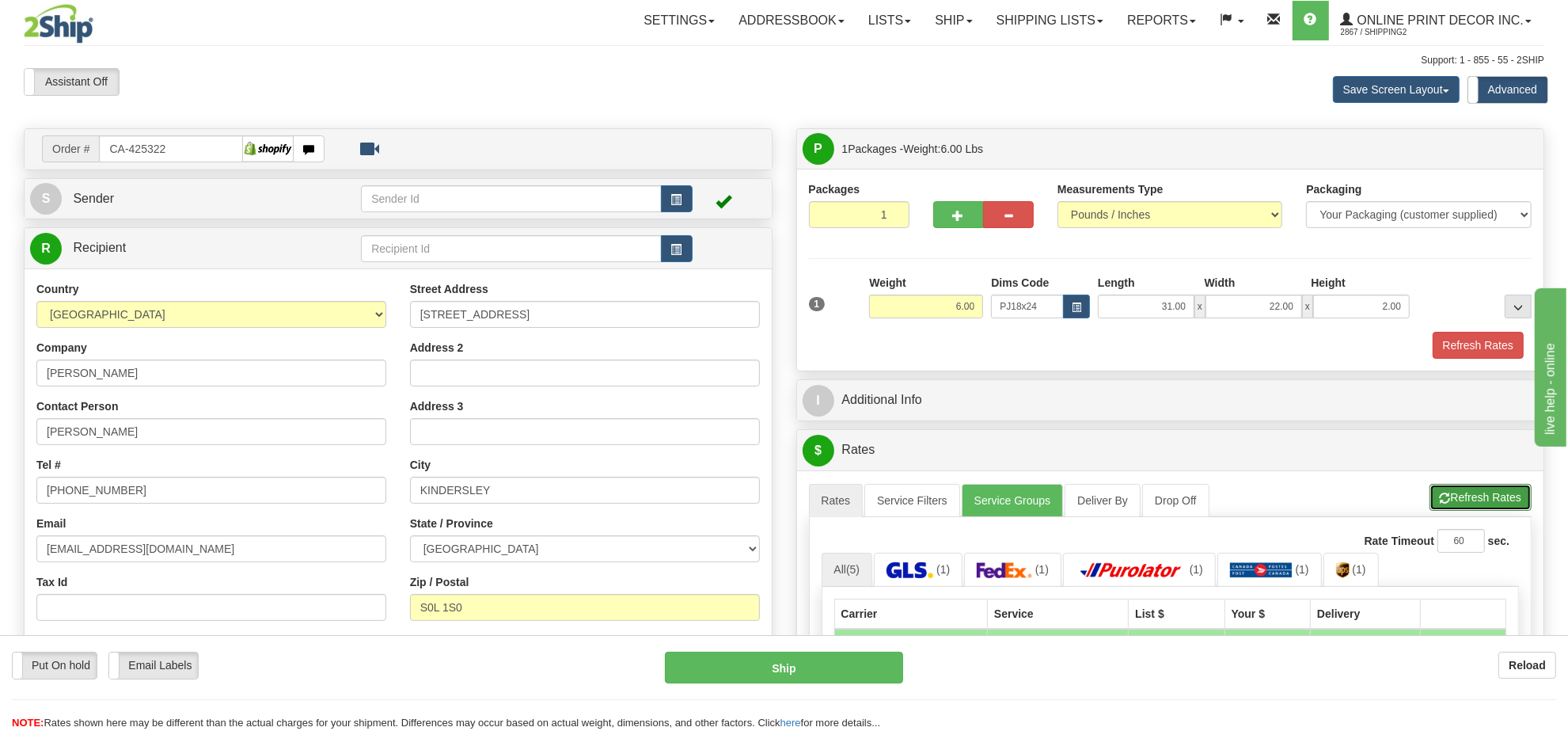
click at [1476, 495] on button "Refresh Rates" at bounding box center [1480, 496] width 102 height 27
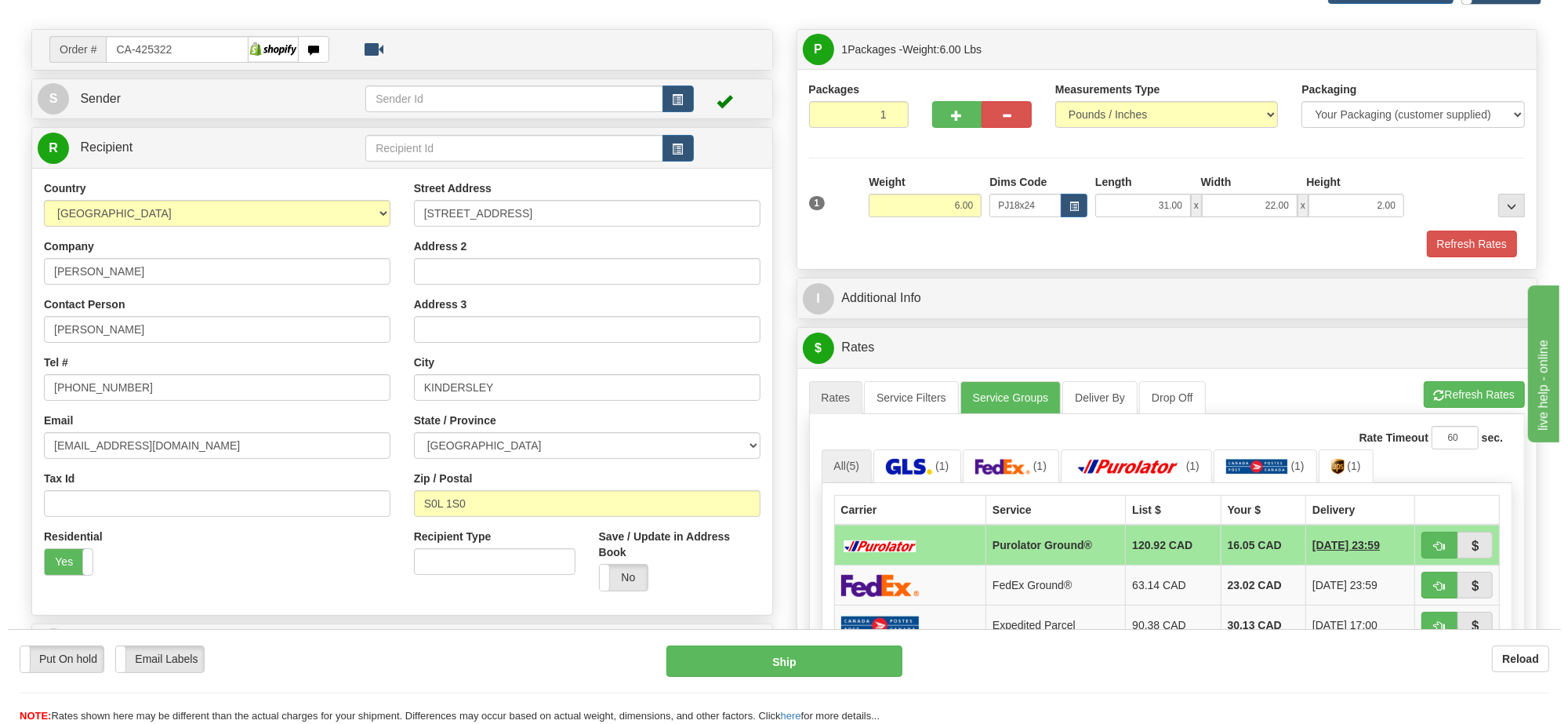
scroll to position [196, 0]
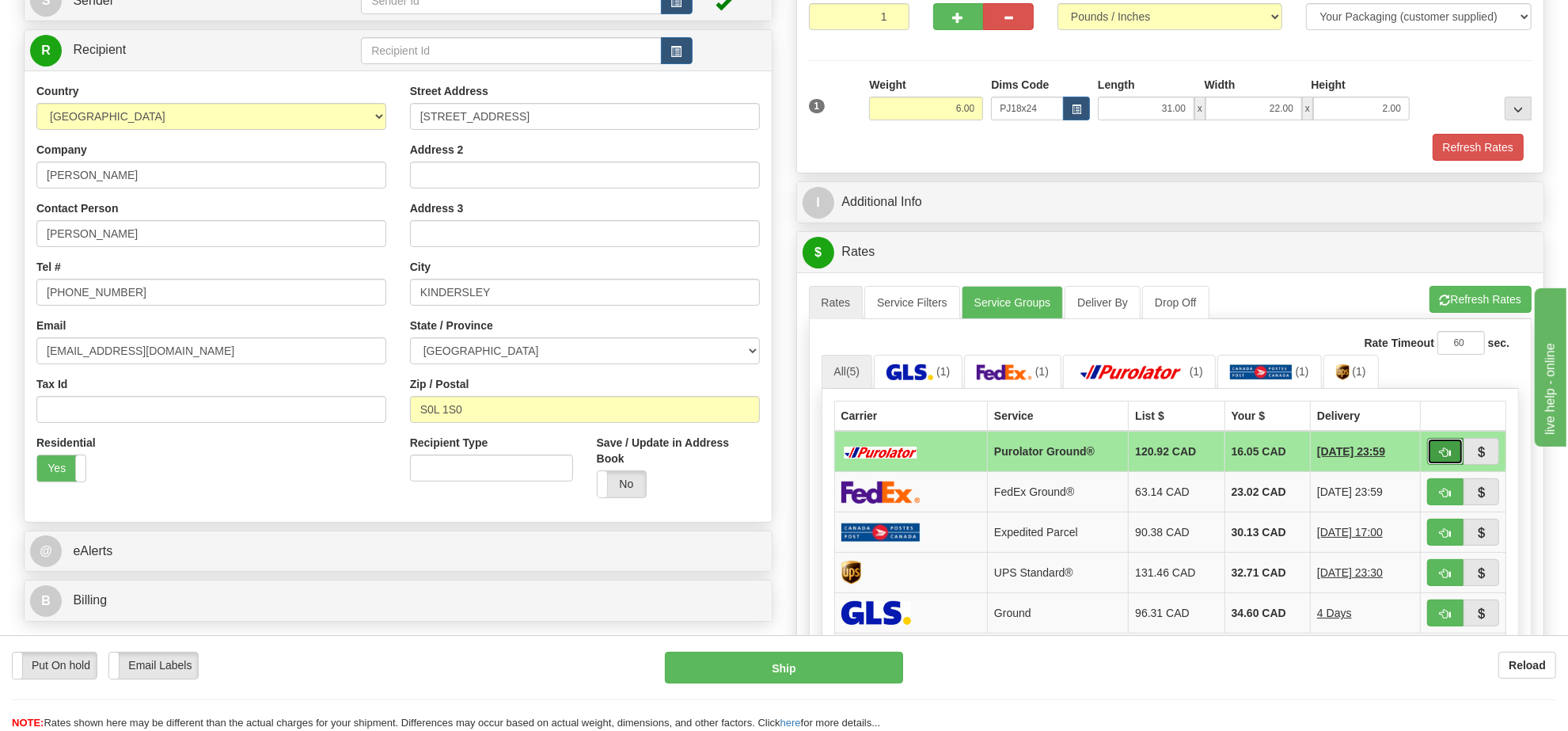
click at [1433, 459] on button "button" at bounding box center [1445, 450] width 37 height 27
type input "260"
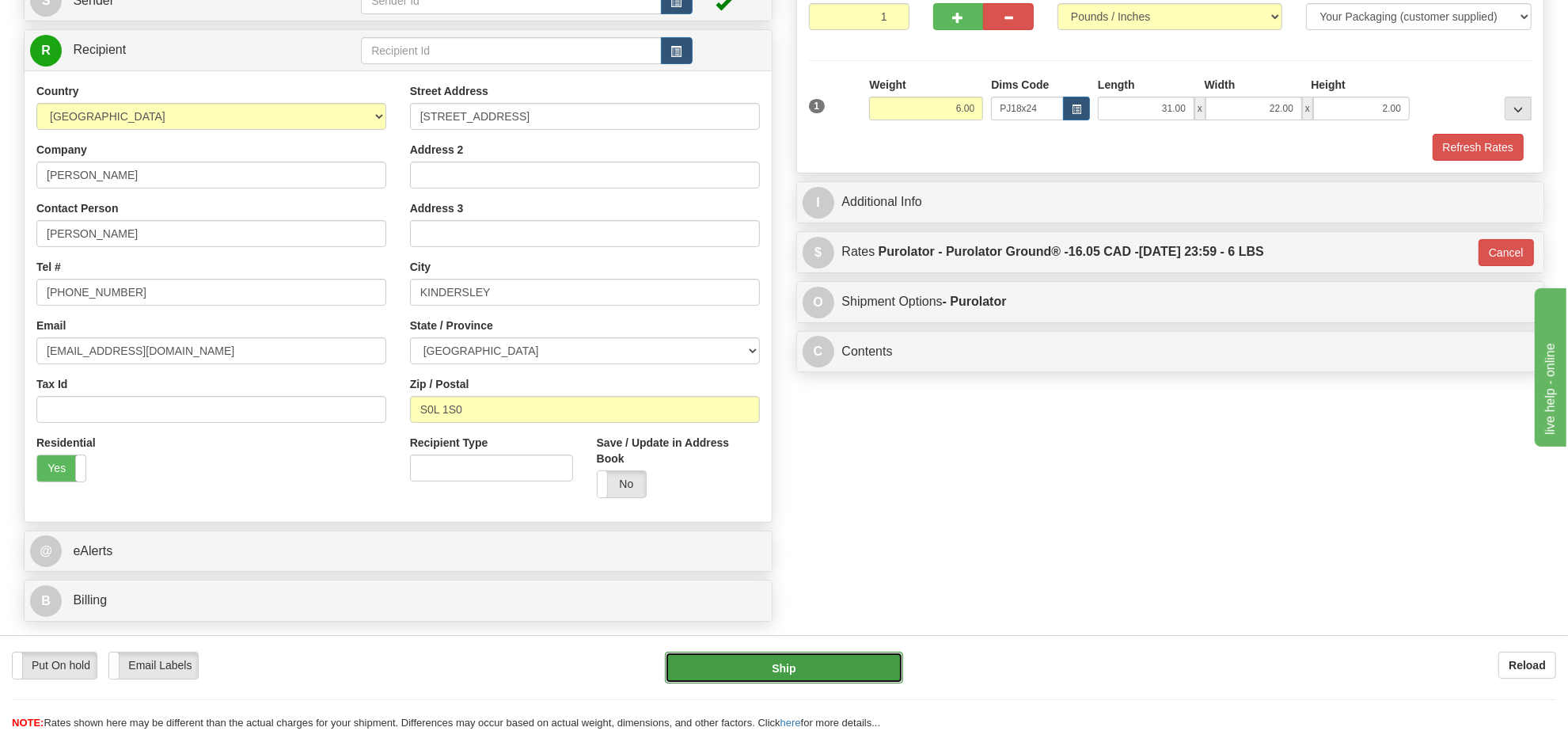
click at [857, 662] on button "Ship" at bounding box center [783, 667] width 237 height 32
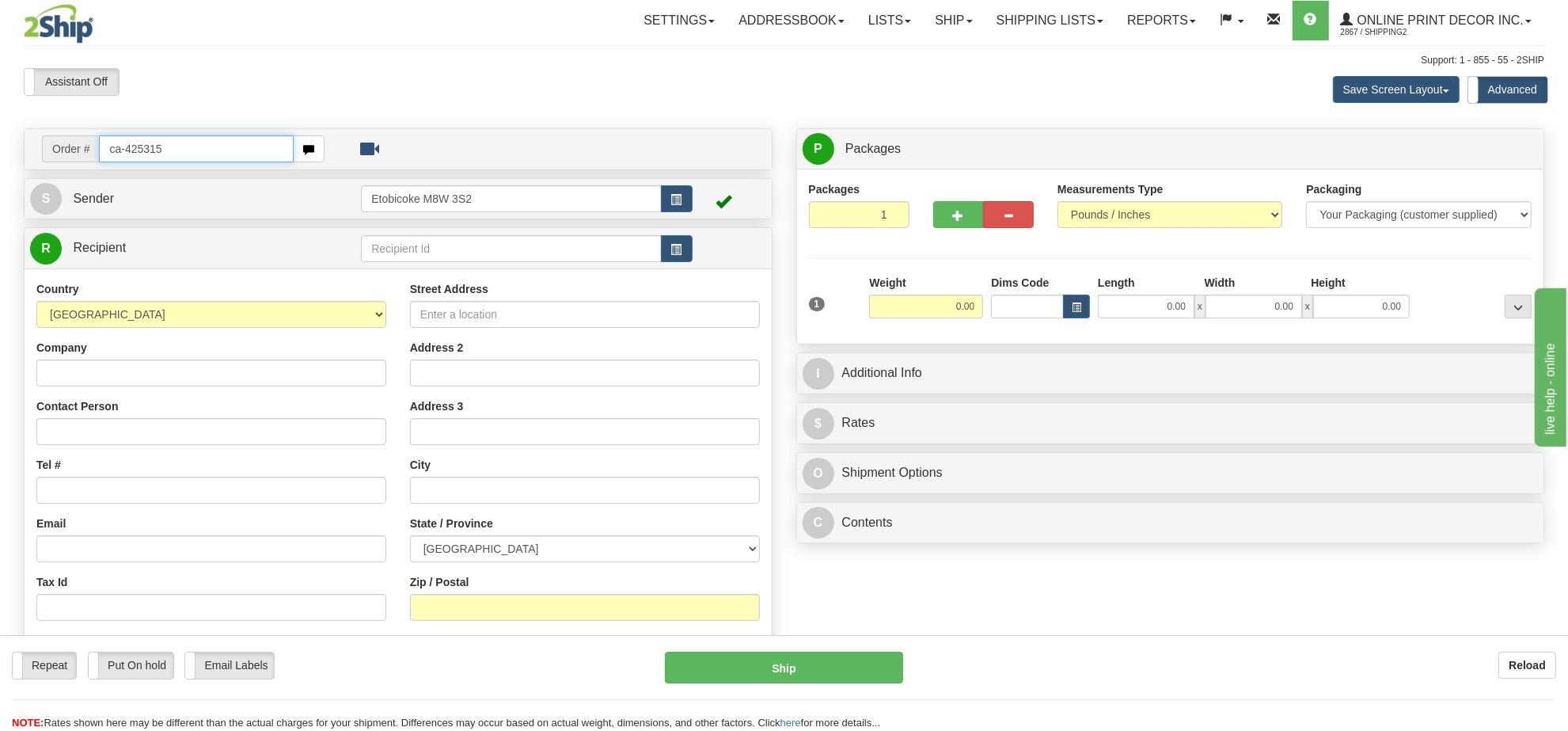
type input "ca-425315"
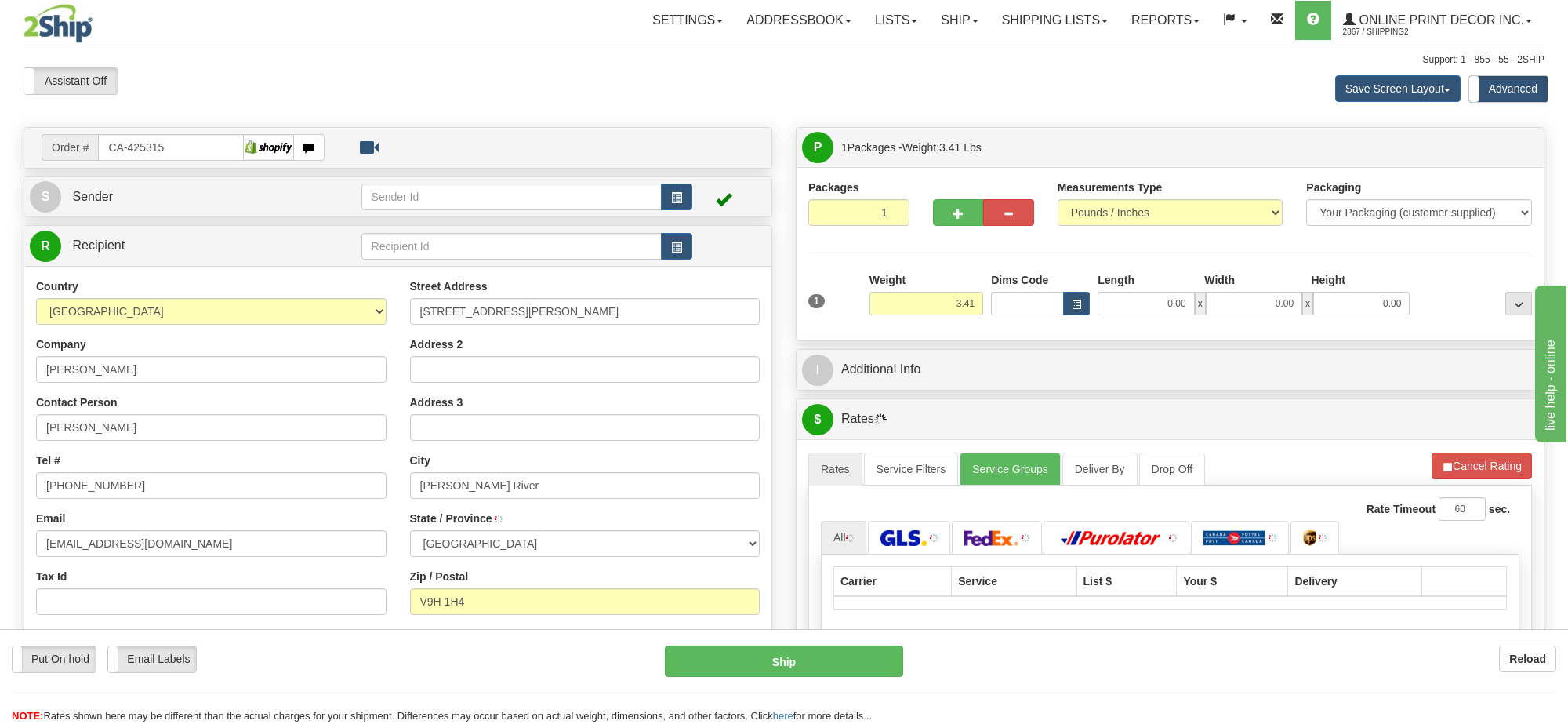
type input "[PERSON_NAME] RIVER"
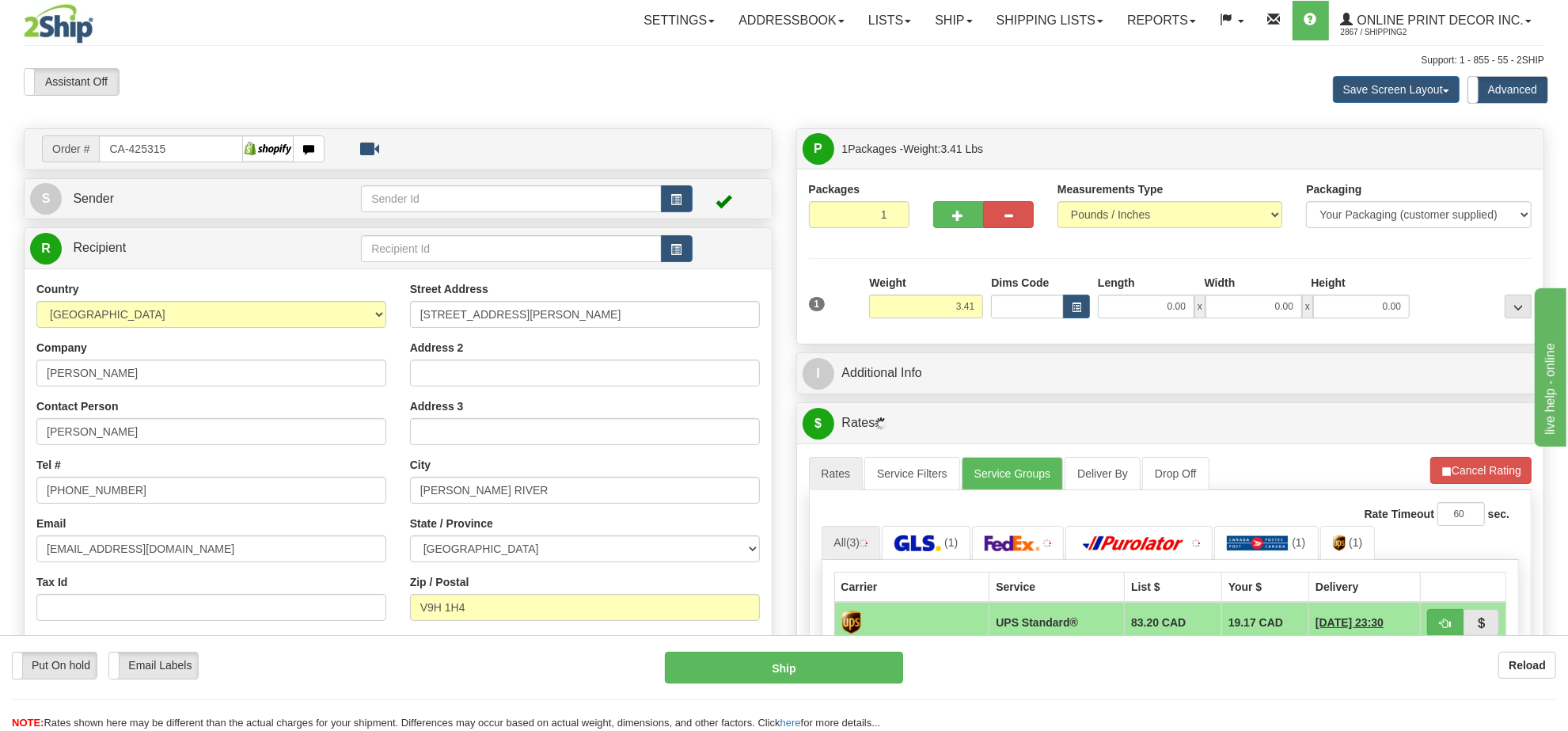
click at [951, 295] on div "Weight 3.41" at bounding box center [925, 297] width 114 height 43
click at [943, 314] on input "3.41" at bounding box center [925, 306] width 114 height 23
click at [1073, 305] on span "button" at bounding box center [1076, 307] width 9 height 8
type input "5.00"
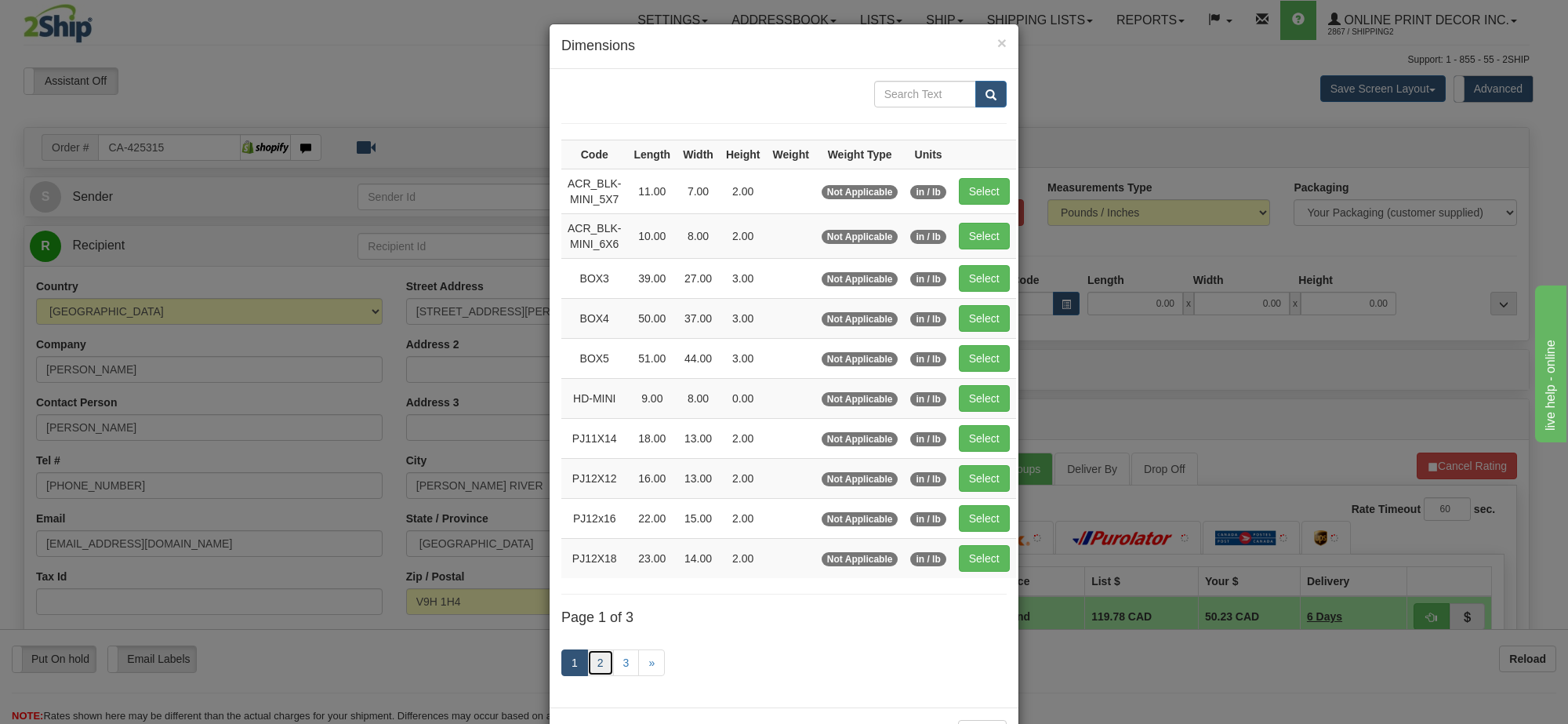
drag, startPoint x: 590, startPoint y: 667, endPoint x: 601, endPoint y: 661, distance: 12.5
click at [593, 666] on link "2" at bounding box center [600, 662] width 27 height 27
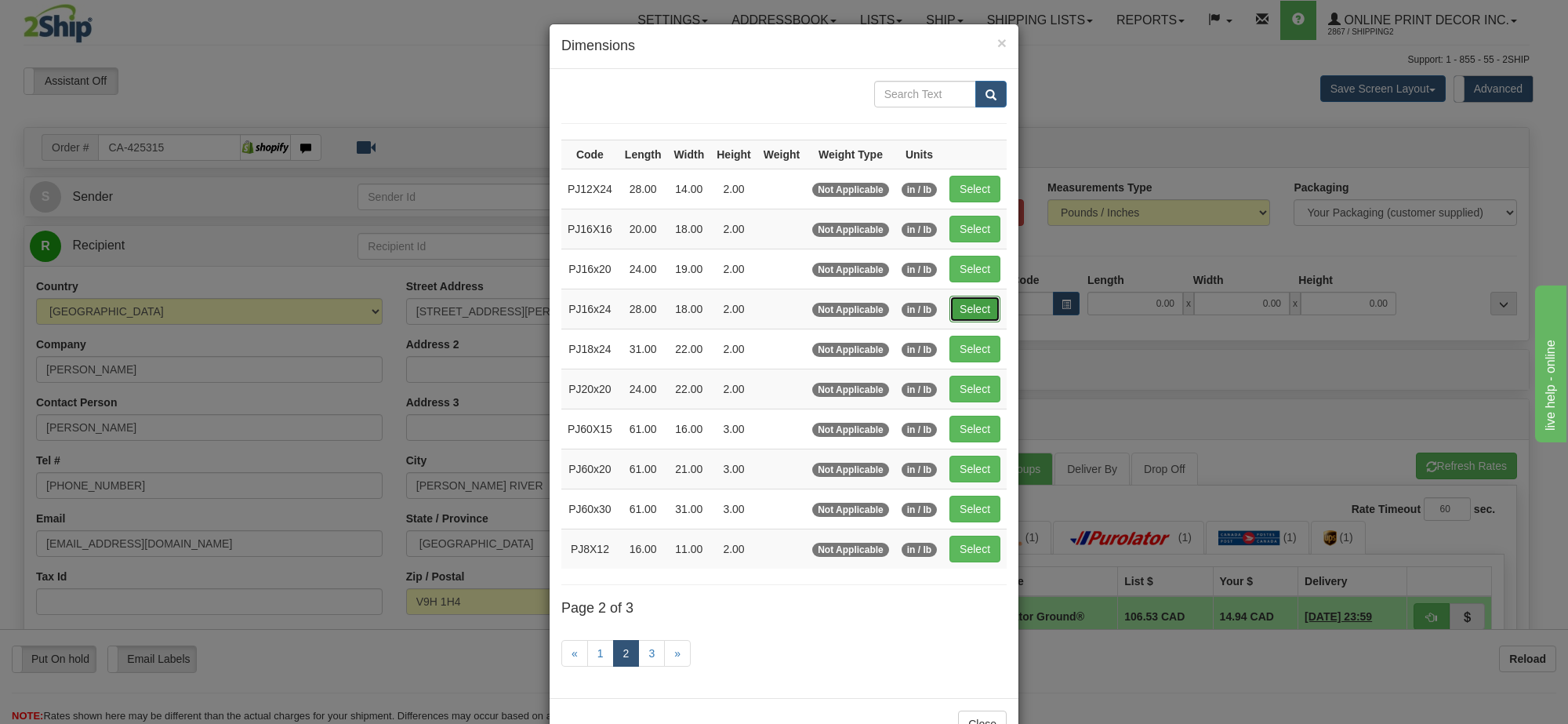
click at [974, 308] on button "Select" at bounding box center [974, 309] width 51 height 27
type input "PJ16x24"
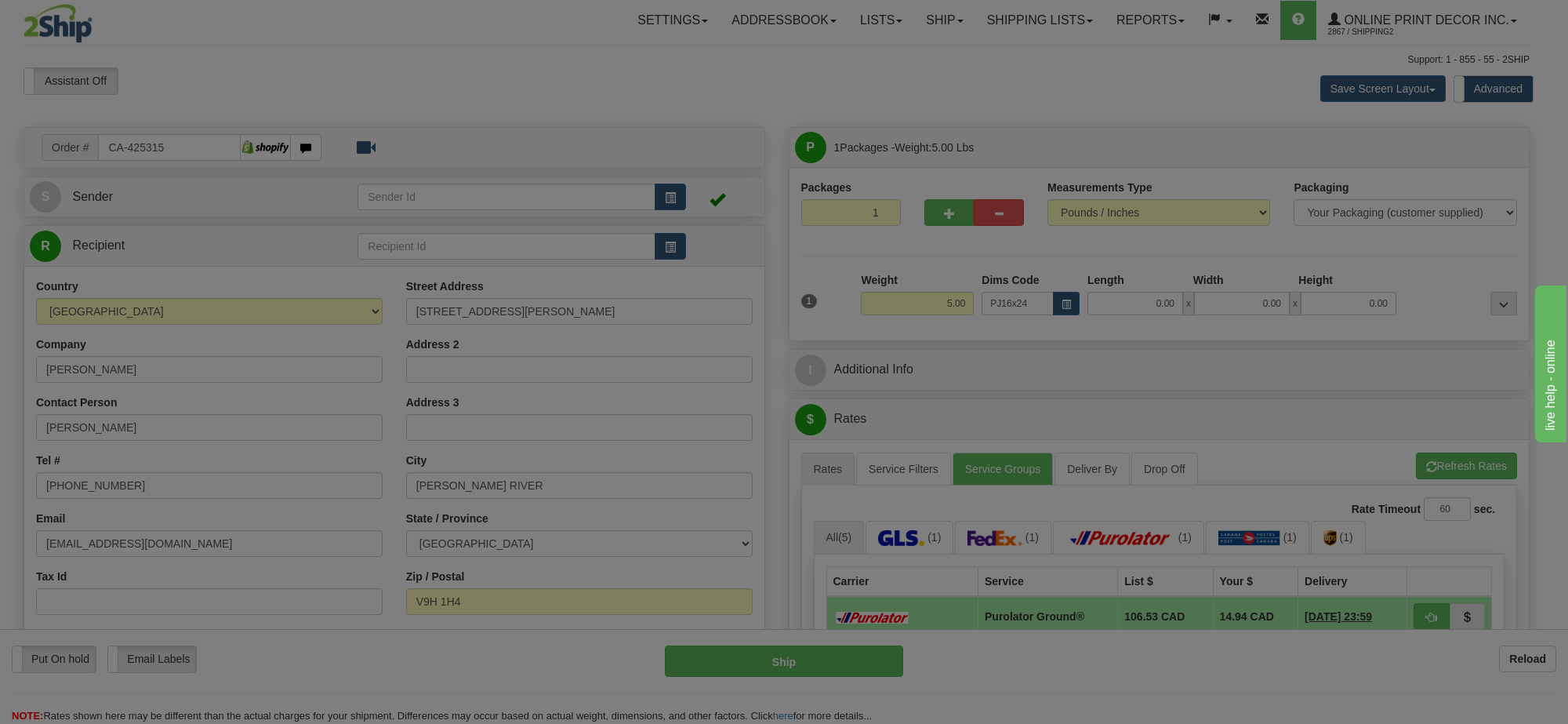
type input "28.00"
type input "18.00"
type input "2.00"
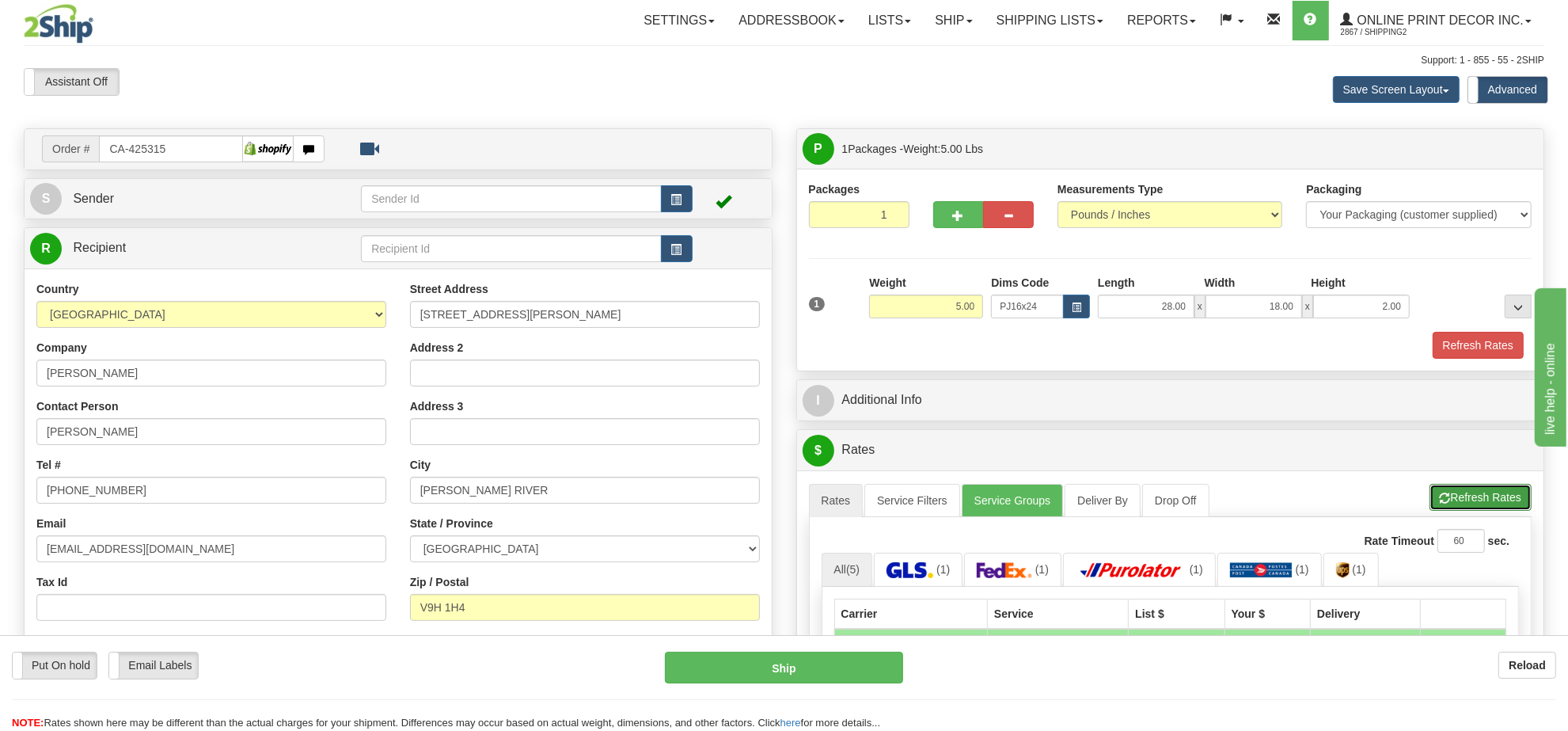
click at [1467, 500] on button "Refresh Rates" at bounding box center [1480, 496] width 102 height 27
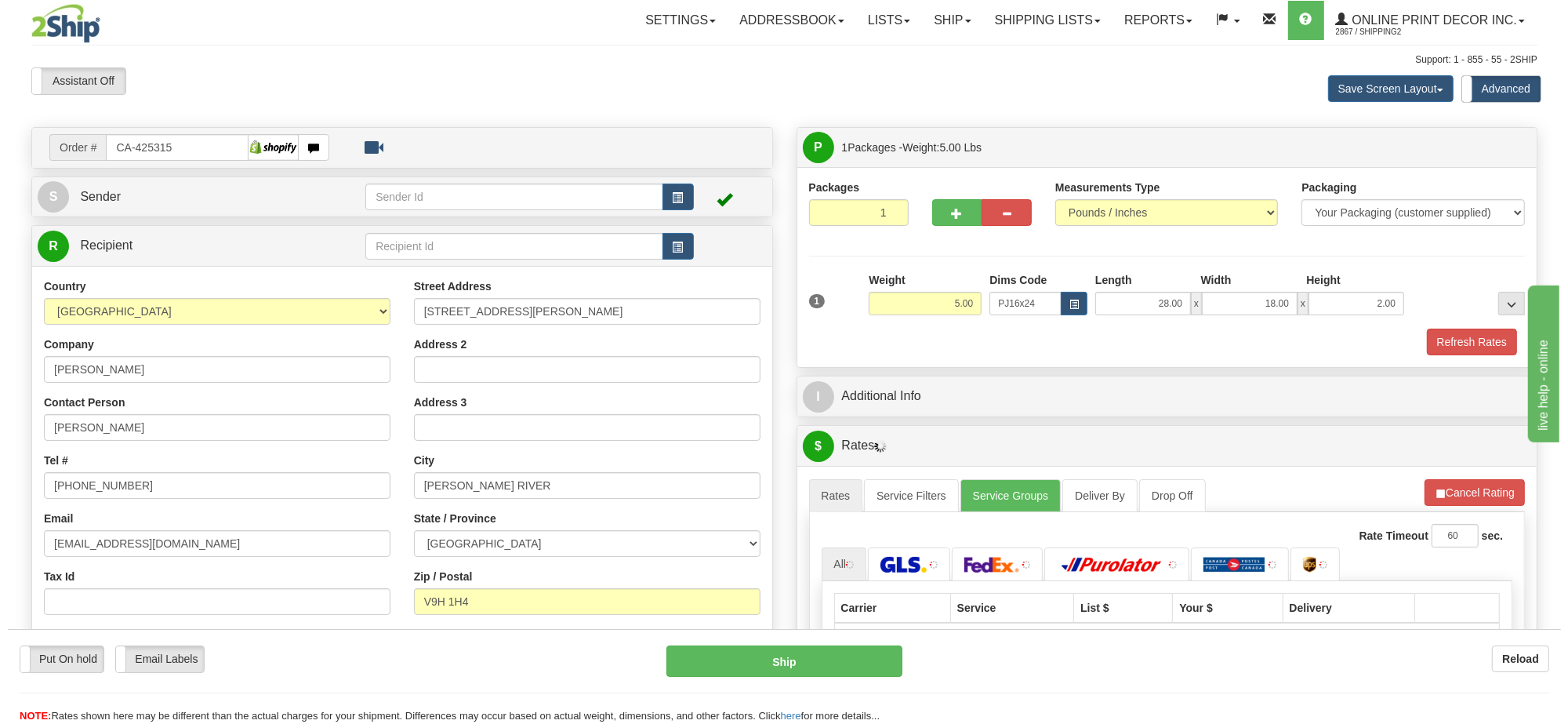
scroll to position [196, 0]
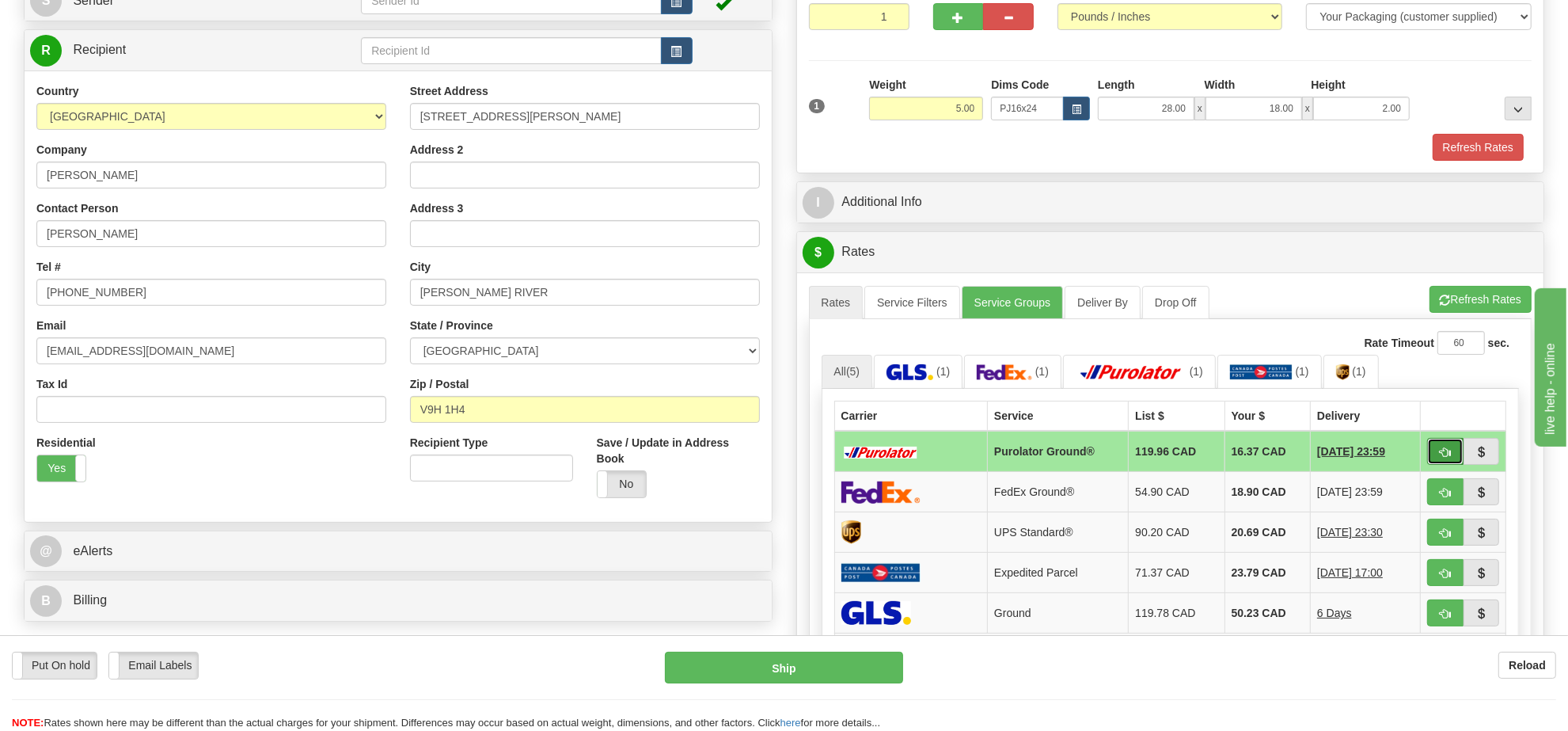
click at [1454, 456] on button "button" at bounding box center [1445, 450] width 37 height 27
type input "260"
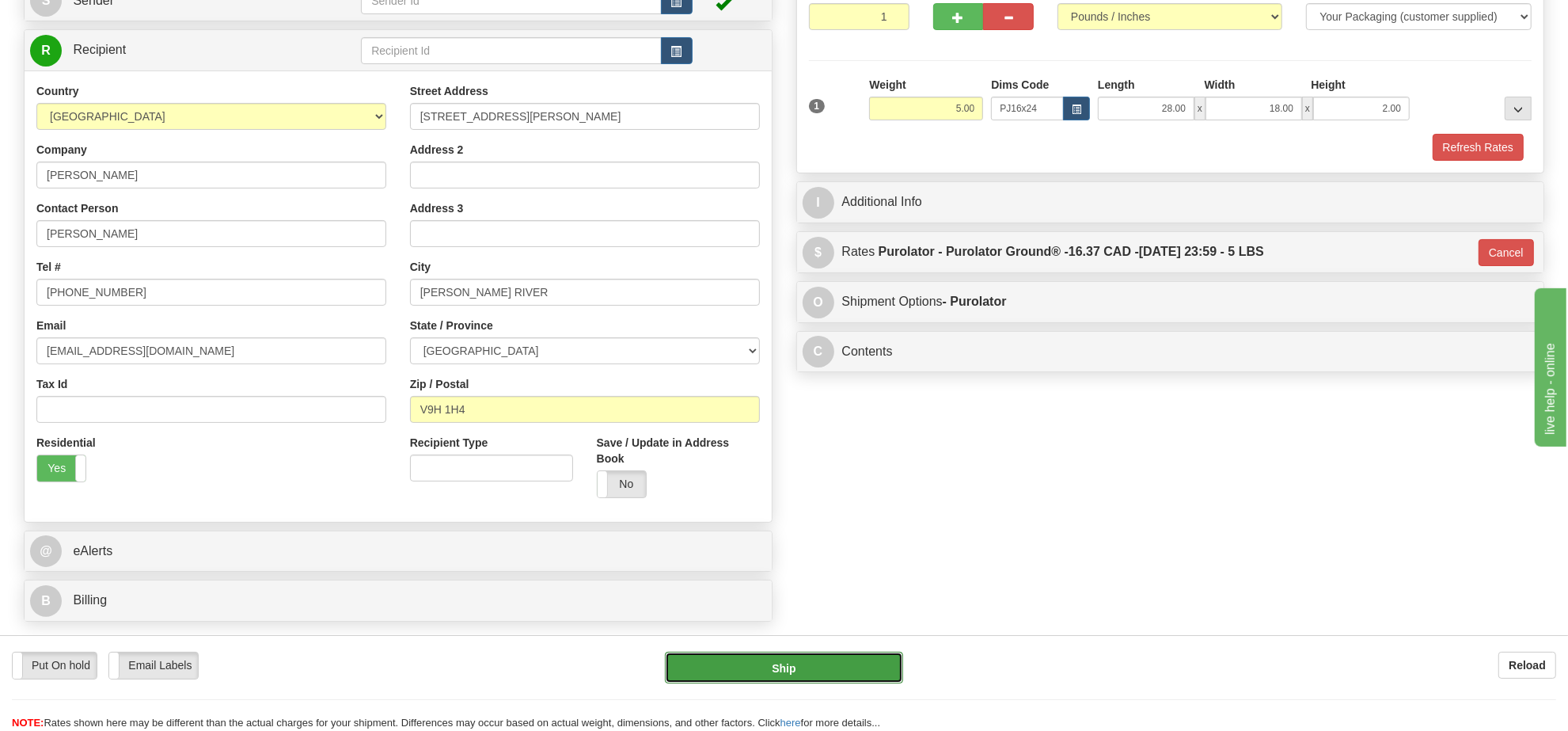
click at [801, 673] on button "Ship" at bounding box center [783, 667] width 237 height 32
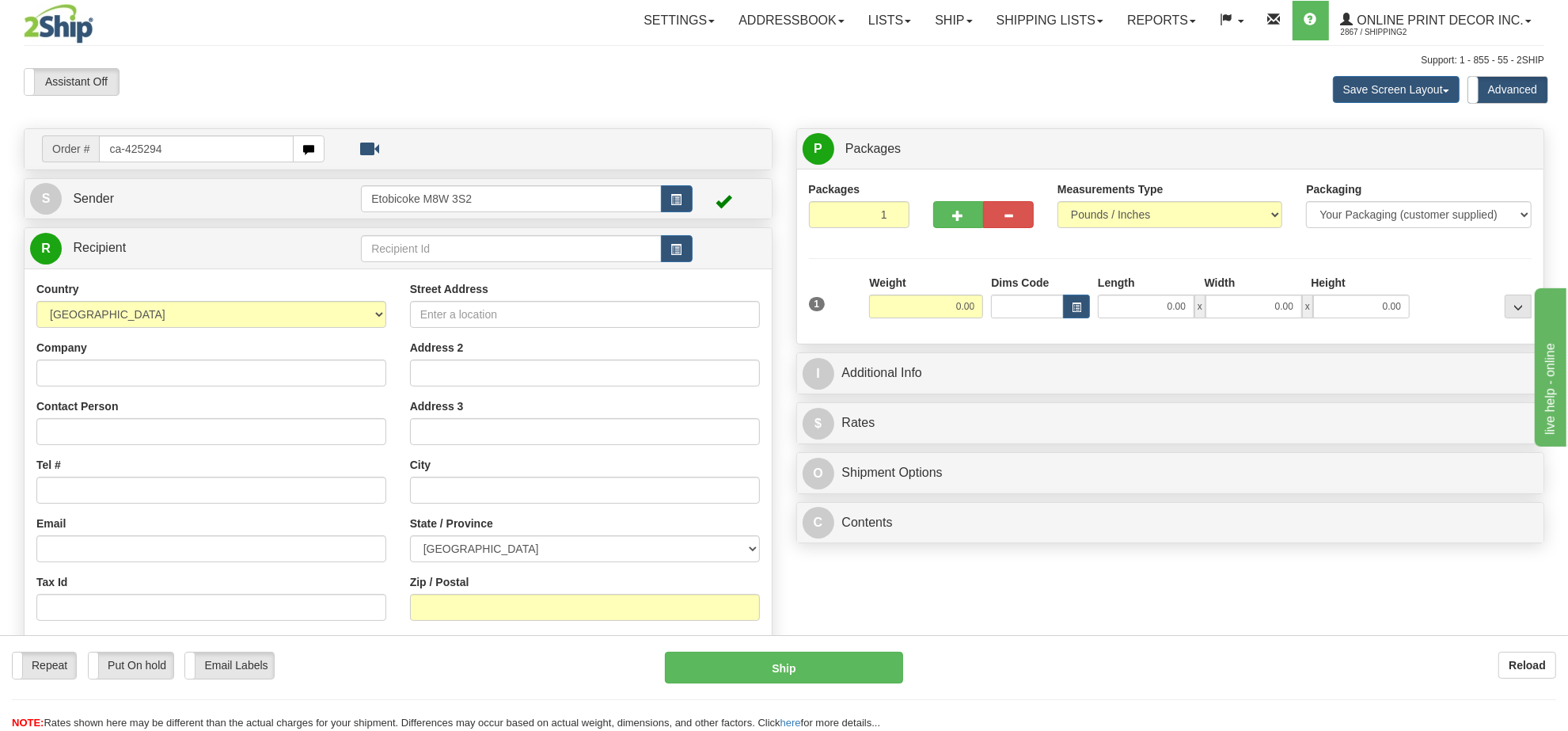
type input "ca-425294"
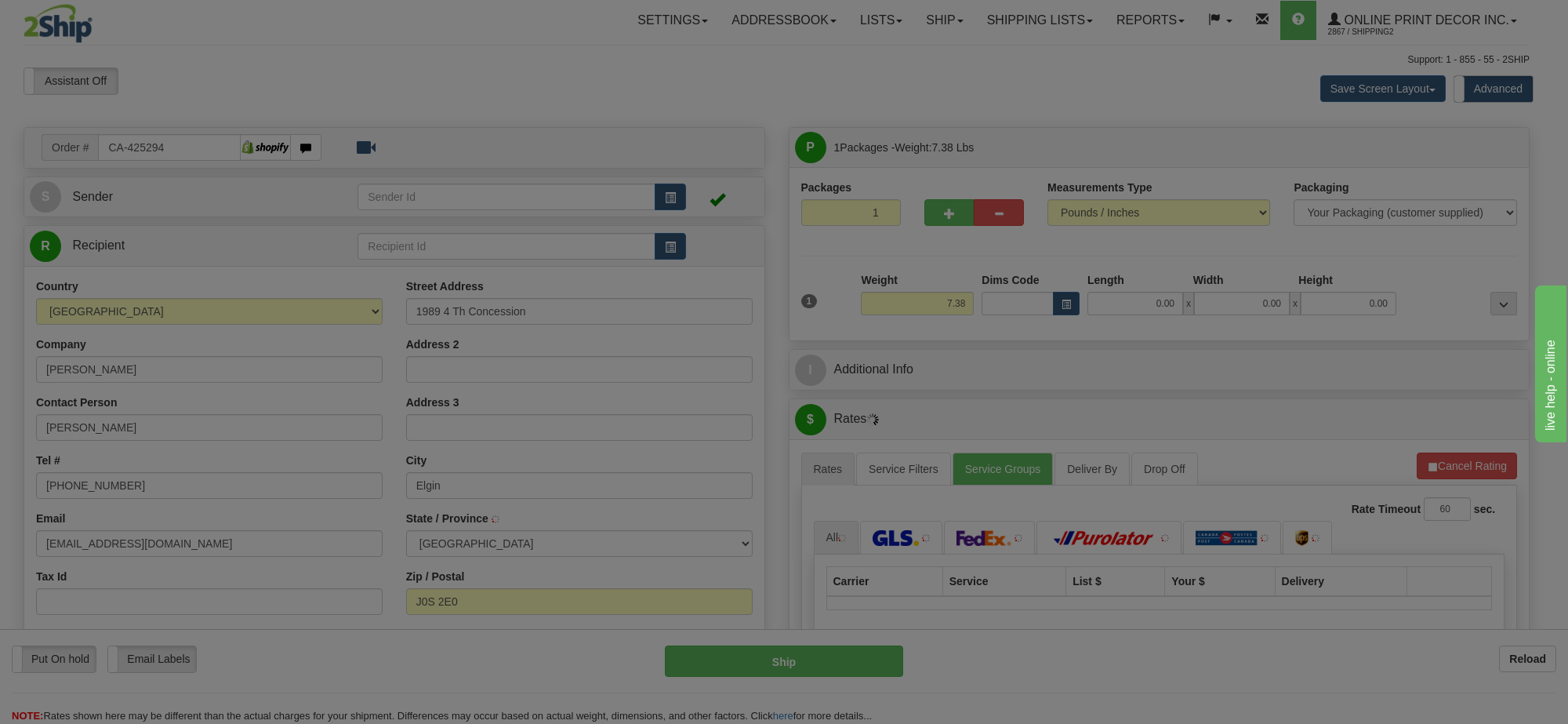
type input "ELGIN"
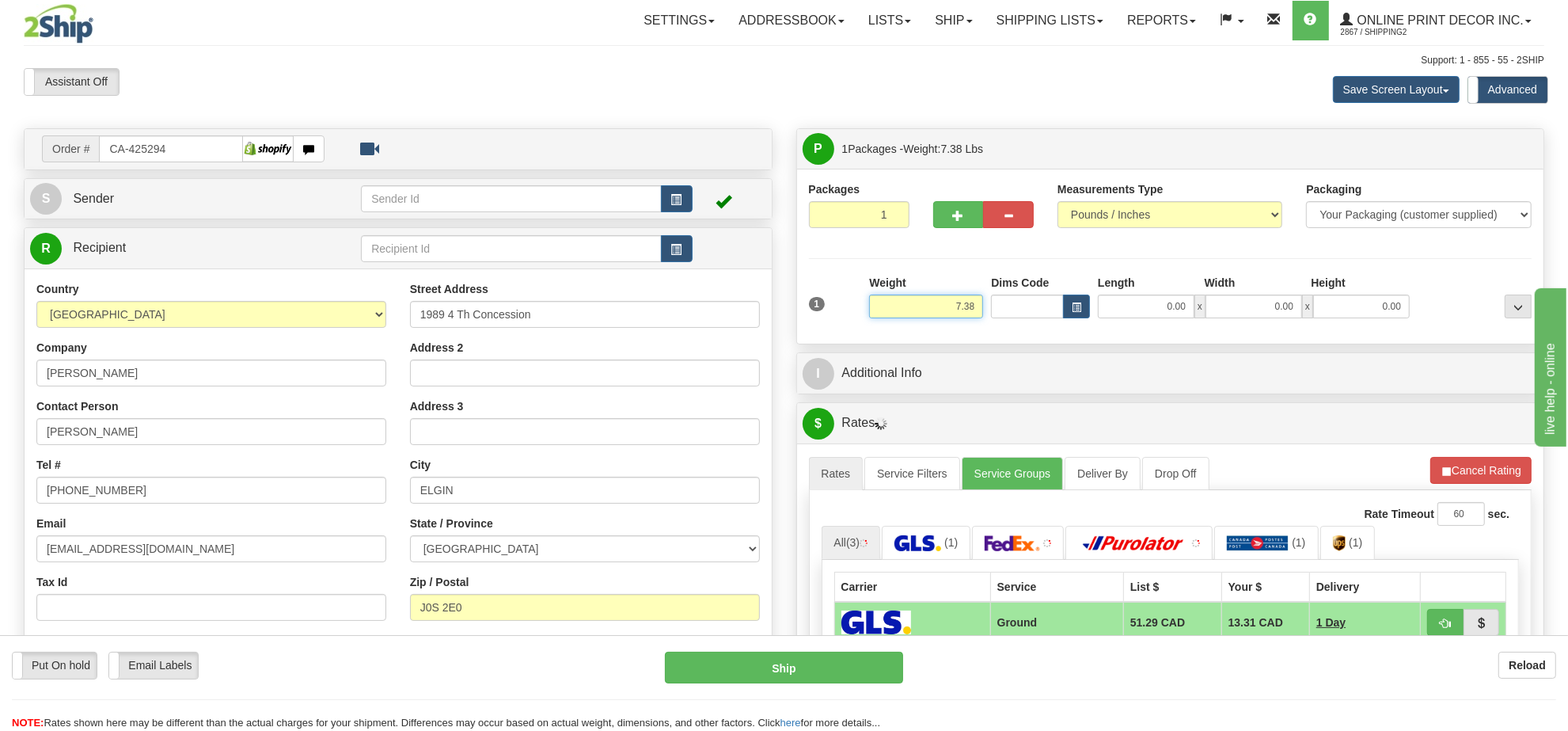
click at [939, 303] on input "7.38" at bounding box center [925, 306] width 114 height 23
click at [942, 302] on input "7.38" at bounding box center [925, 306] width 114 height 23
click at [931, 306] on input "7.38" at bounding box center [925, 306] width 114 height 23
click at [932, 309] on input "7.38" at bounding box center [925, 306] width 114 height 23
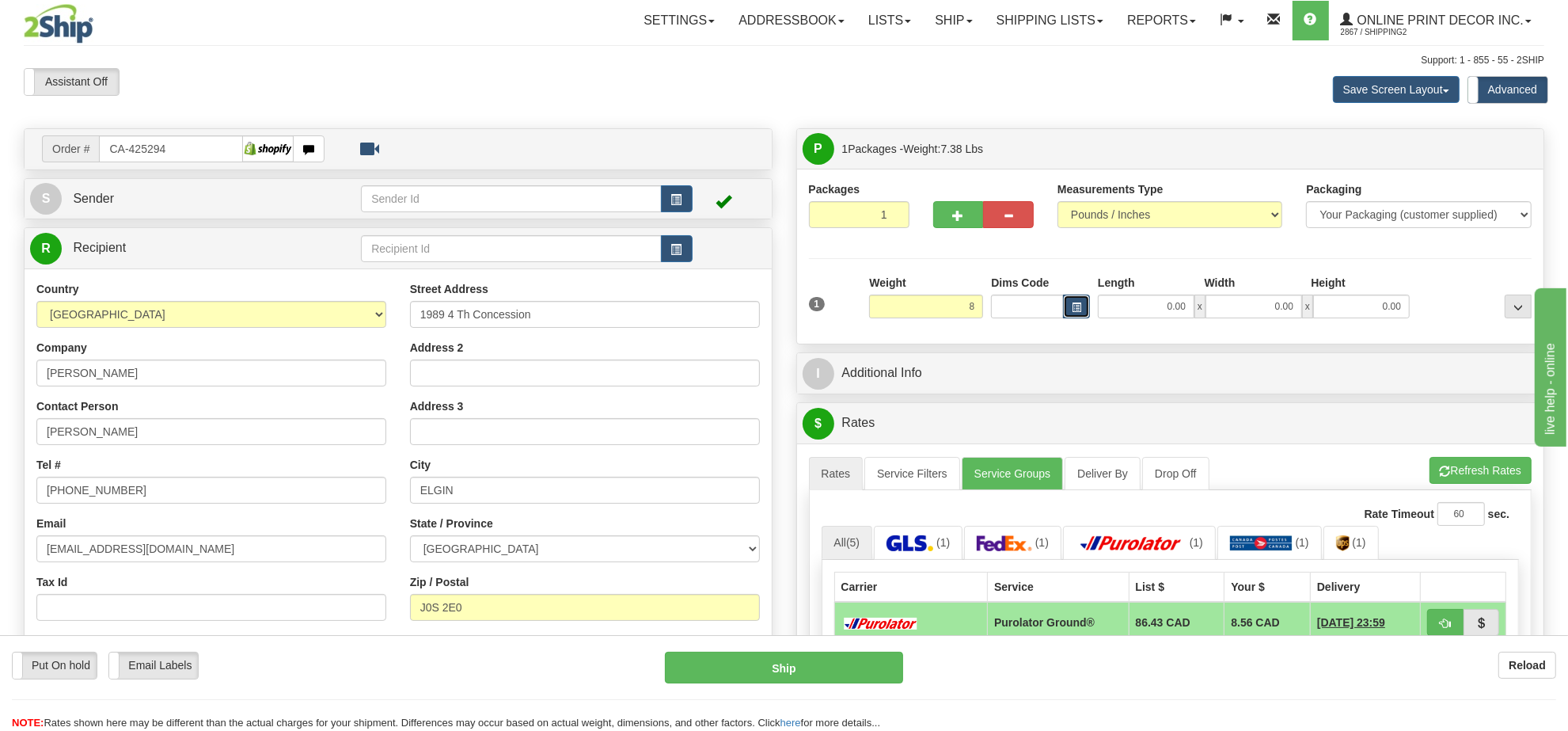
type input "8.00"
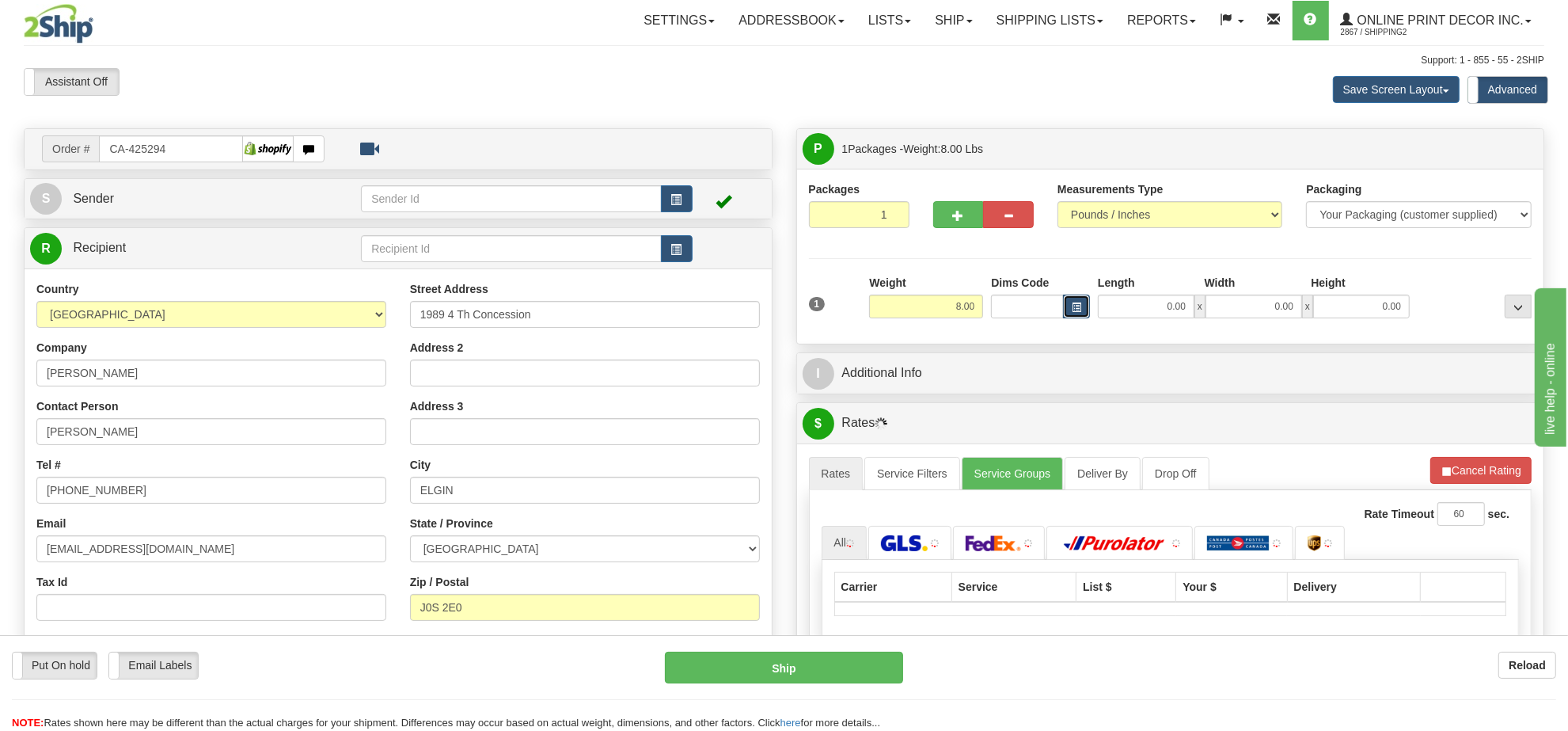
click at [1070, 312] on button "button" at bounding box center [1076, 306] width 27 height 23
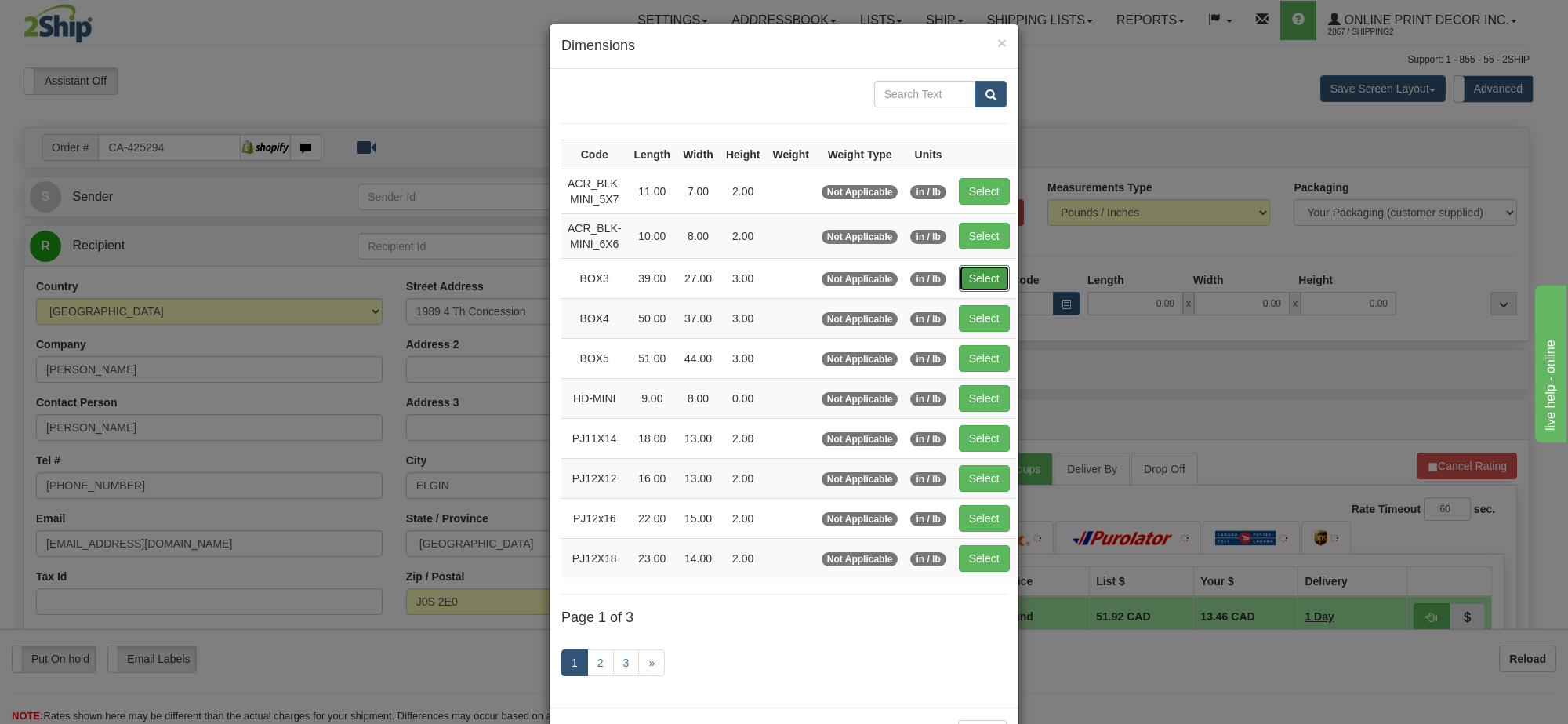
click at [968, 279] on button "Select" at bounding box center [984, 278] width 51 height 27
type input "BOX3"
type input "39.00"
type input "27.00"
type input "3.00"
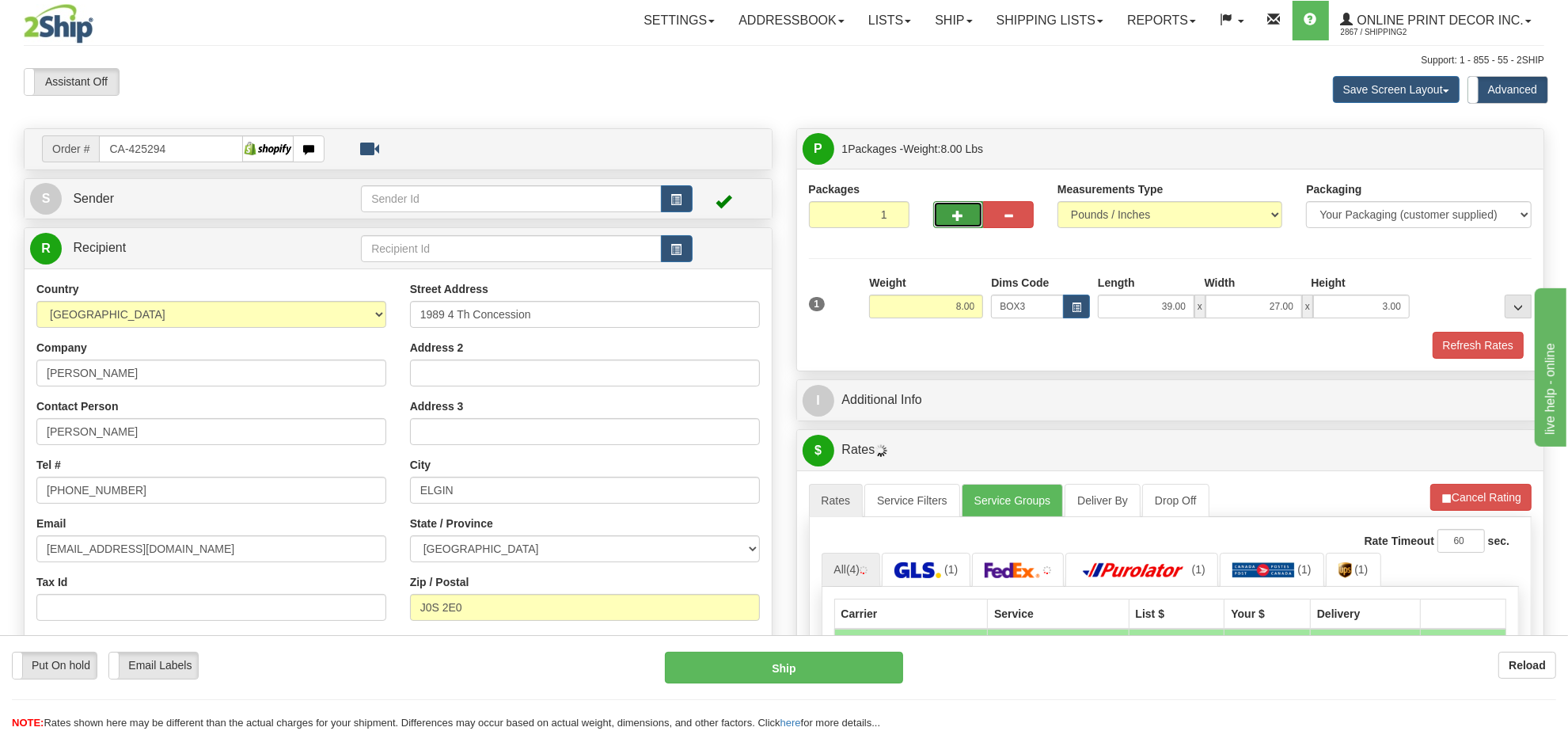
click at [960, 216] on span "button" at bounding box center [959, 215] width 11 height 10
radio input "true"
type input "2"
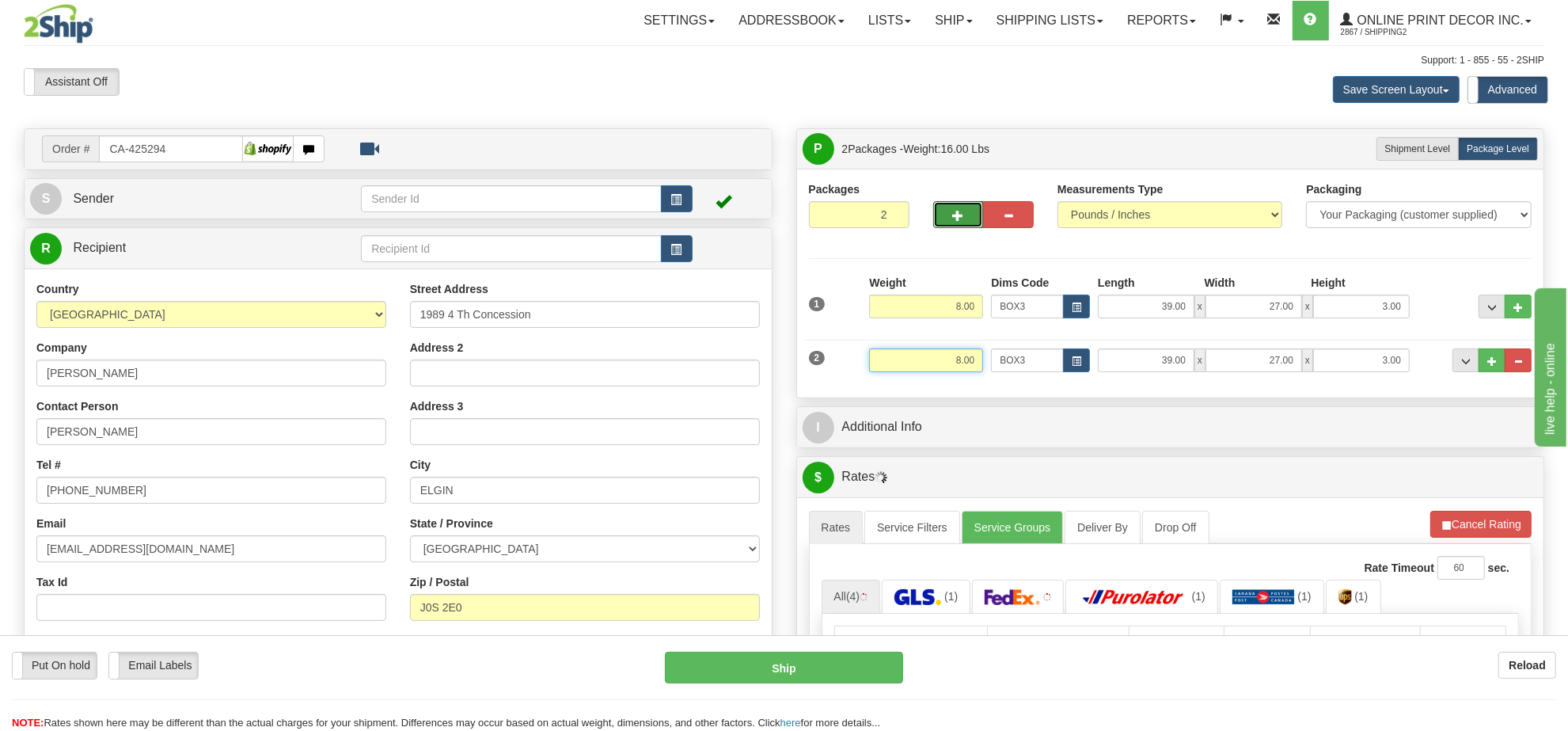
click at [970, 350] on input "8.00" at bounding box center [925, 359] width 114 height 23
type input "7"
click at [967, 206] on button "button" at bounding box center [958, 214] width 51 height 27
type input "3"
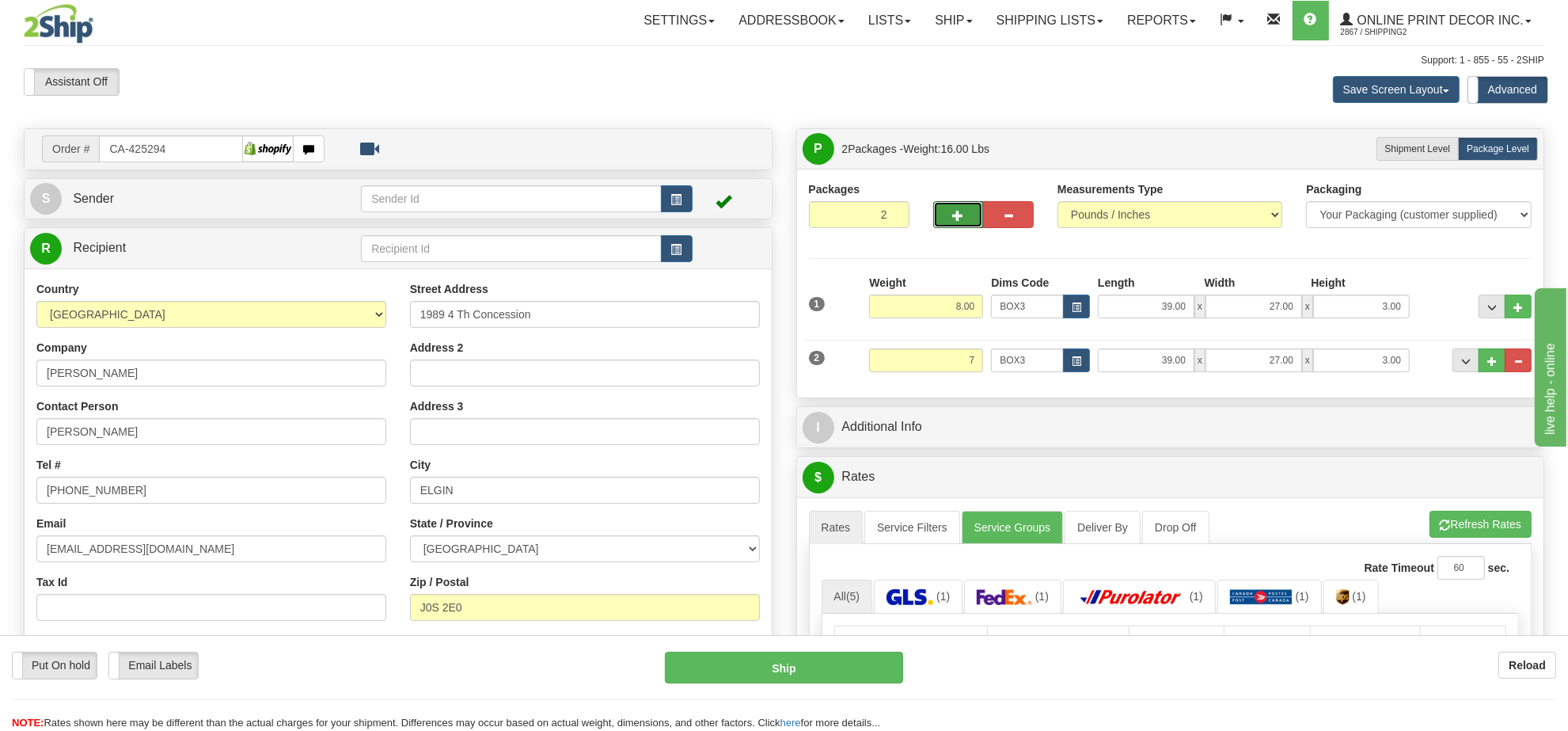
type input "7.00"
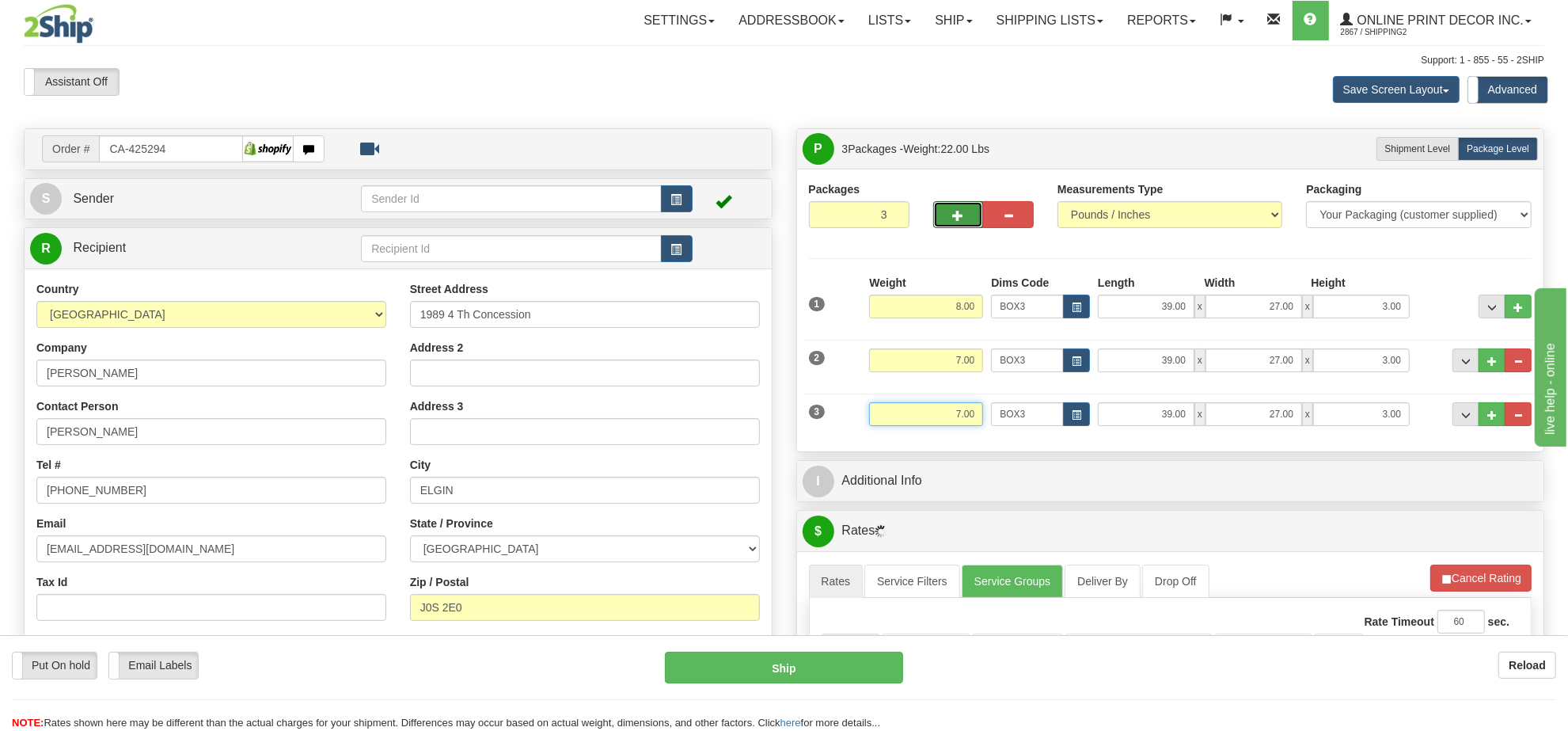
click at [963, 416] on input "7.00" at bounding box center [925, 413] width 114 height 23
type input "3.00"
click at [1077, 409] on button "button" at bounding box center [1076, 413] width 27 height 23
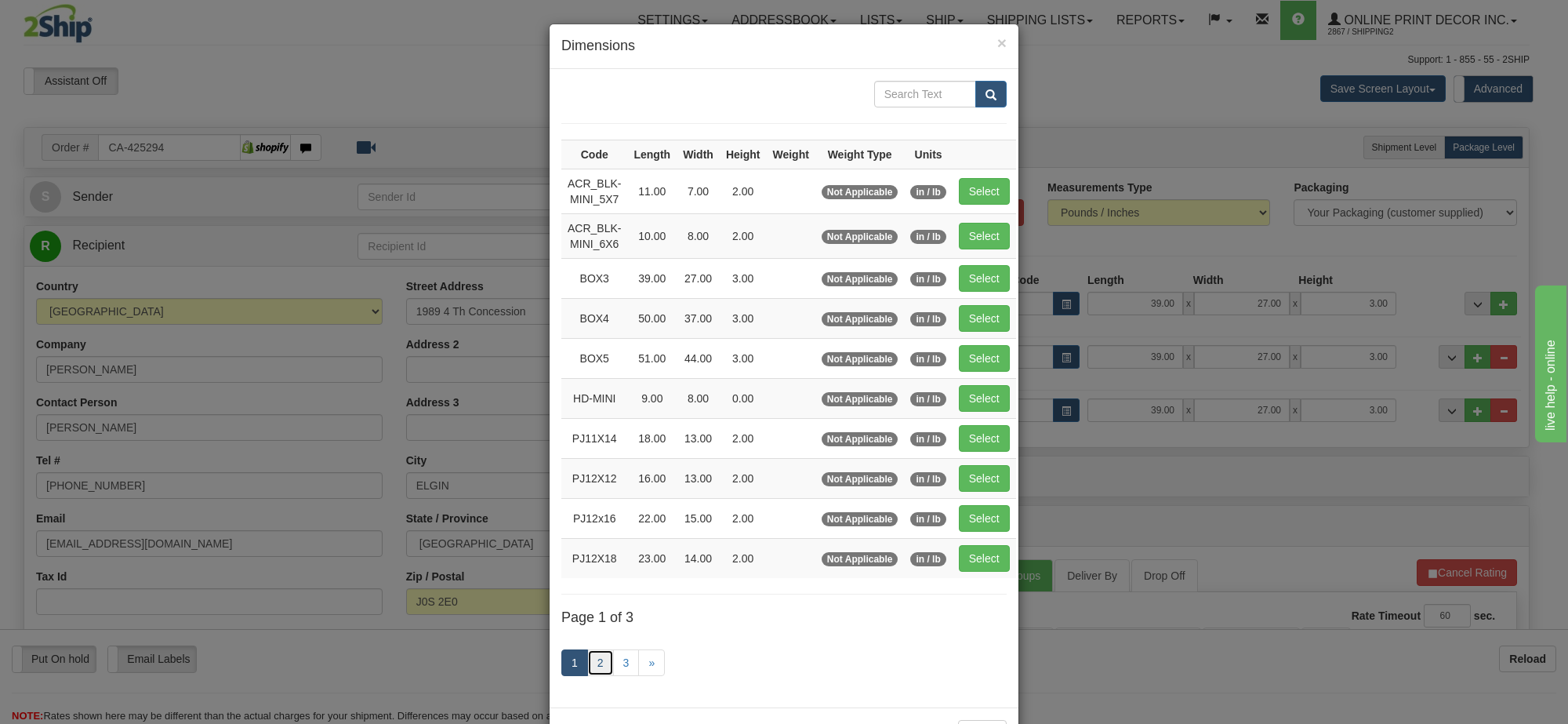
click at [597, 654] on link "2" at bounding box center [600, 662] width 27 height 27
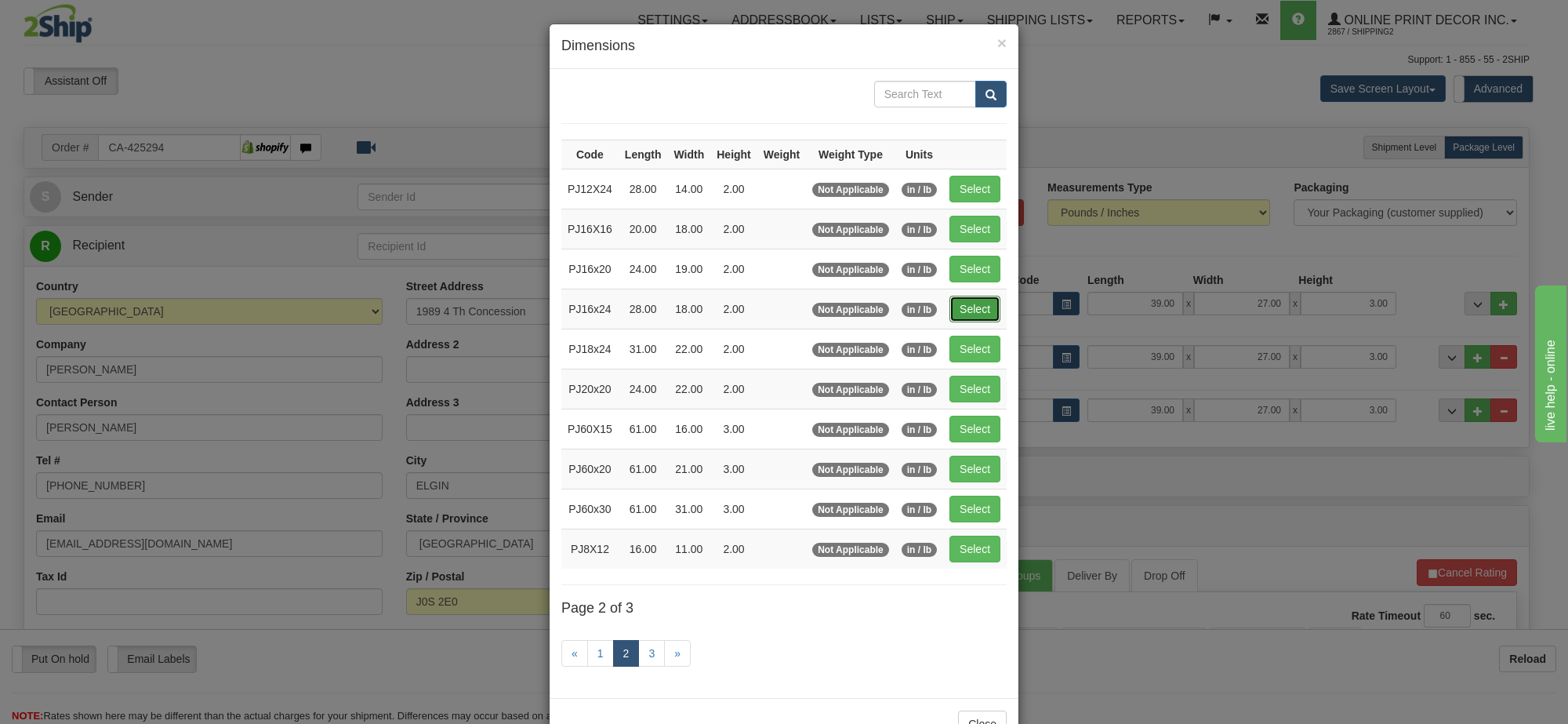
click at [950, 311] on button "Select" at bounding box center [974, 309] width 51 height 27
type input "PJ16x24"
type input "28.00"
type input "18.00"
type input "2.00"
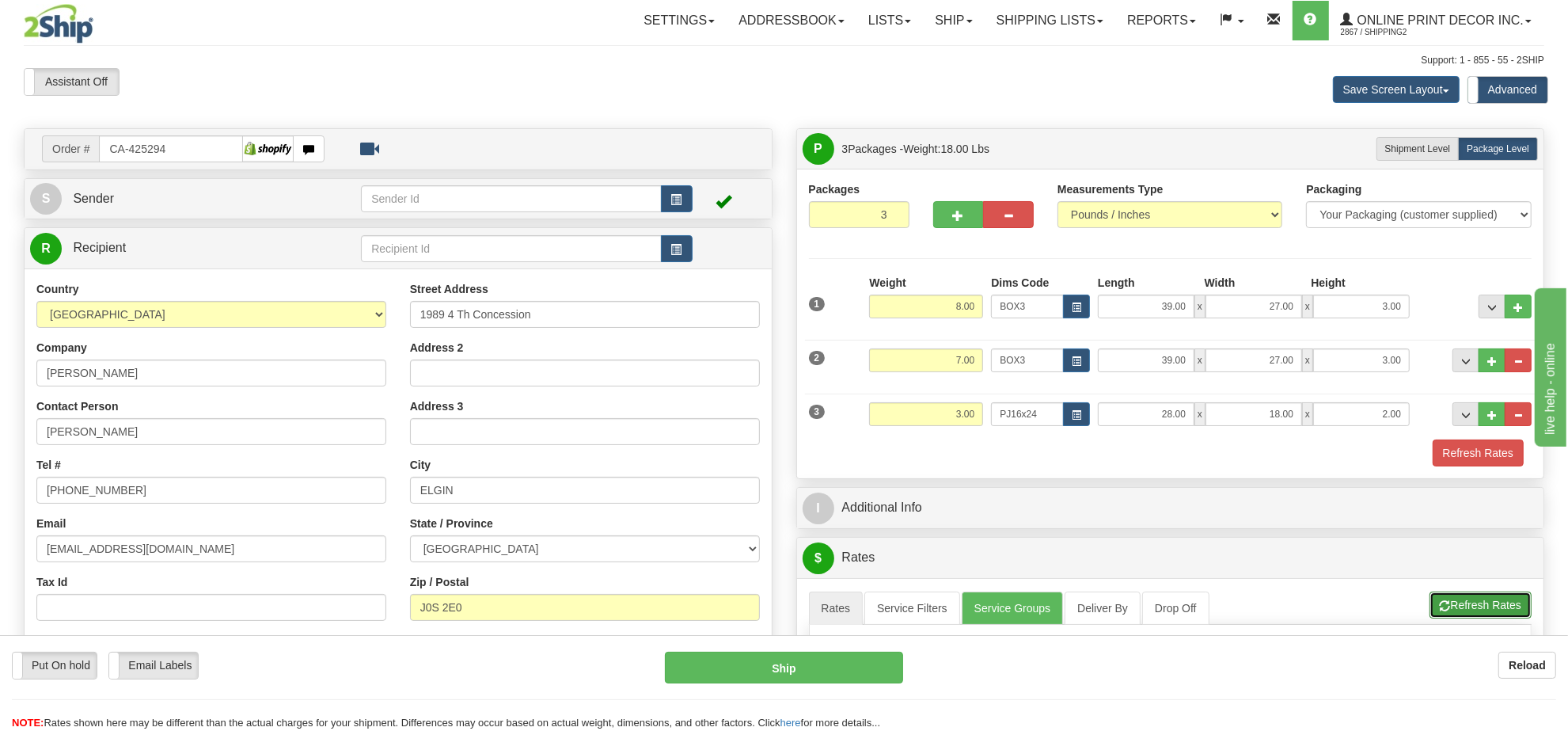
click at [1485, 599] on button "Refresh Rates" at bounding box center [1480, 604] width 102 height 27
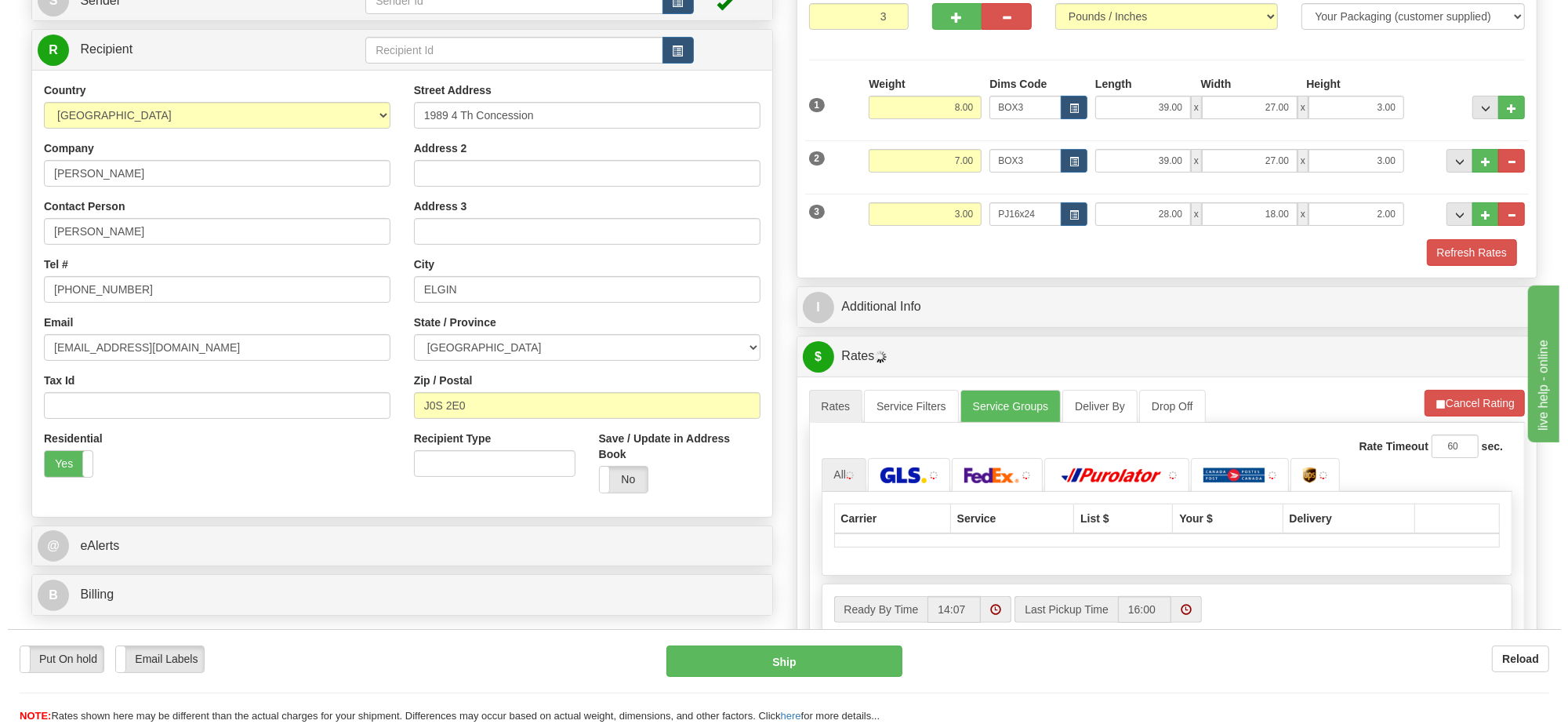
scroll to position [294, 0]
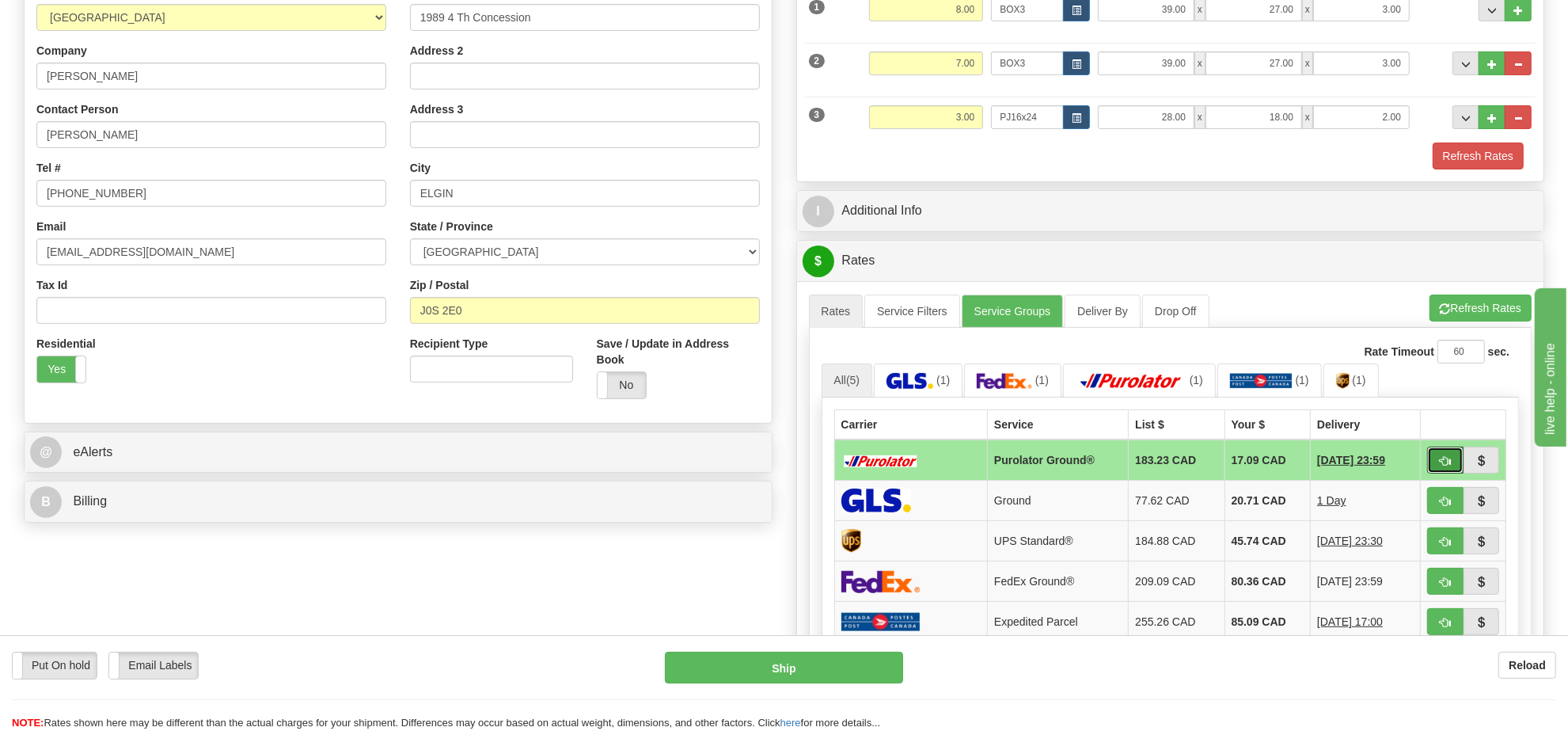
click at [1438, 473] on button "button" at bounding box center [1445, 460] width 37 height 27
type input "260"
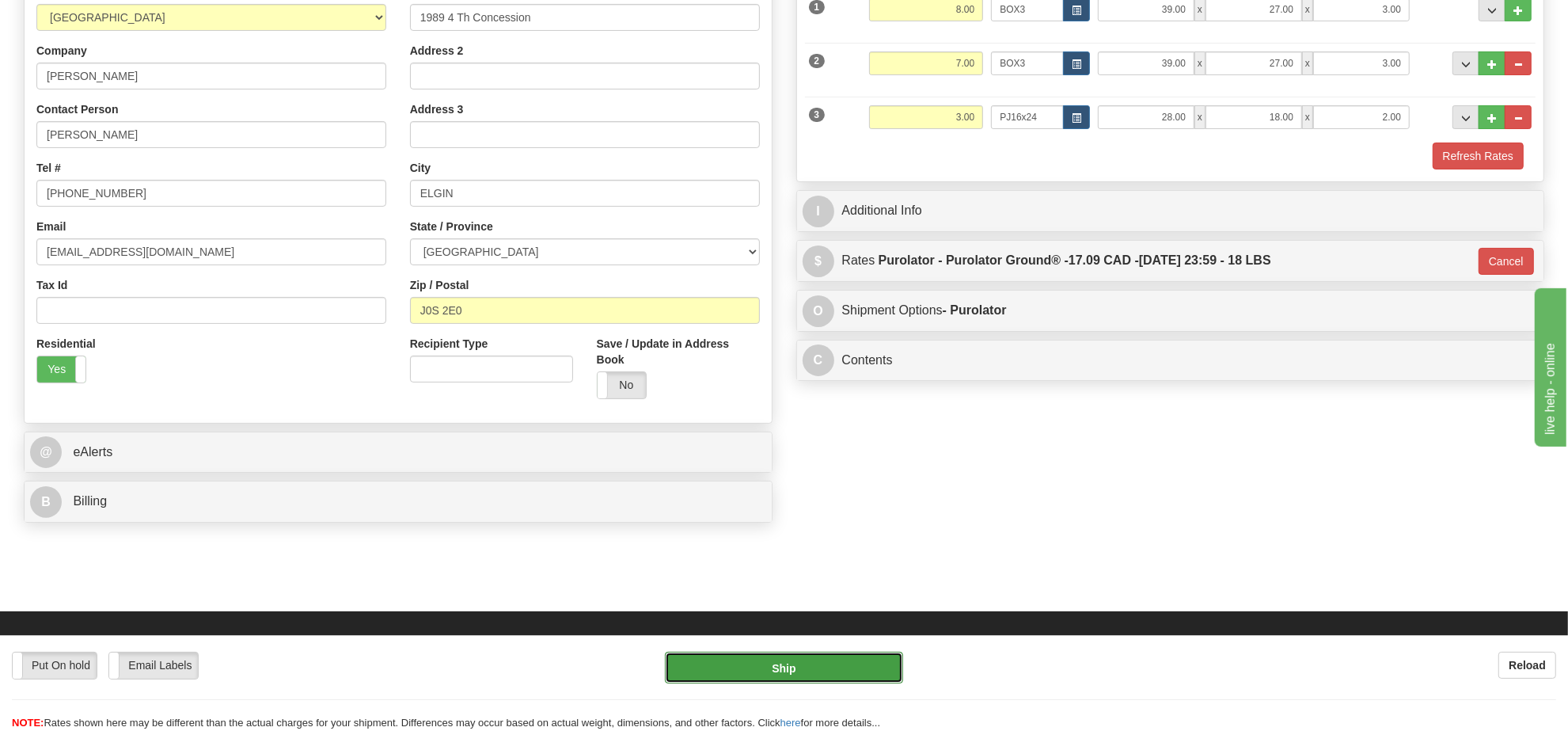
click at [830, 664] on button "Ship" at bounding box center [783, 667] width 237 height 32
